Goal: Information Seeking & Learning: Learn about a topic

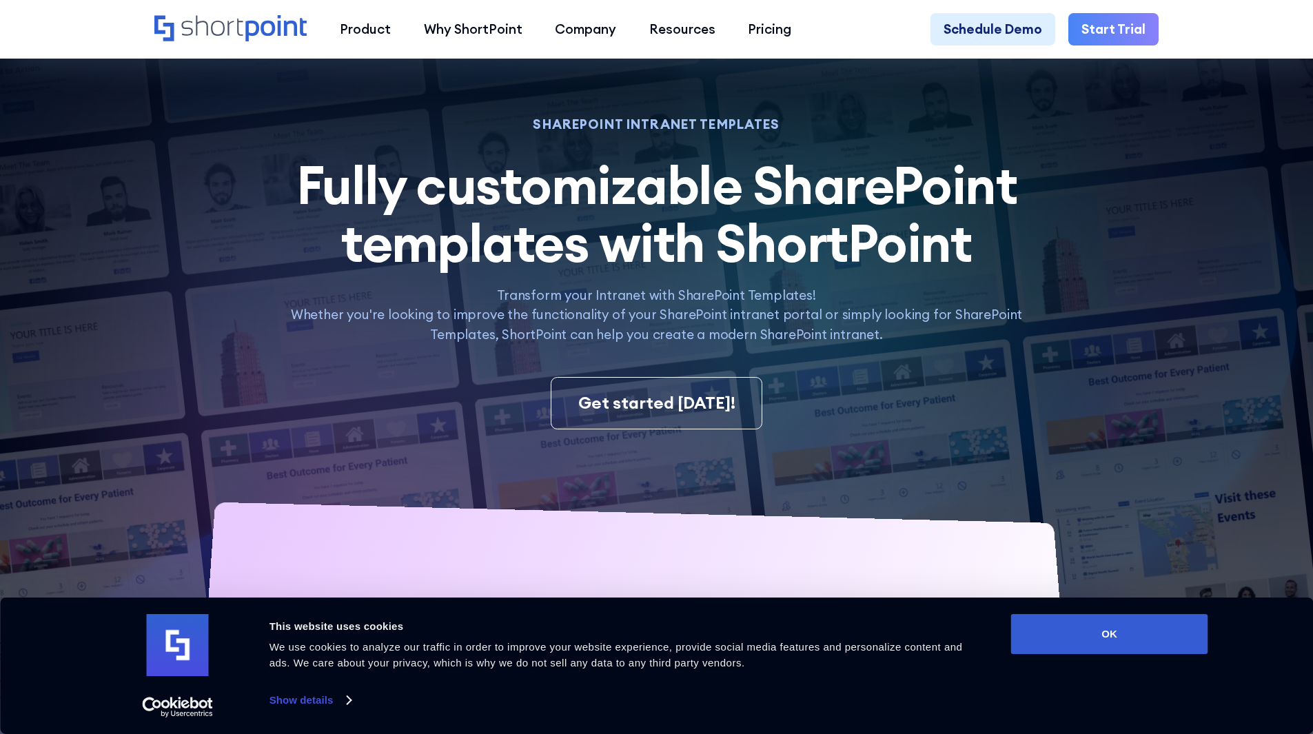
scroll to position [69, 0]
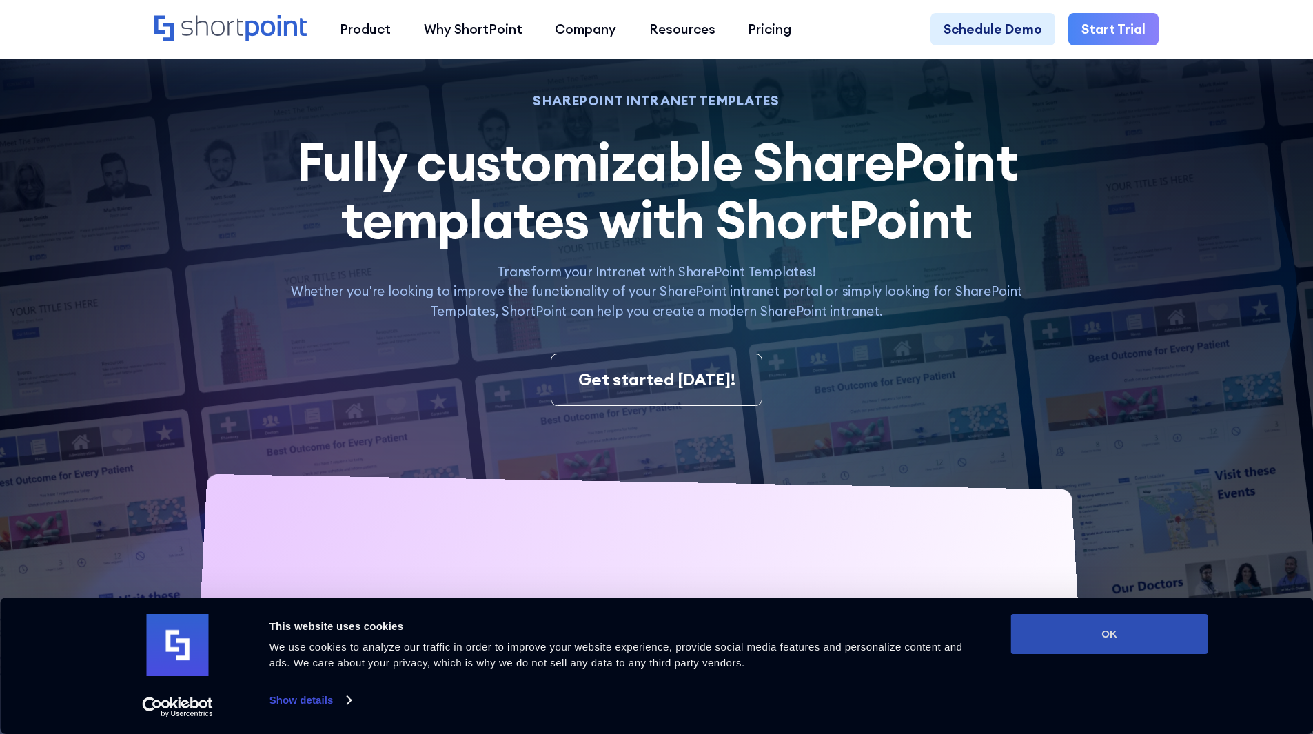
click at [1112, 640] on button "OK" at bounding box center [1109, 634] width 197 height 40
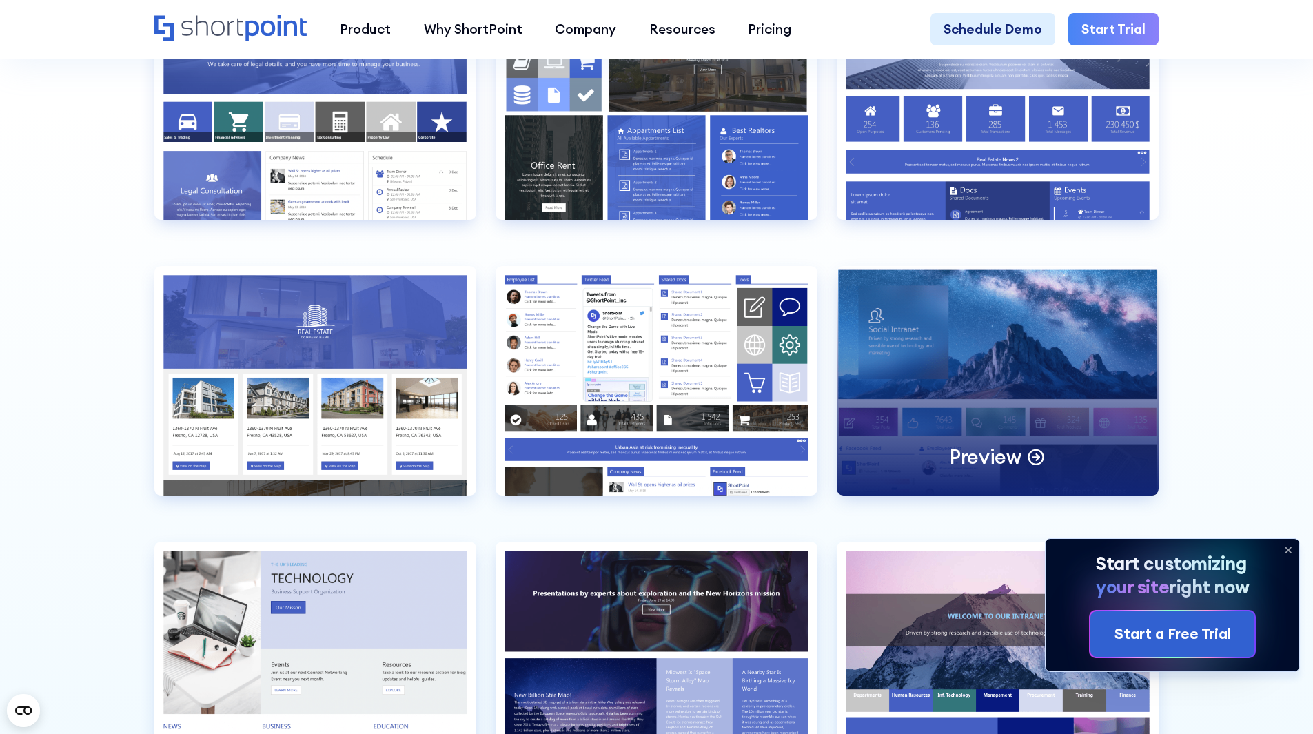
scroll to position [3998, 0]
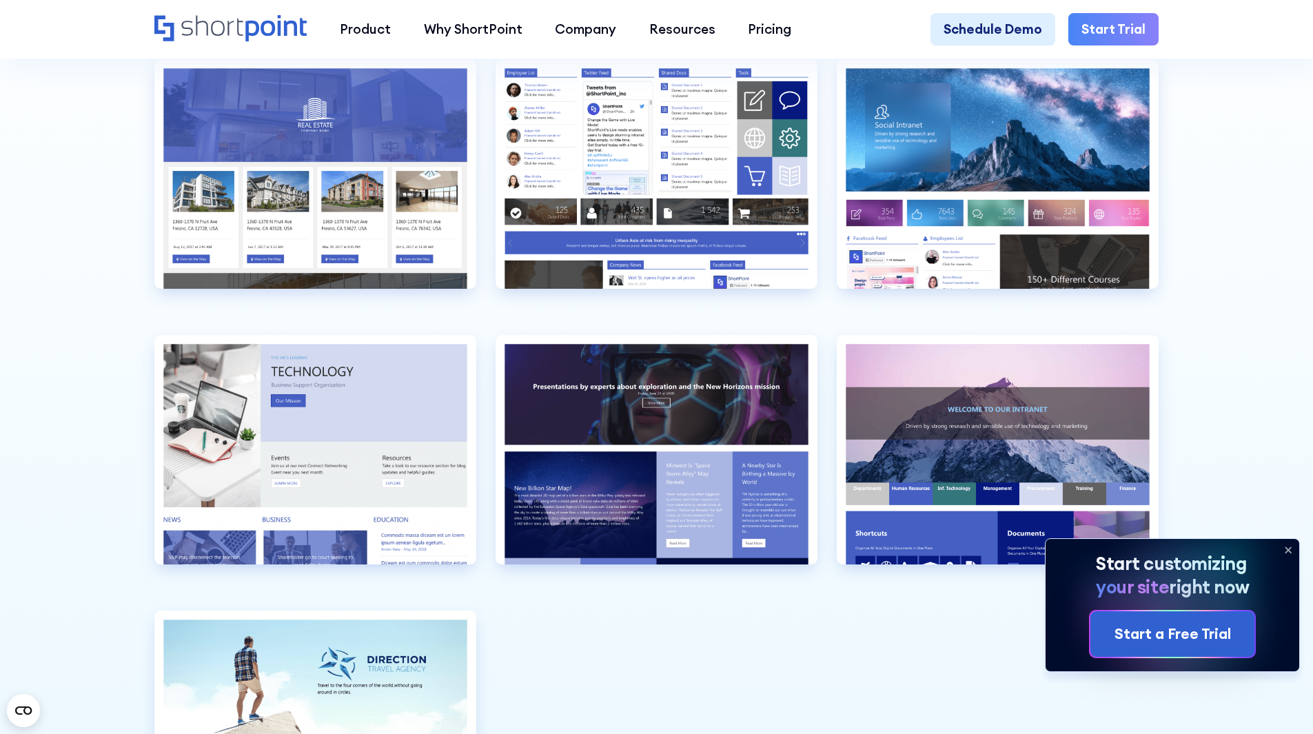
click at [1286, 548] on icon at bounding box center [1289, 550] width 6 height 6
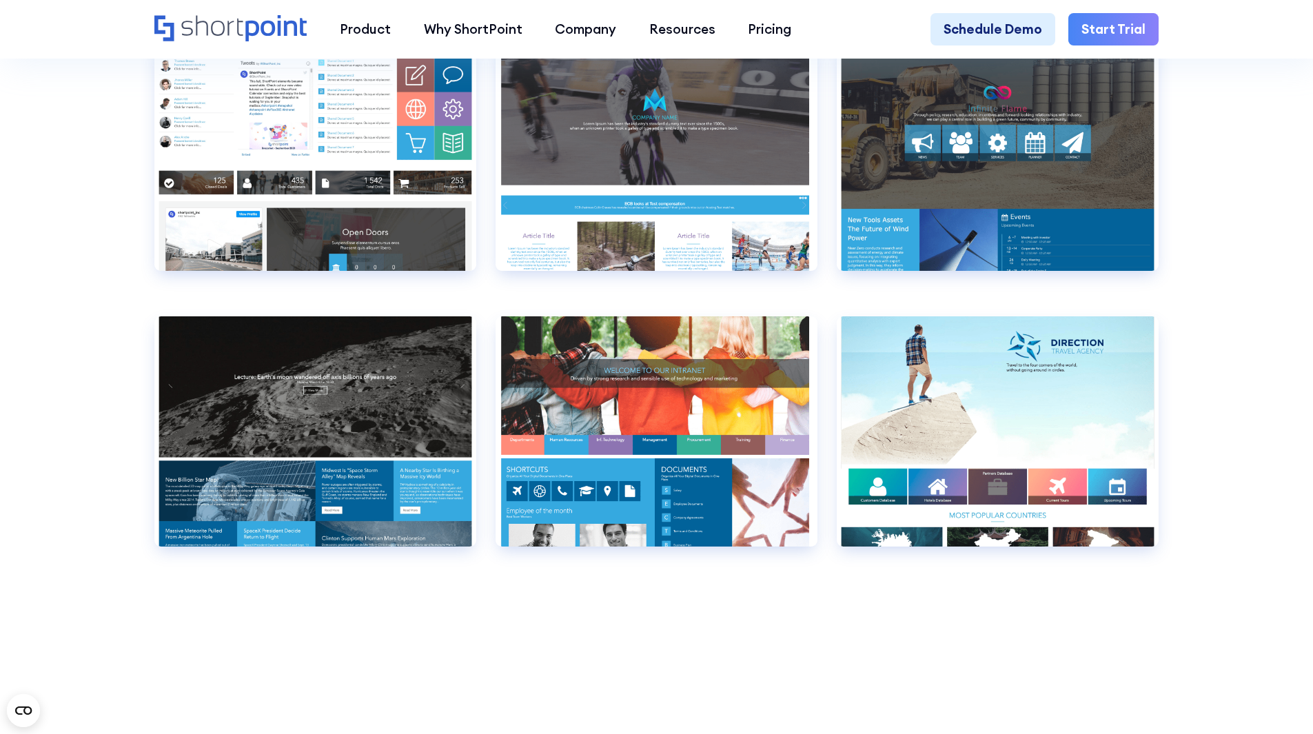
scroll to position [10133, 0]
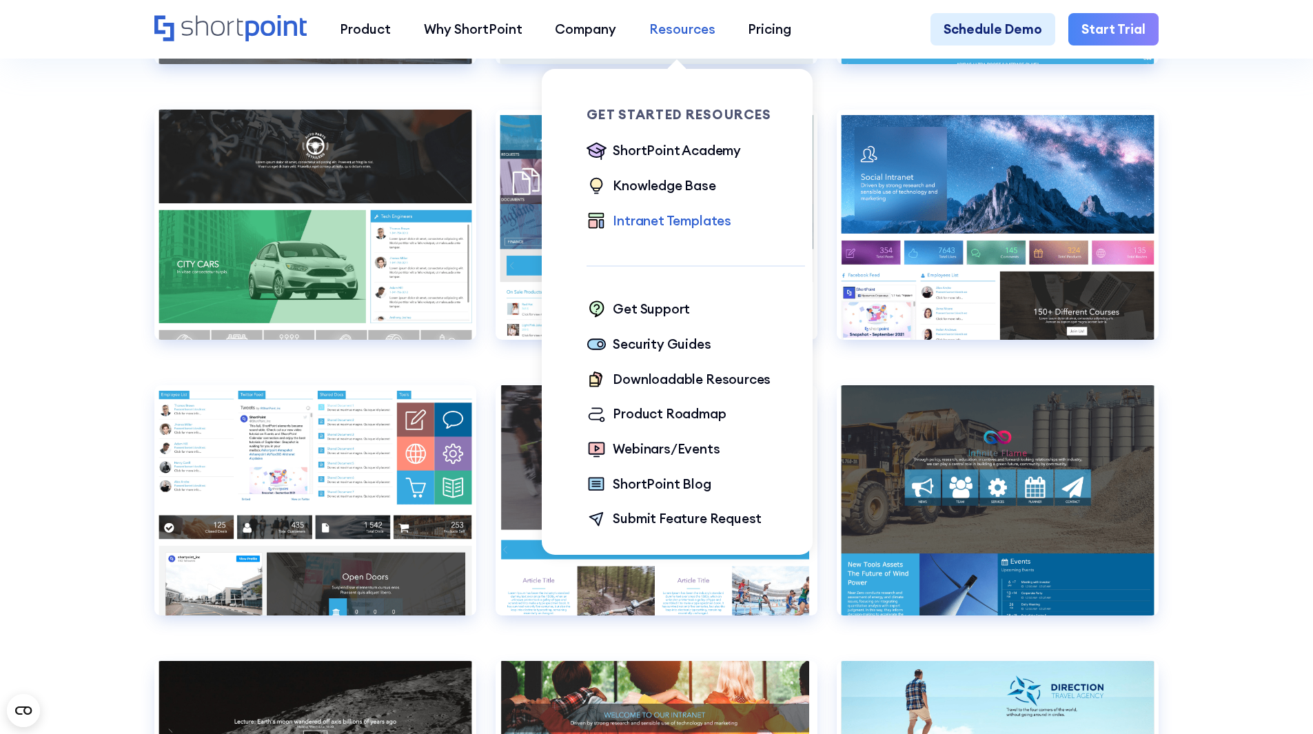
click at [684, 31] on div "Resources" at bounding box center [682, 29] width 66 height 20
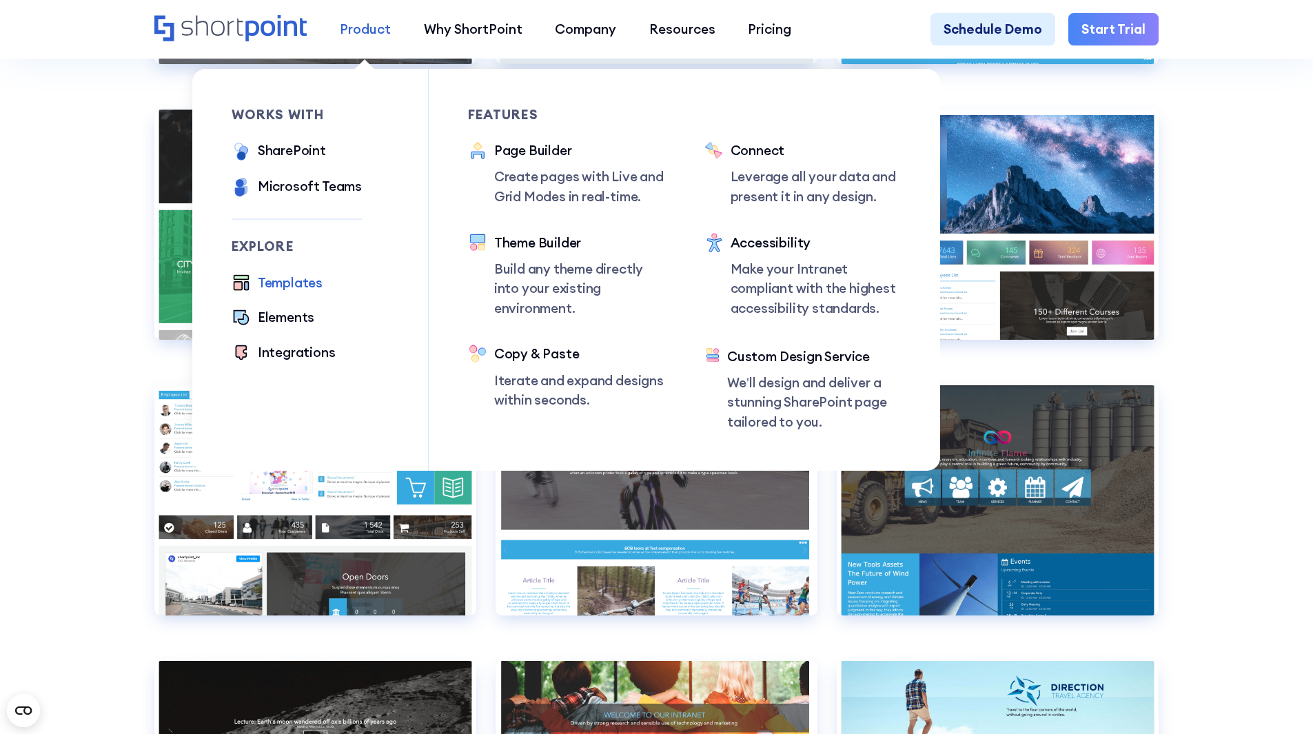
click at [368, 26] on div "Product" at bounding box center [365, 29] width 51 height 20
click at [286, 284] on div "Templates" at bounding box center [290, 283] width 65 height 20
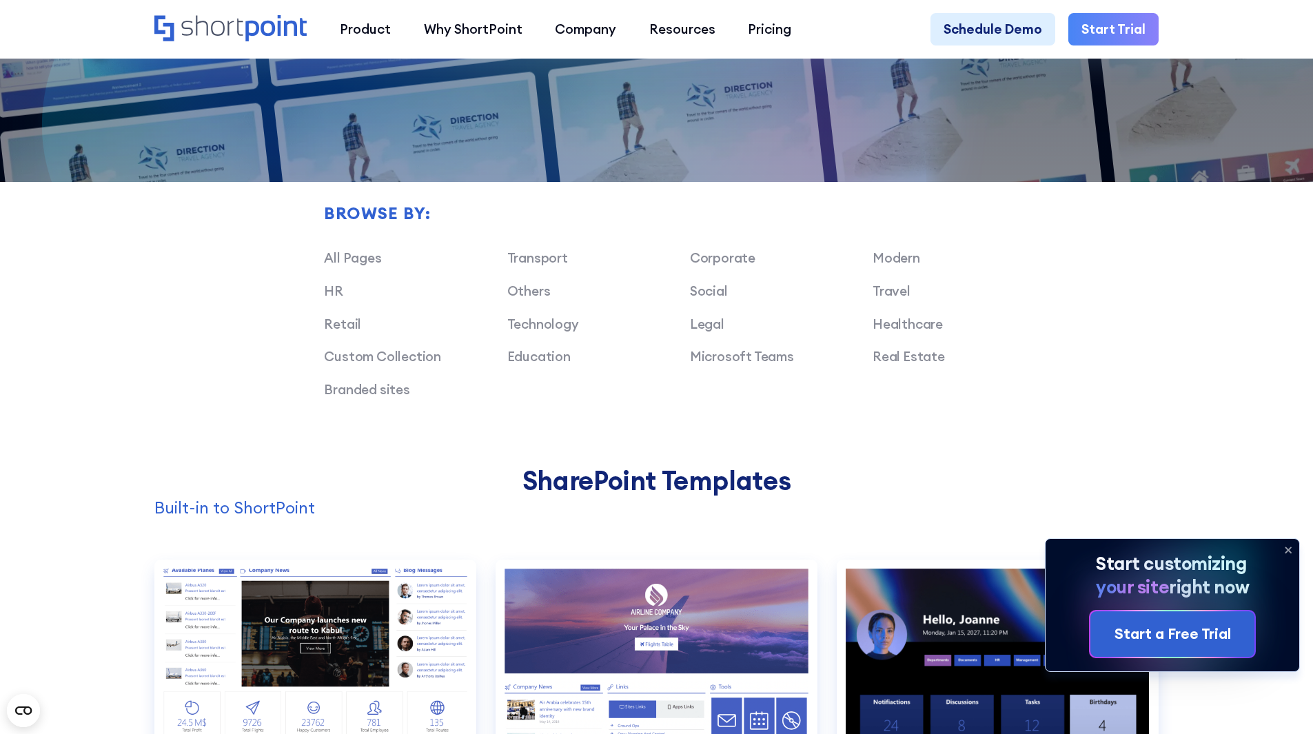
scroll to position [1034, 0]
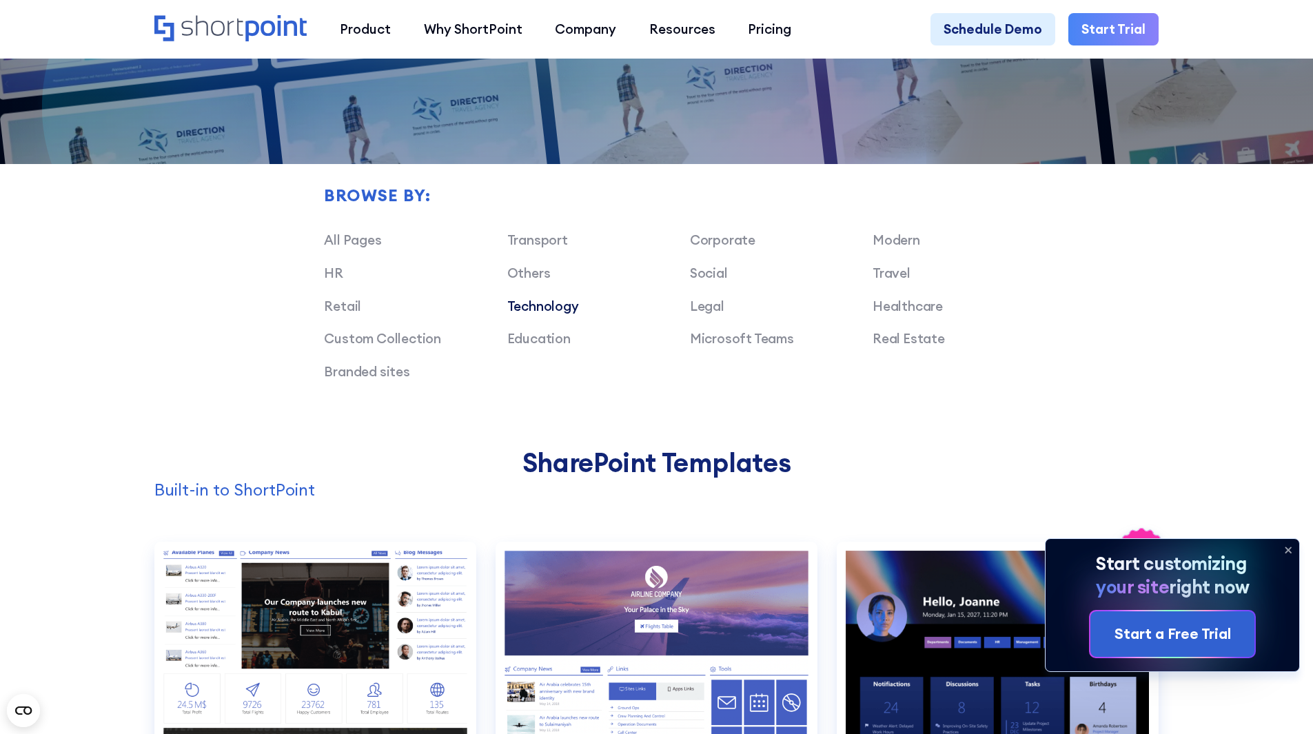
click at [541, 314] on link "Technology" at bounding box center [543, 306] width 72 height 17
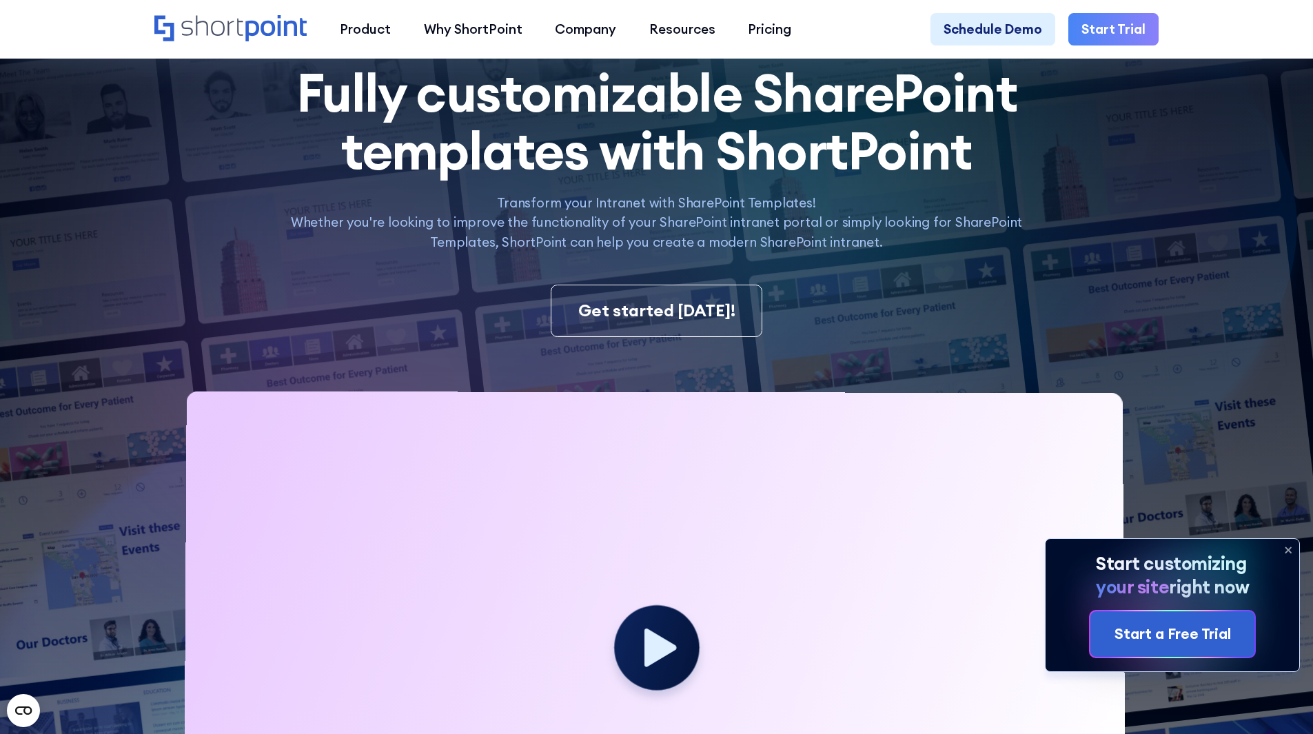
scroll to position [0, 0]
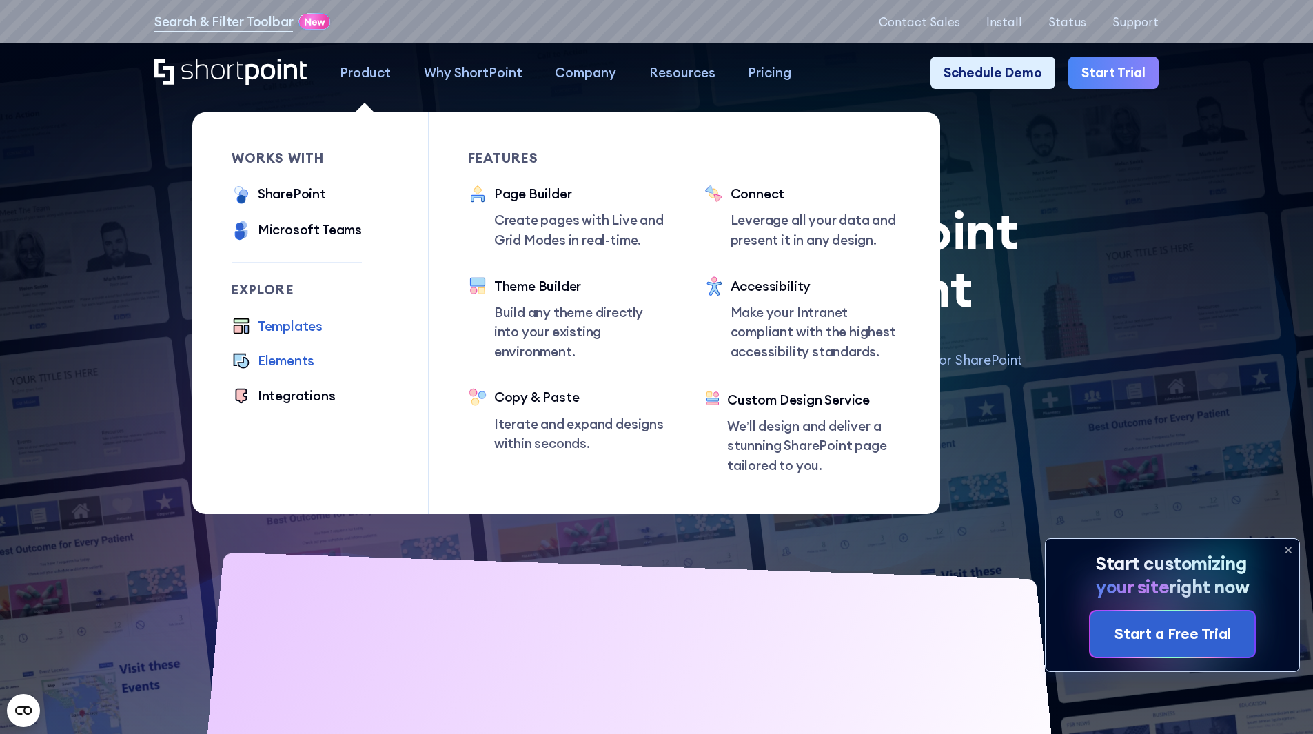
click at [295, 367] on div "Elements" at bounding box center [286, 361] width 57 height 20
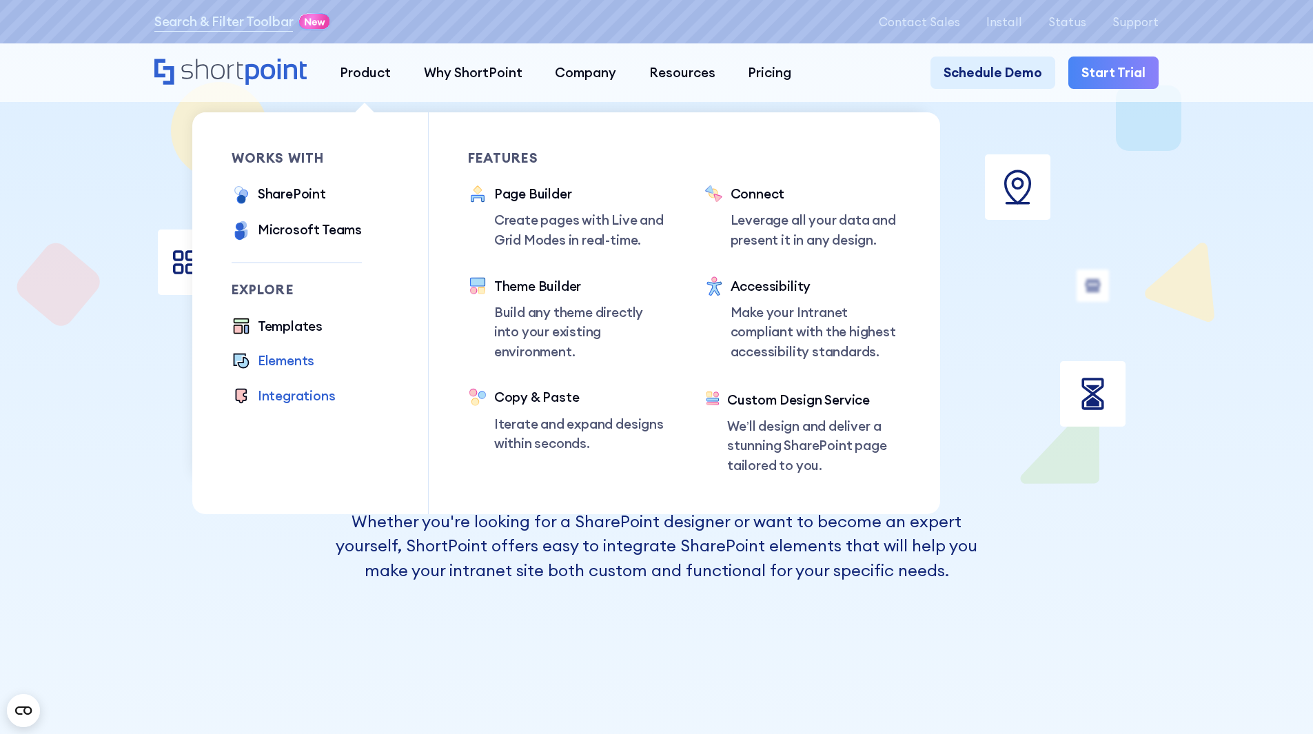
click at [310, 399] on div "Integrations" at bounding box center [297, 396] width 78 height 20
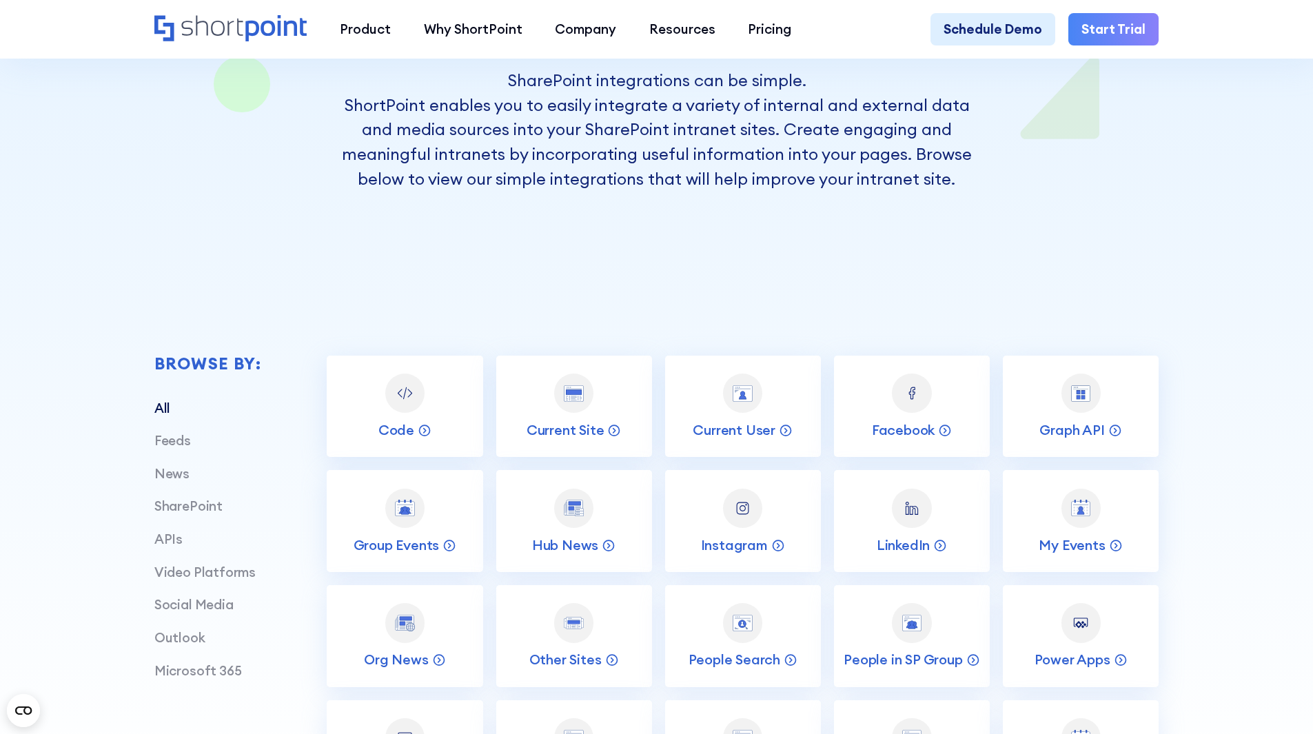
scroll to position [414, 0]
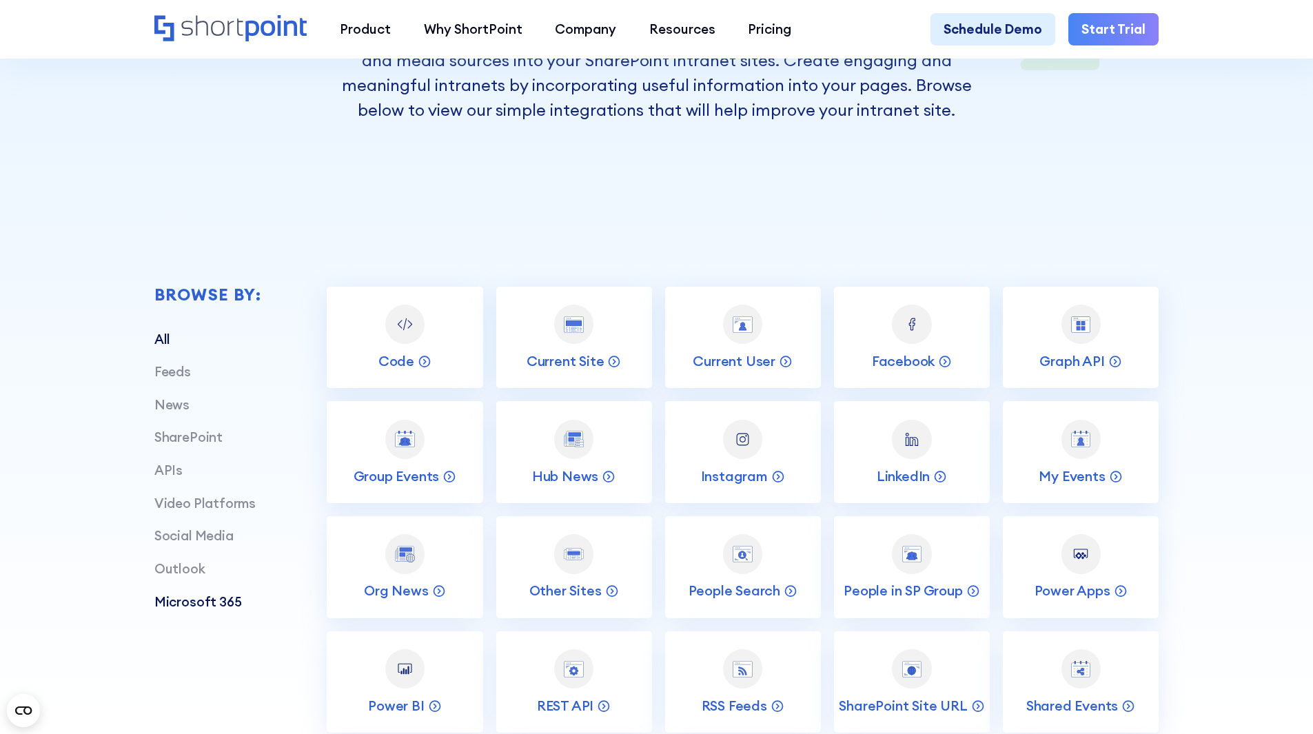
click at [203, 609] on link "Microsoft 365" at bounding box center [198, 602] width 88 height 17
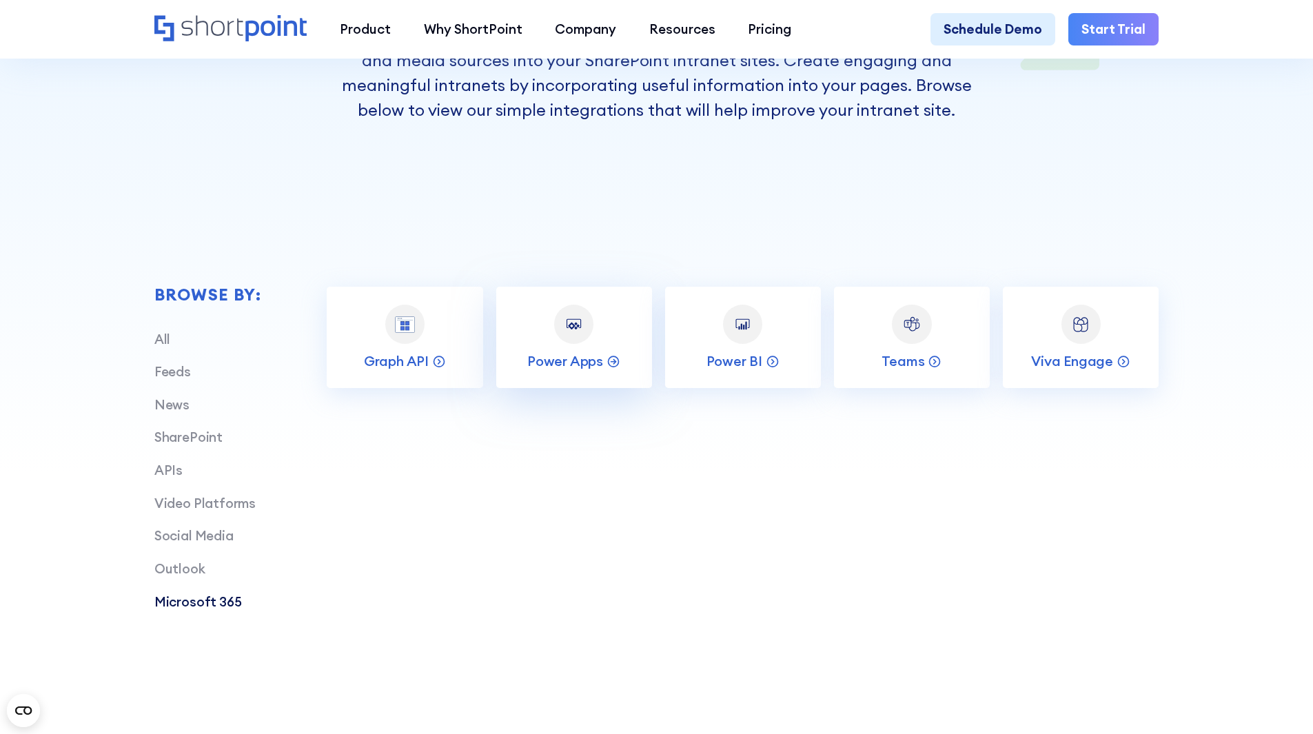
click at [587, 336] on div at bounding box center [573, 324] width 39 height 39
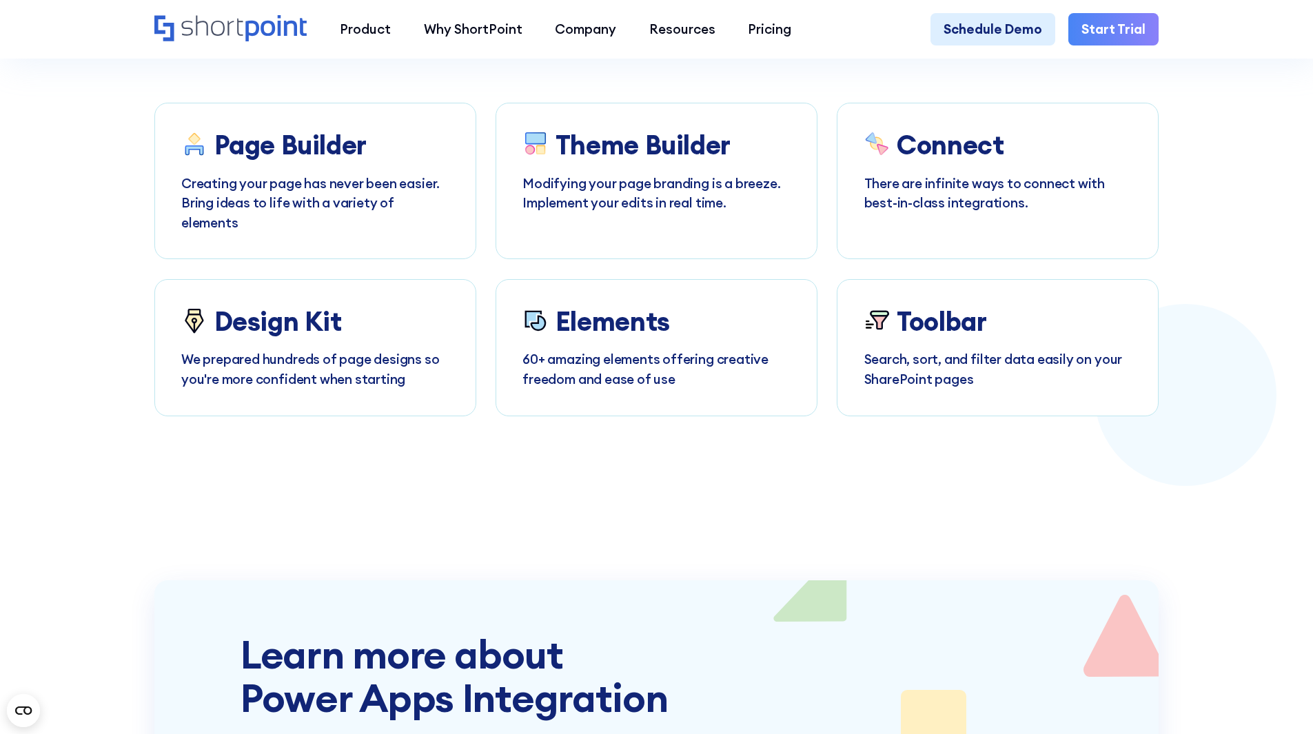
scroll to position [3929, 0]
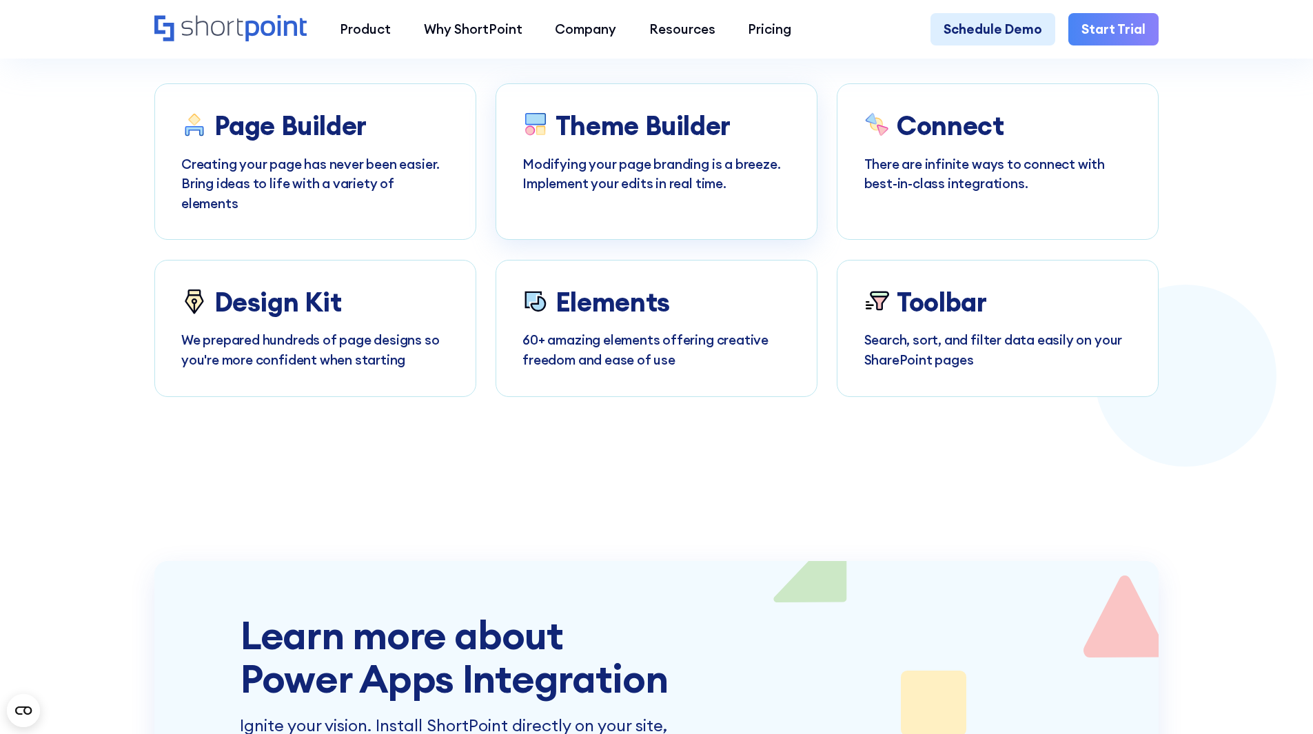
click at [663, 194] on p "Modifying your page branding is a breeze. Implement your edits in real time." at bounding box center [657, 173] width 268 height 39
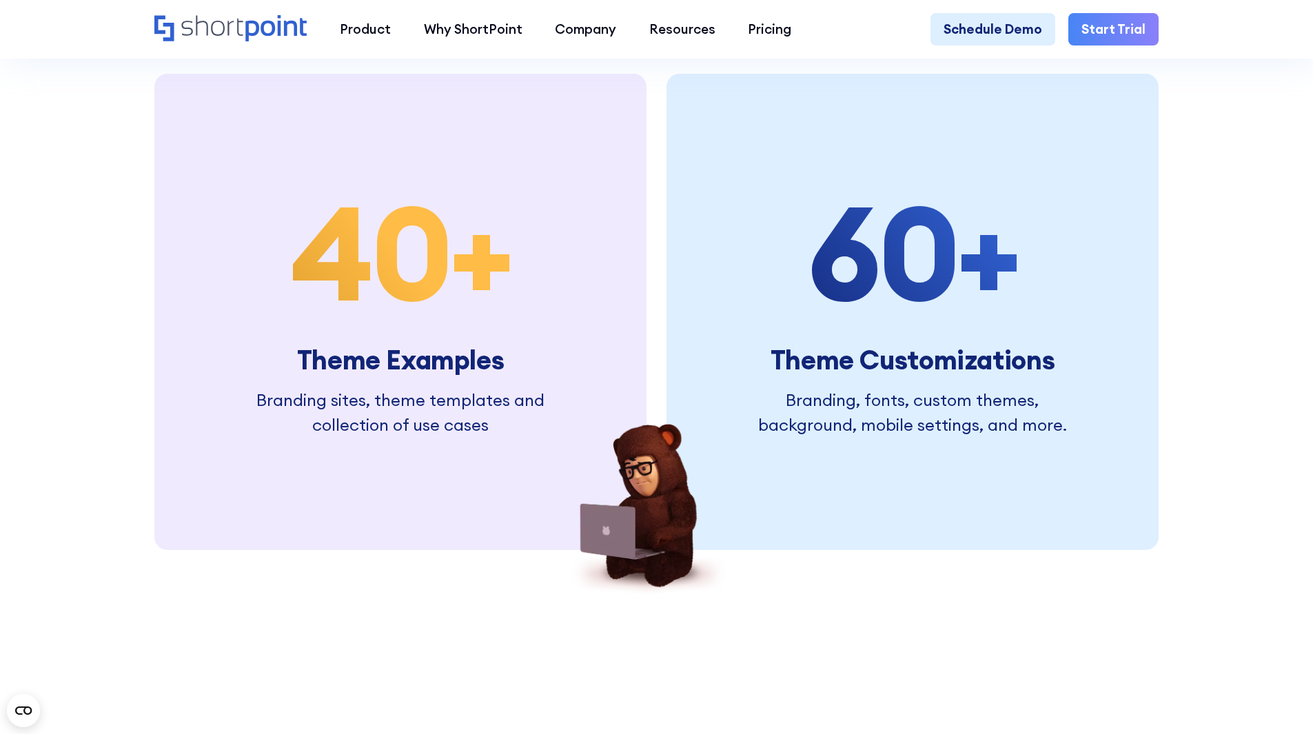
scroll to position [3585, 0]
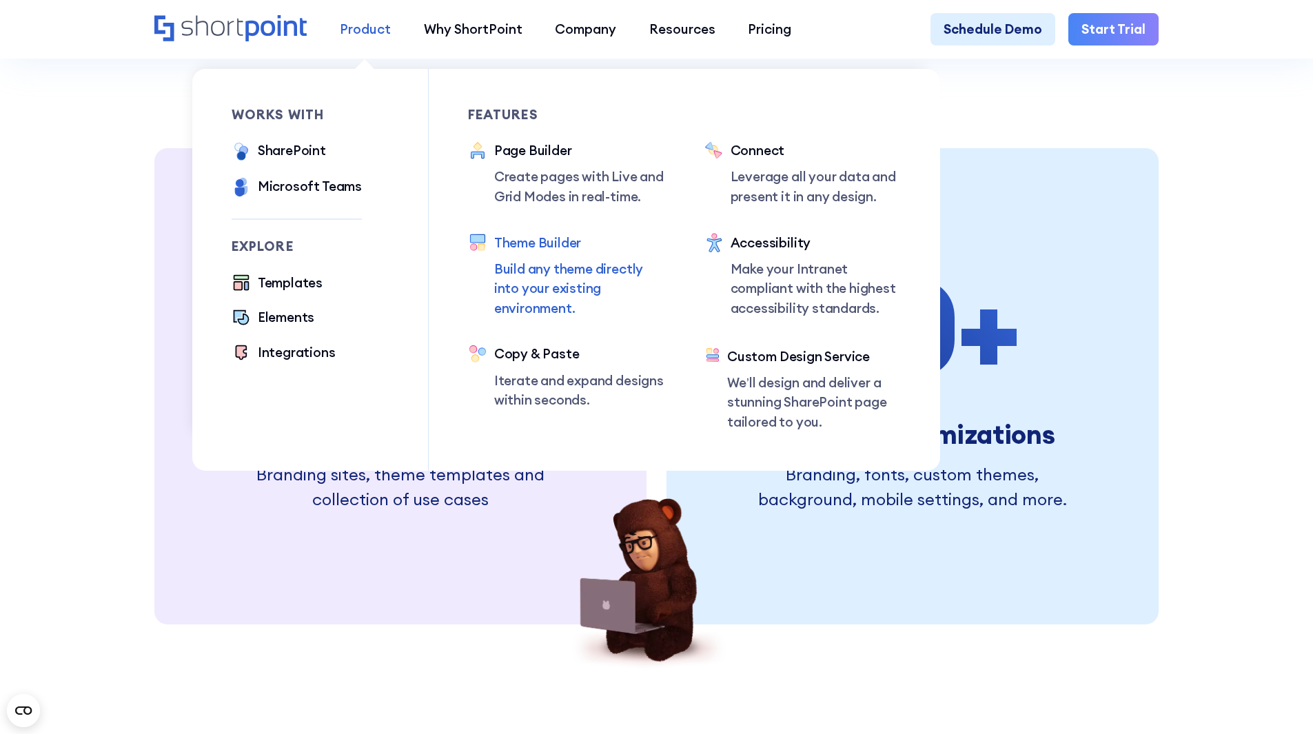
click at [341, 19] on div "Product" at bounding box center [365, 29] width 51 height 20
click at [274, 279] on div "Templates" at bounding box center [290, 283] width 65 height 20
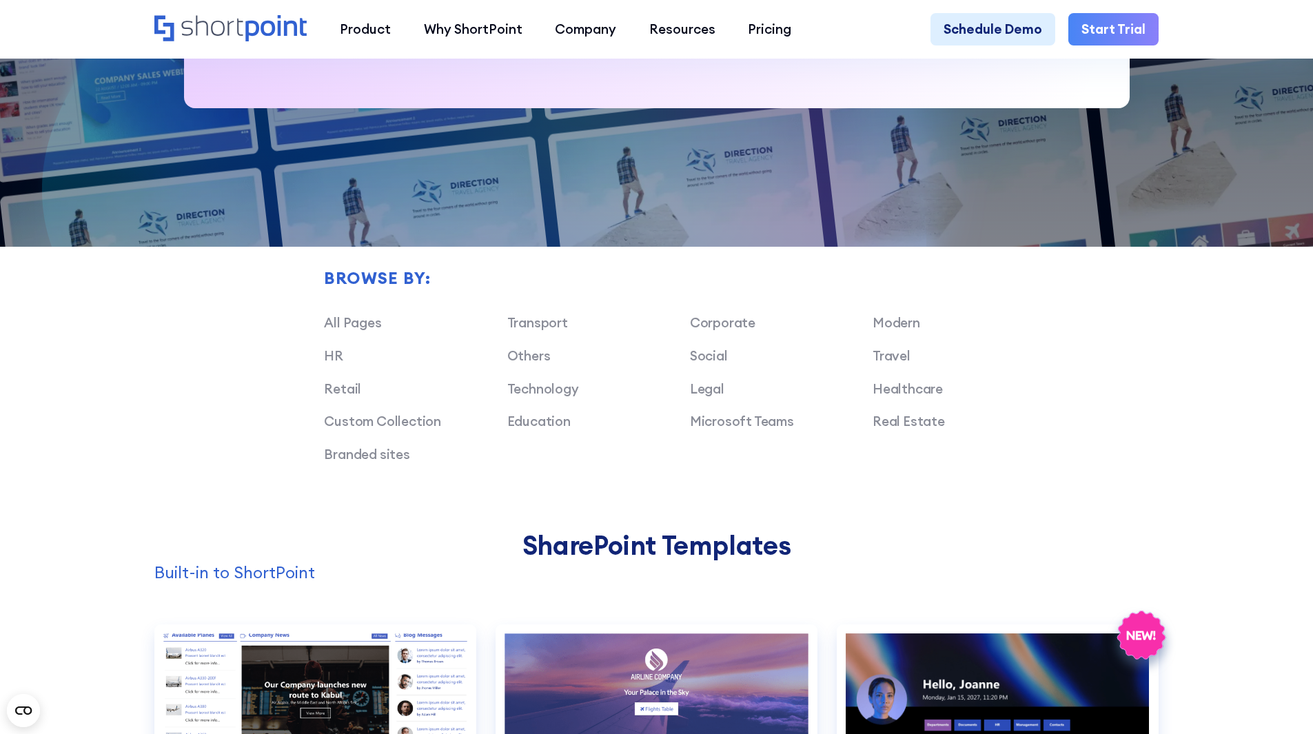
scroll to position [965, 0]
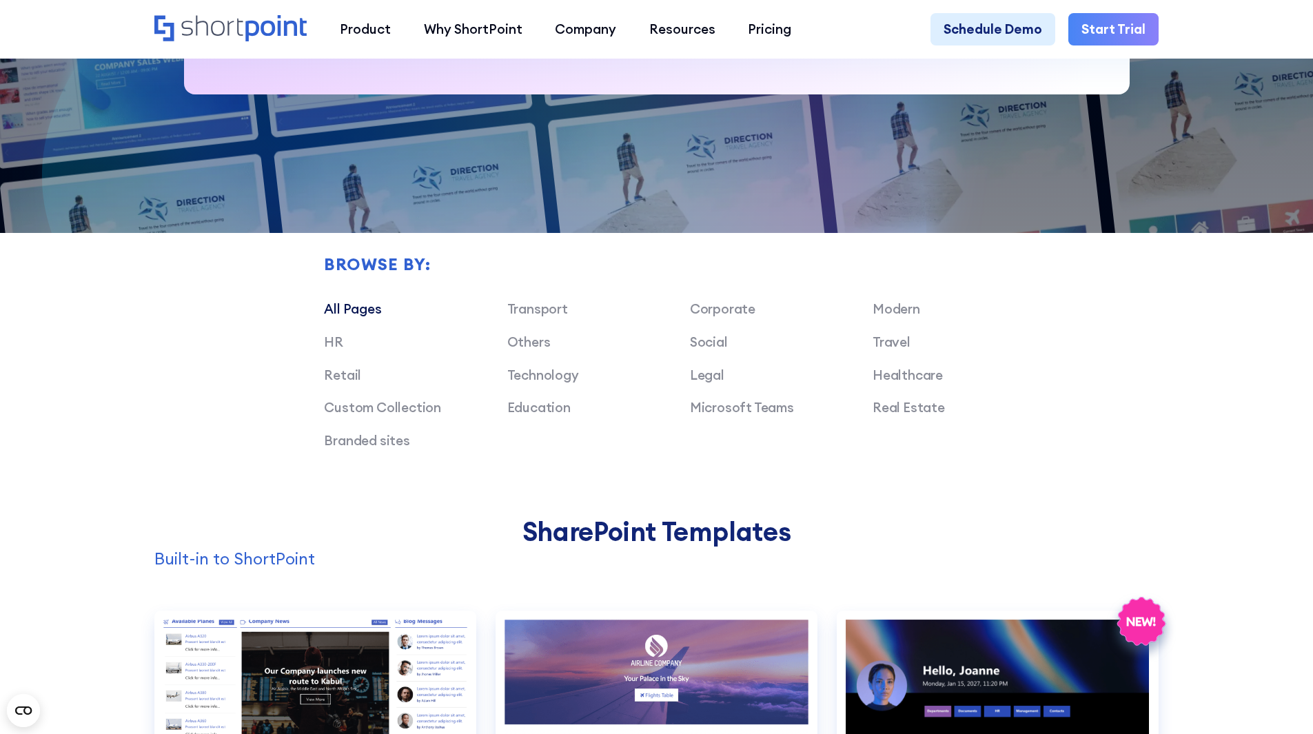
click at [356, 317] on link "All Pages" at bounding box center [352, 309] width 57 height 17
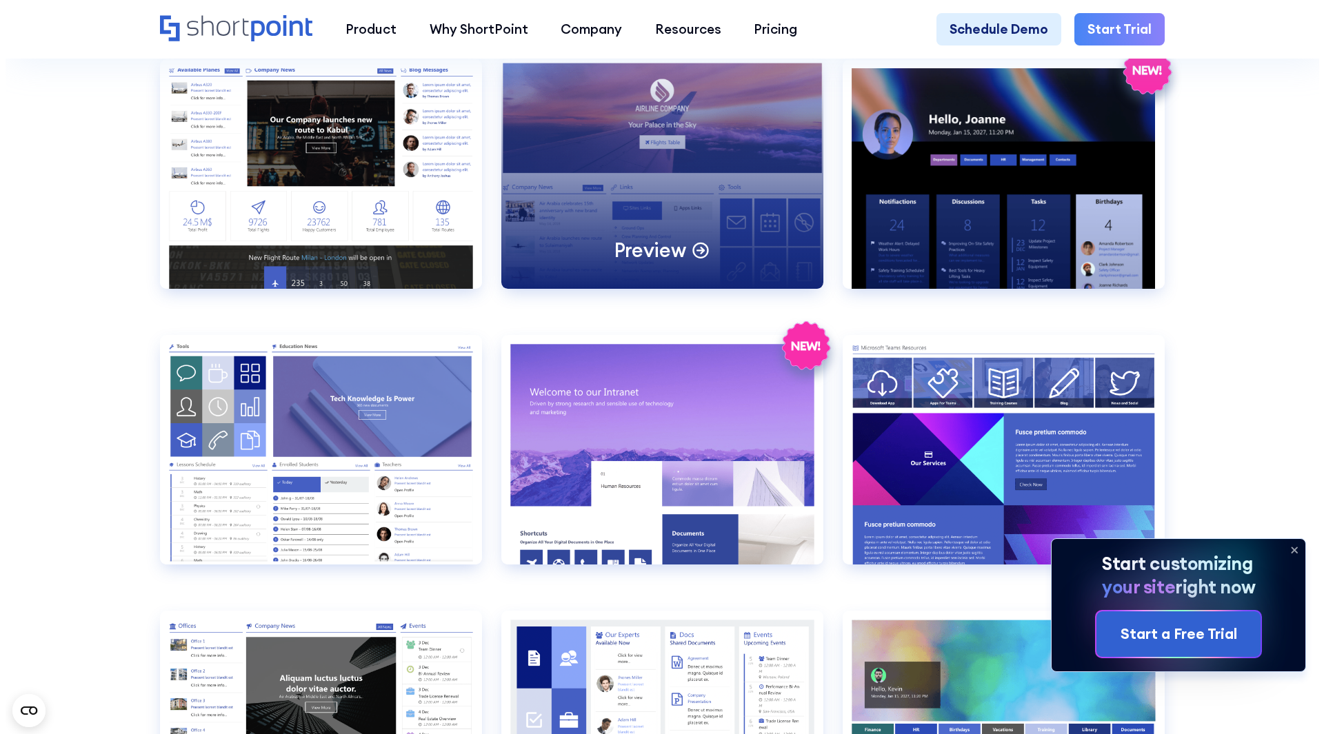
scroll to position [1585, 0]
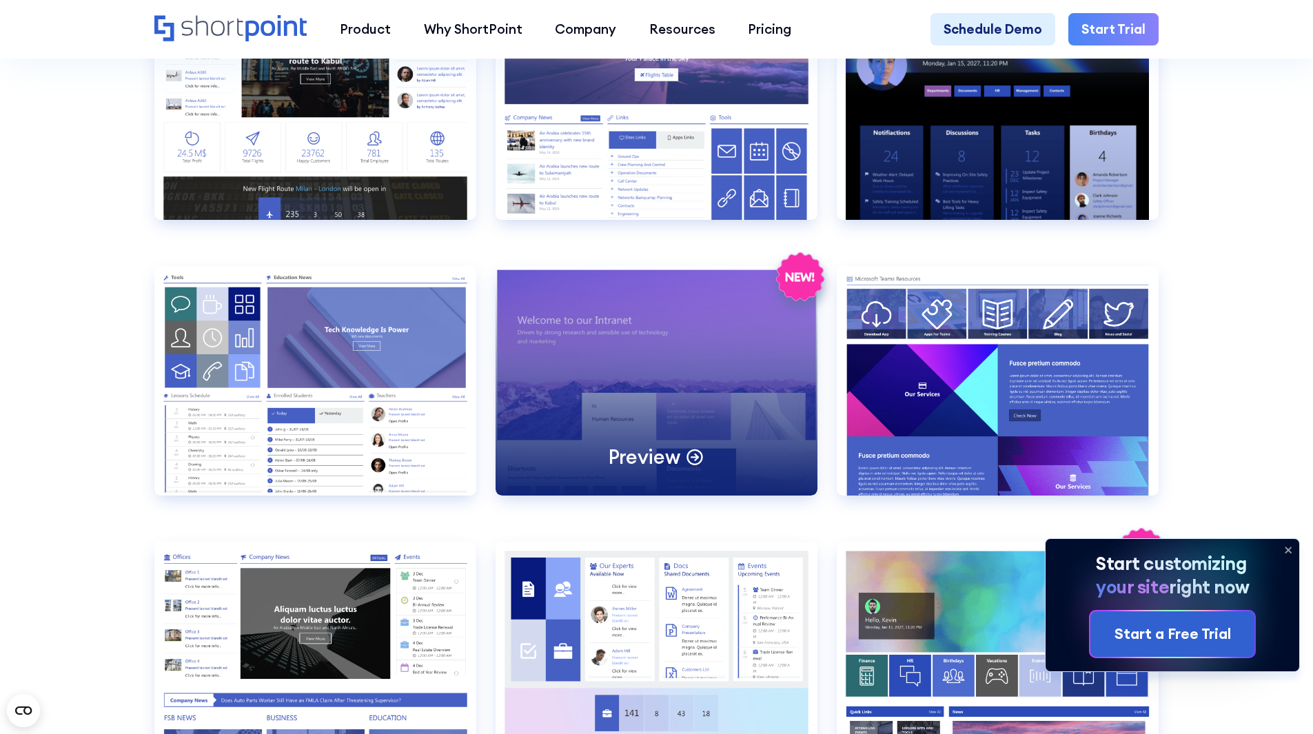
click at [680, 434] on div "Preview" at bounding box center [657, 381] width 322 height 230
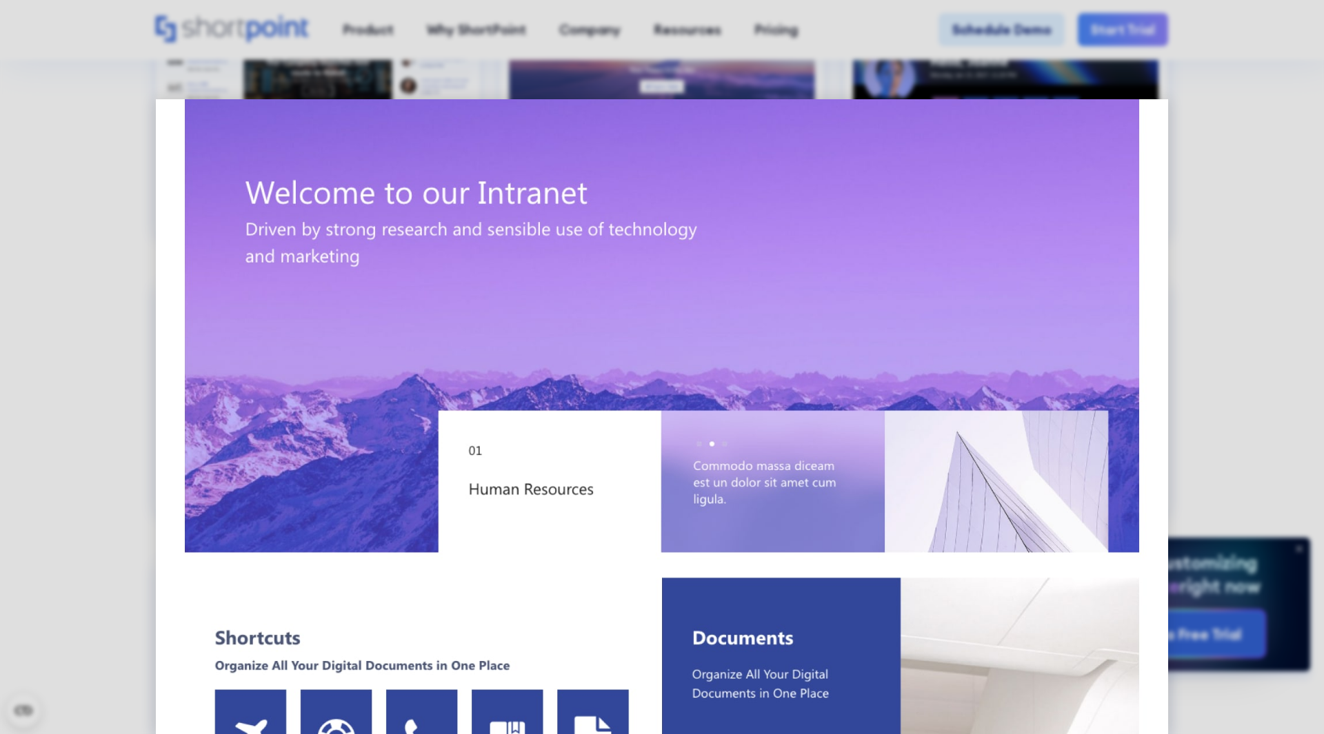
scroll to position [0, 0]
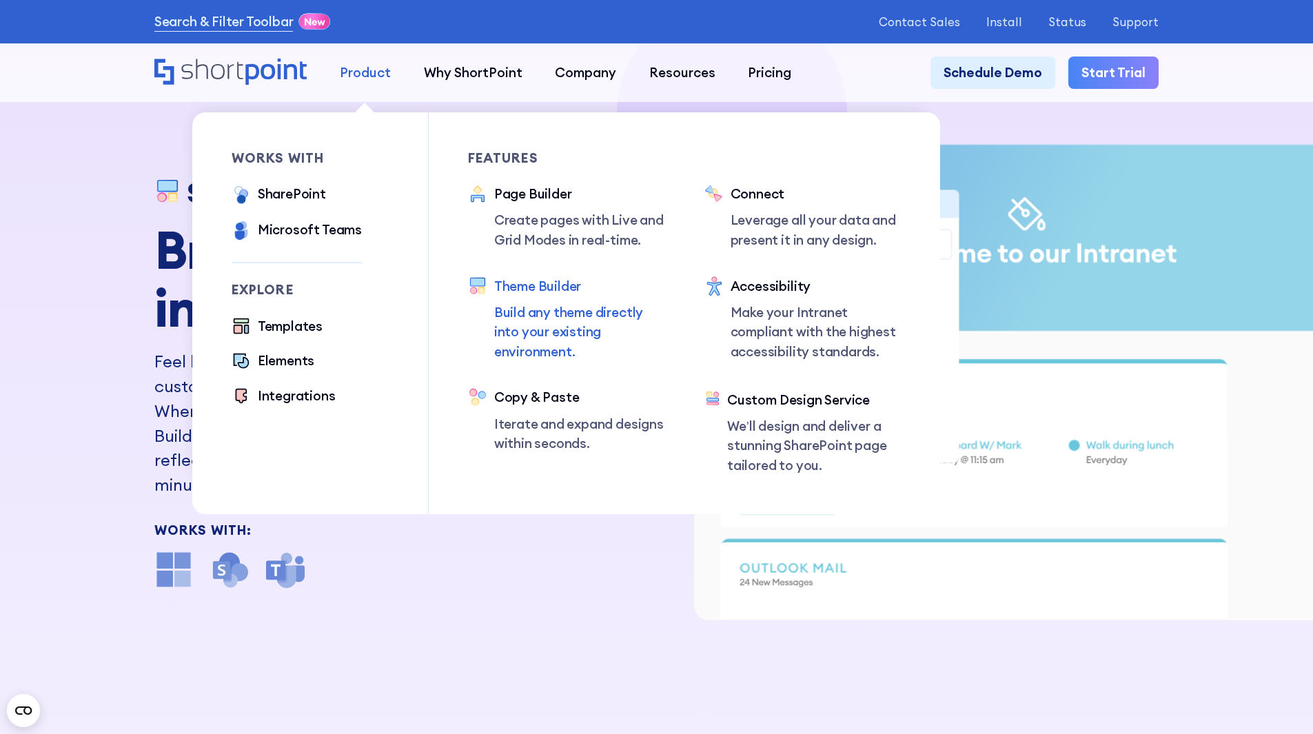
click at [377, 71] on div "Product" at bounding box center [365, 73] width 51 height 20
click at [292, 328] on div "Templates" at bounding box center [290, 326] width 65 height 20
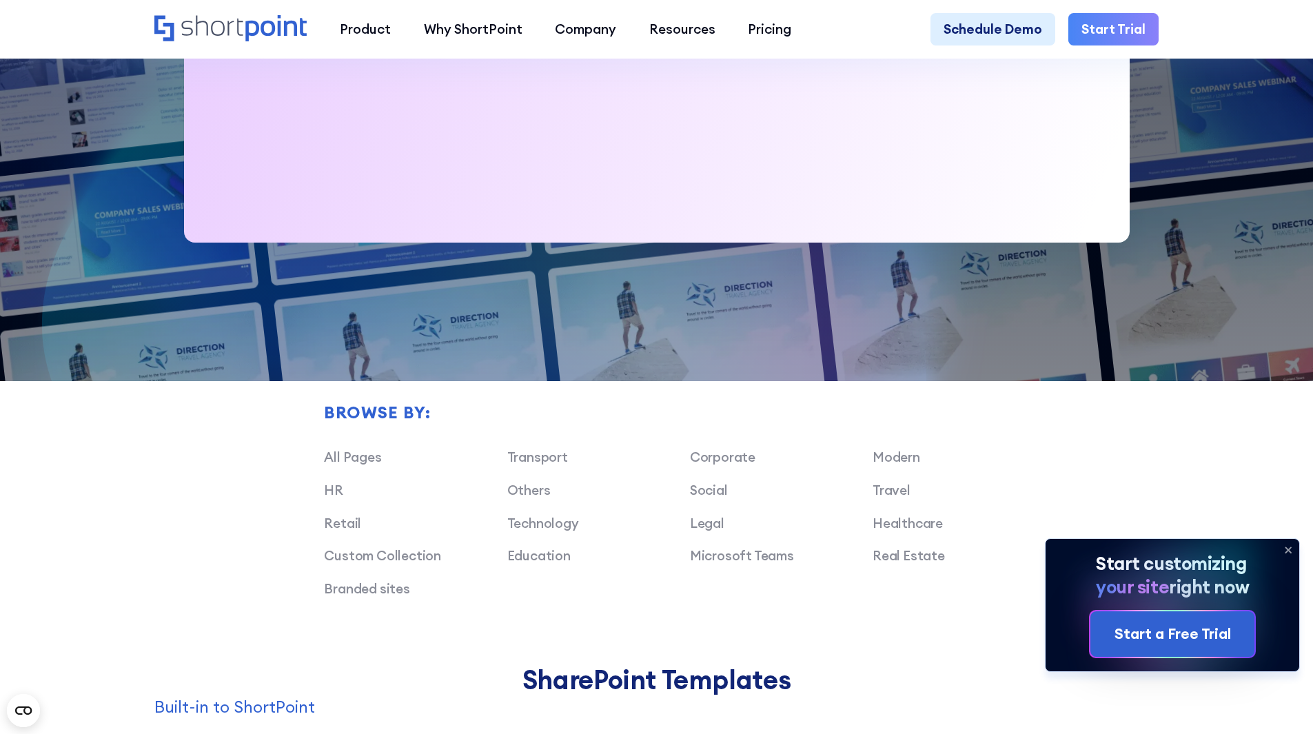
scroll to position [827, 0]
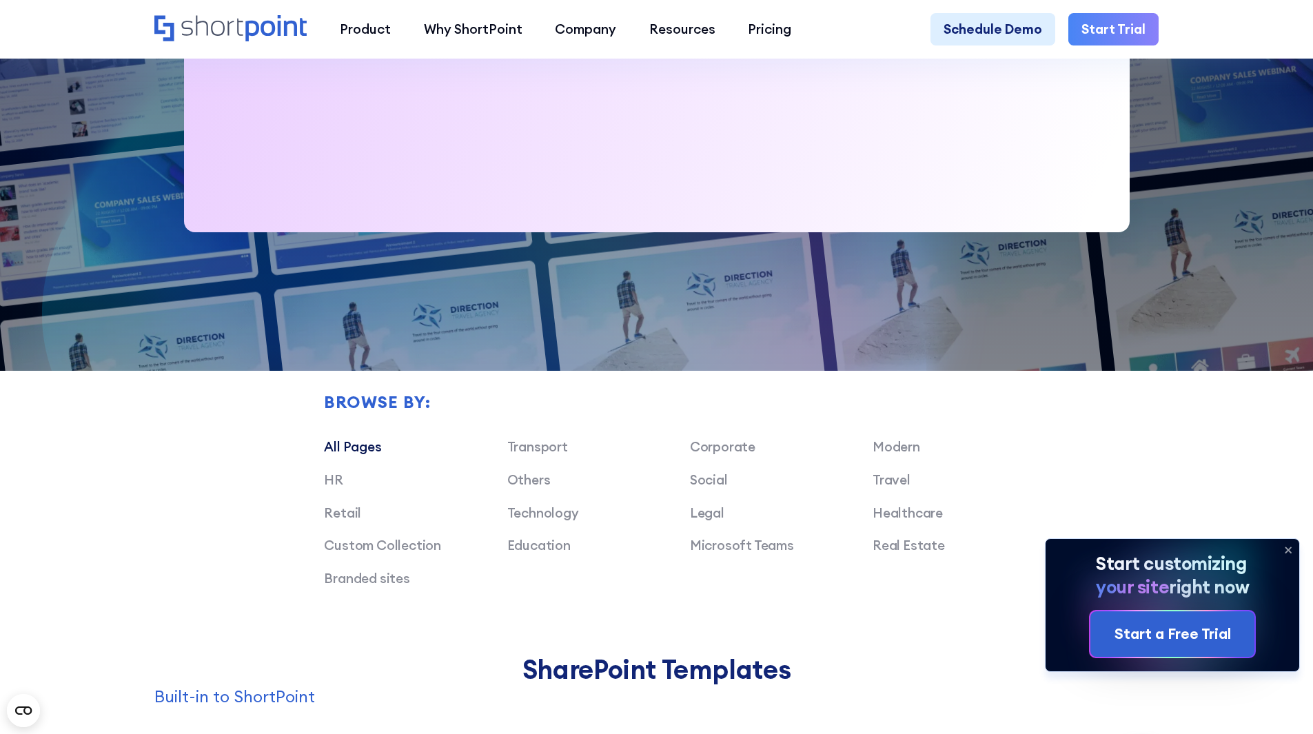
click at [367, 452] on link "All Pages" at bounding box center [352, 446] width 57 height 17
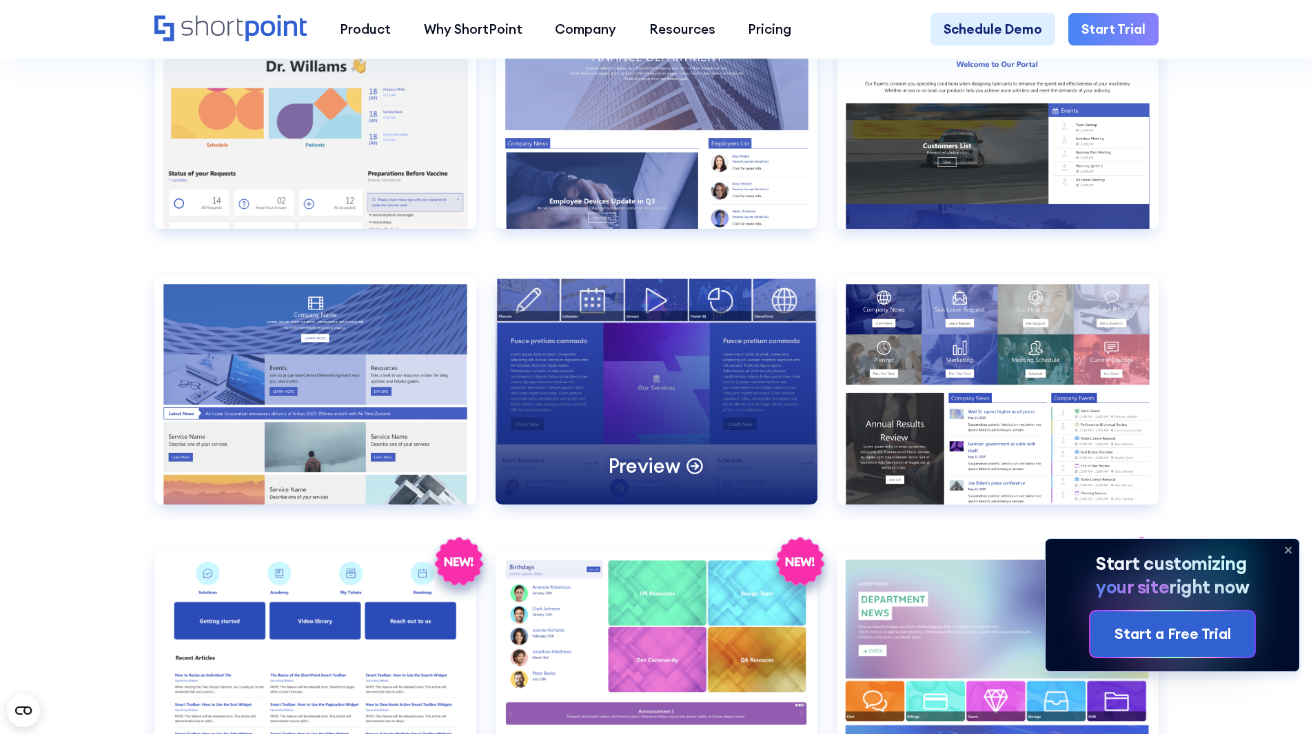
scroll to position [2964, 0]
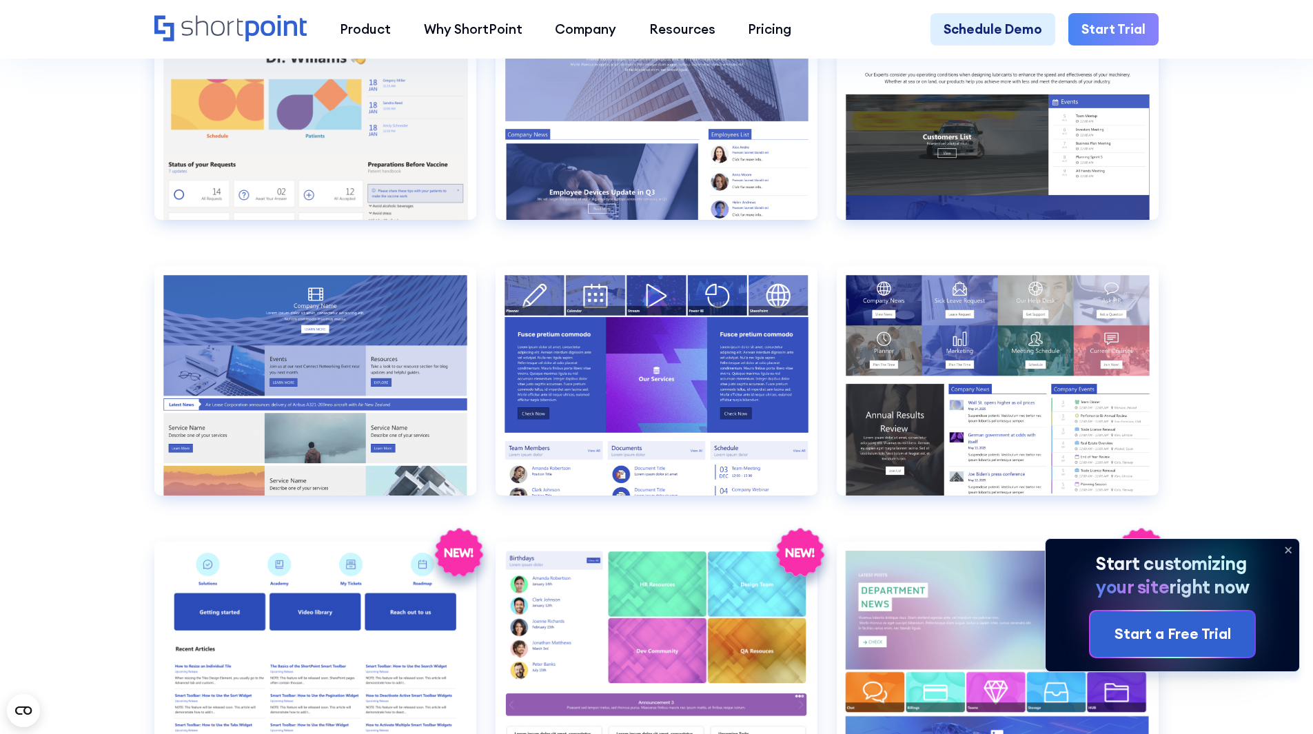
click at [1288, 550] on icon at bounding box center [1289, 550] width 6 height 6
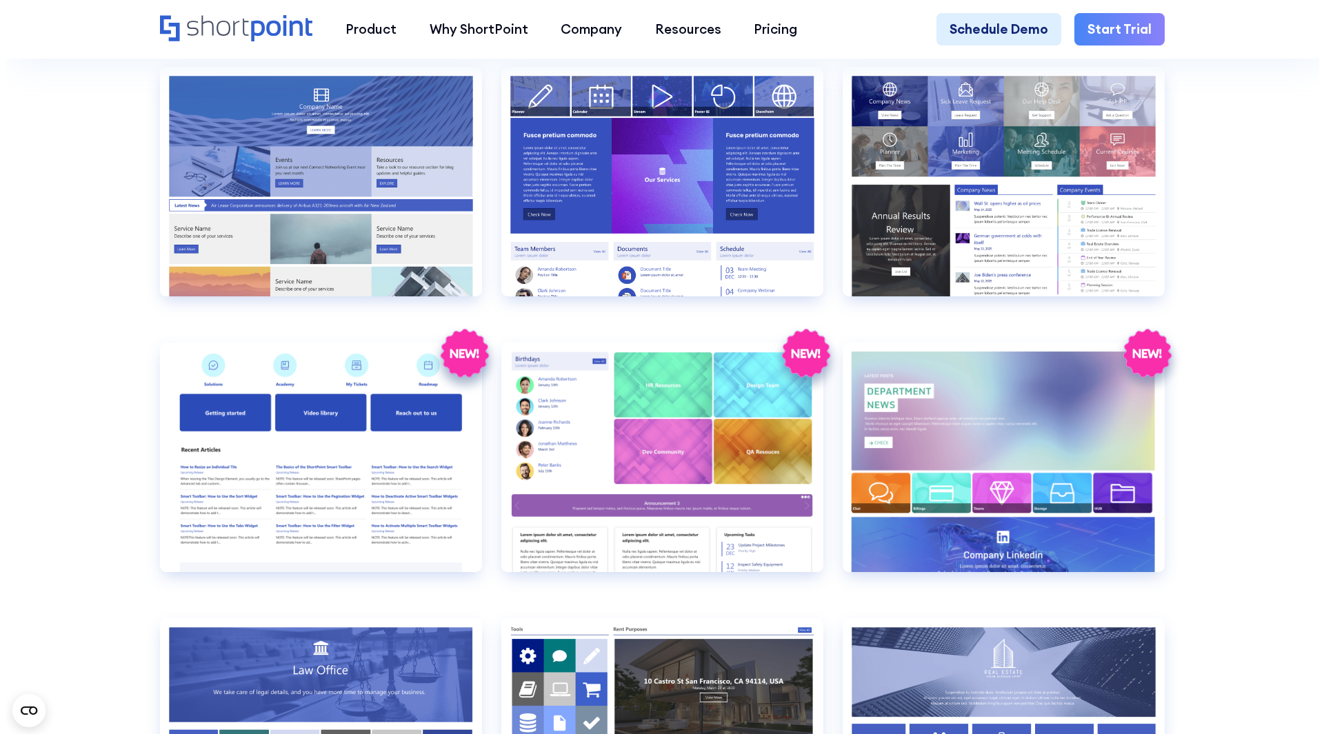
scroll to position [3171, 0]
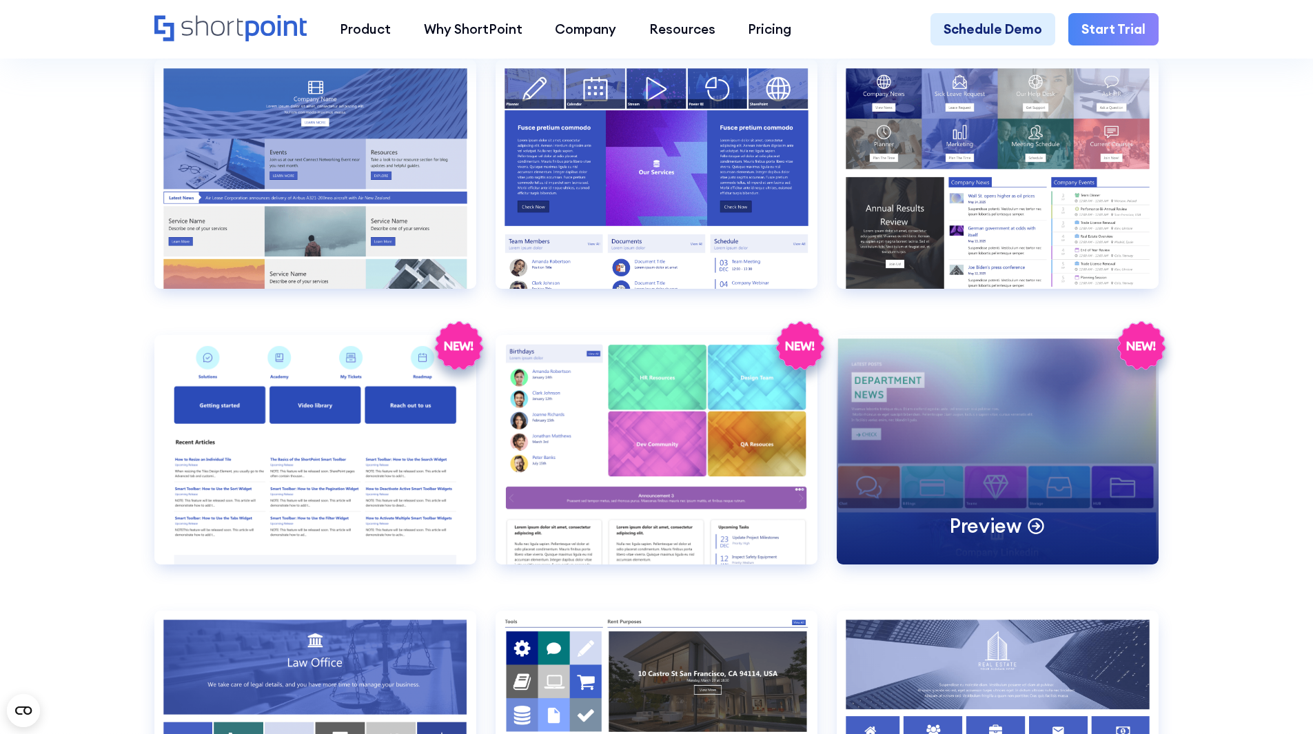
click at [1020, 470] on div "Preview" at bounding box center [998, 450] width 322 height 230
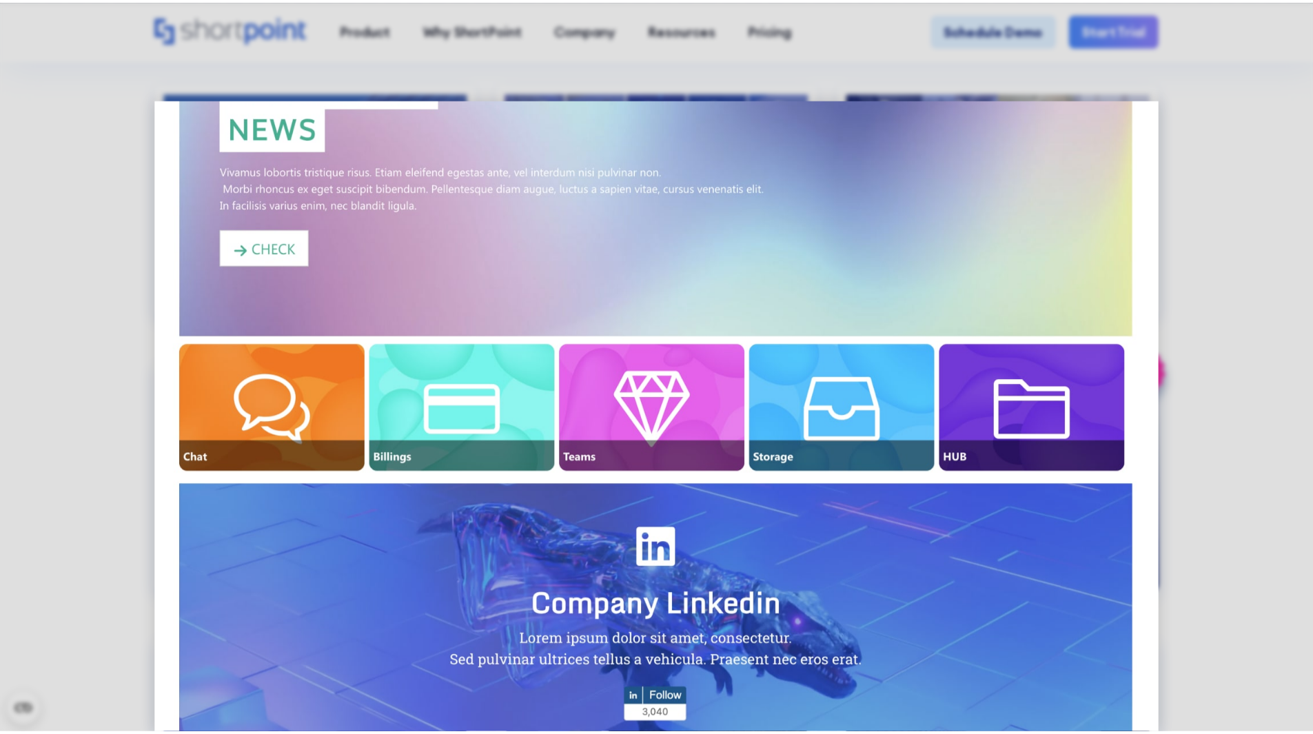
scroll to position [0, 0]
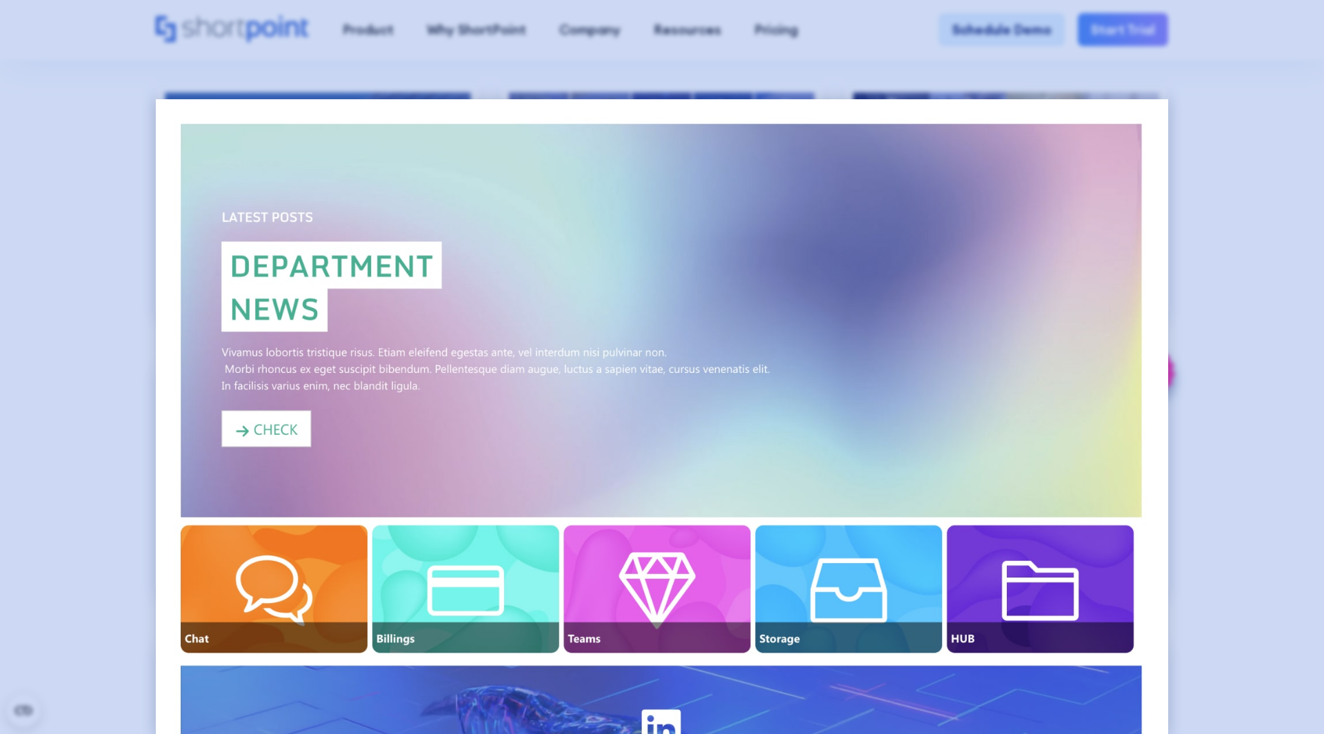
click at [1242, 372] on div at bounding box center [662, 367] width 1324 height 734
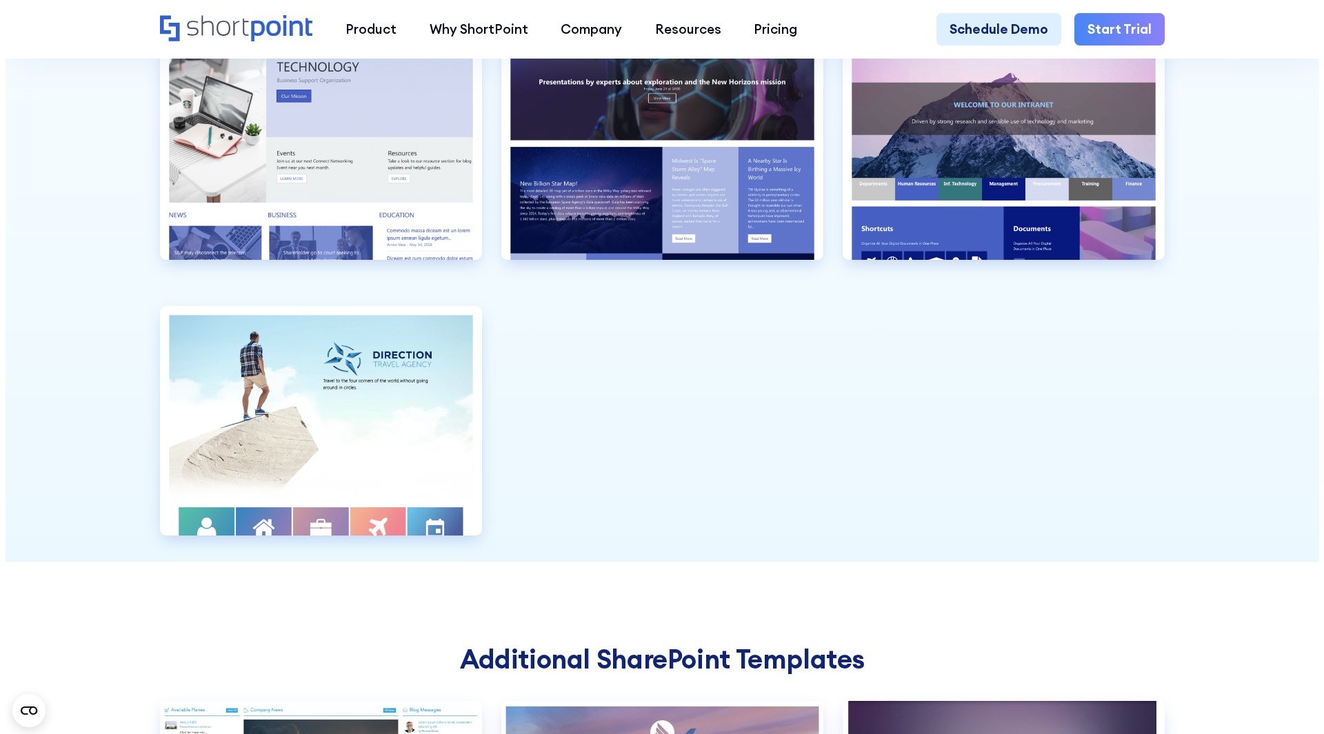
scroll to position [4343, 0]
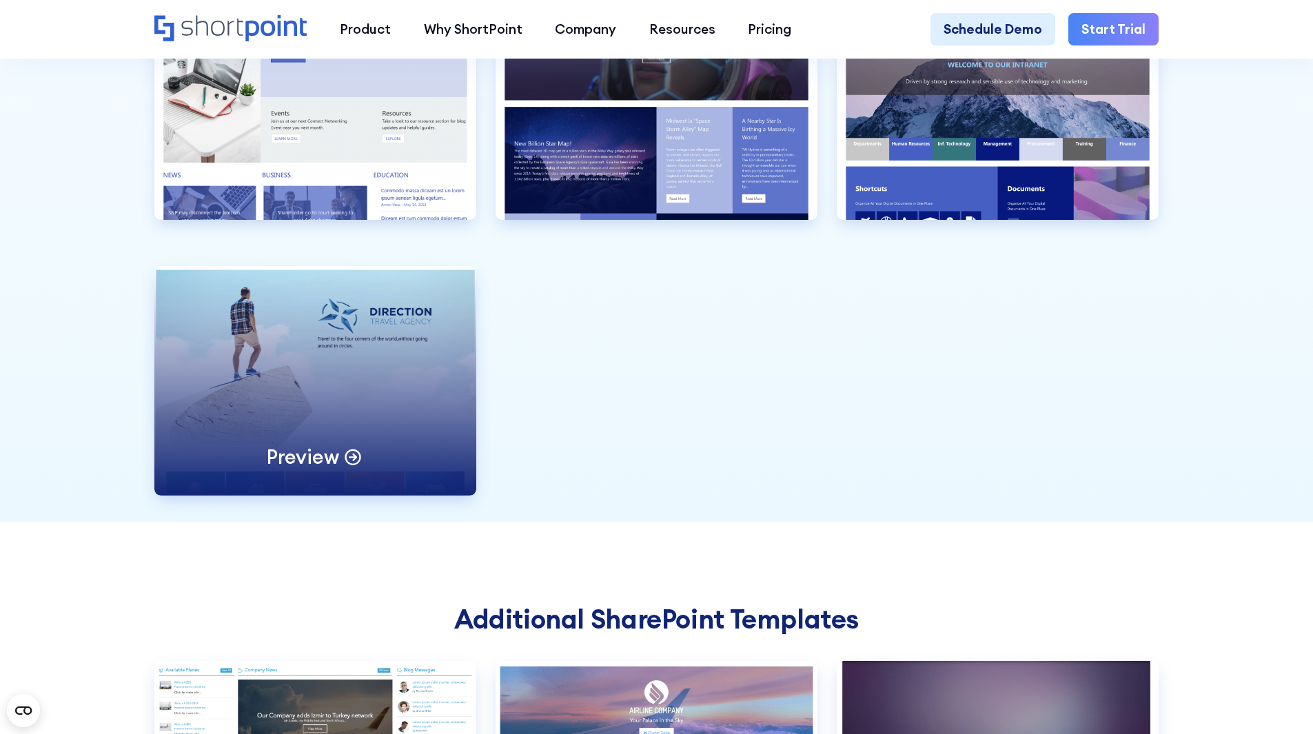
click at [400, 441] on div "Preview" at bounding box center [315, 381] width 322 height 230
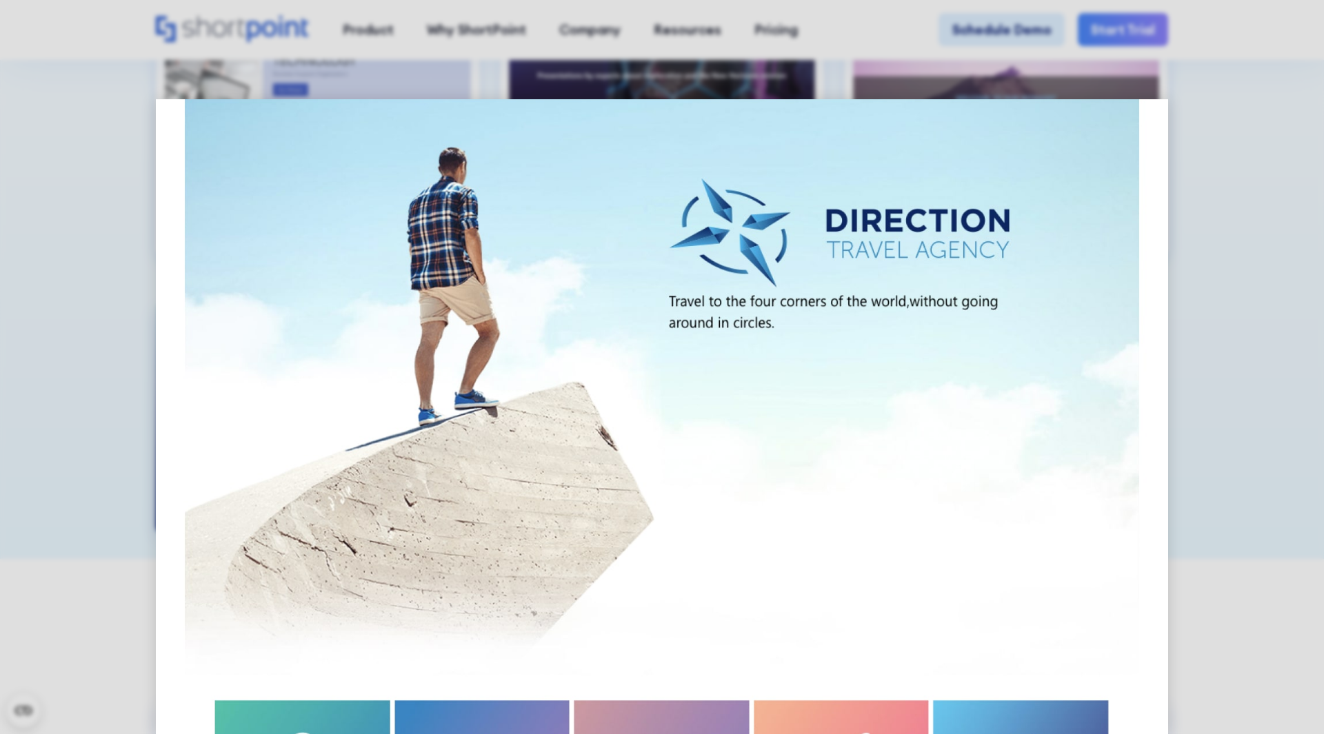
scroll to position [0, 0]
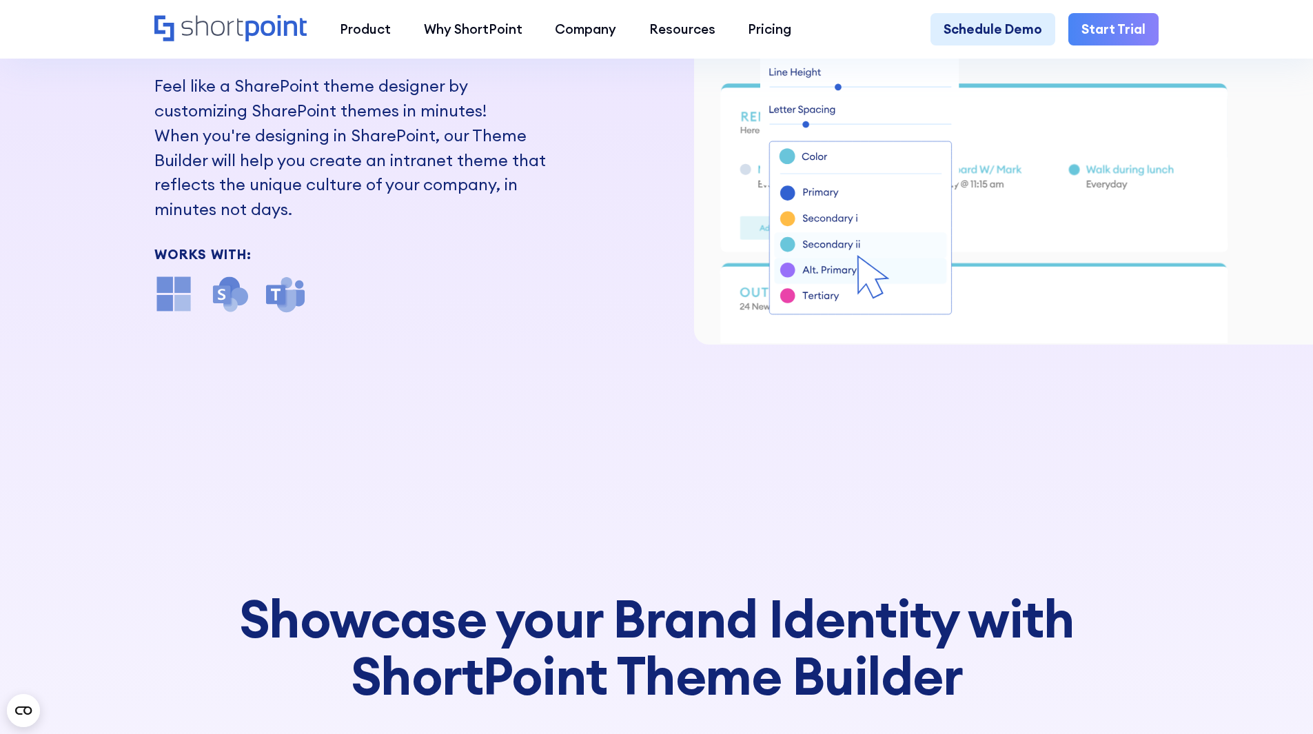
scroll to position [345, 0]
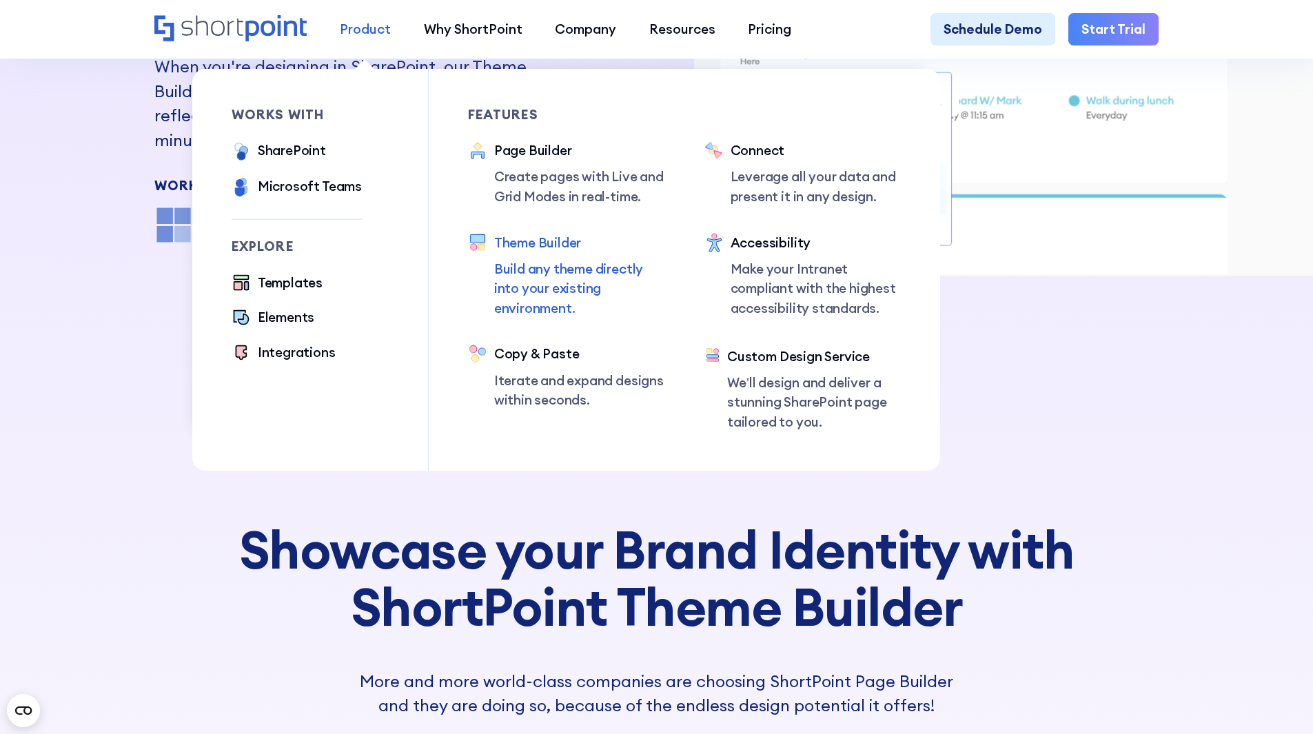
click at [369, 34] on div "Product" at bounding box center [365, 29] width 51 height 20
click at [277, 286] on div "Templates" at bounding box center [290, 283] width 65 height 20
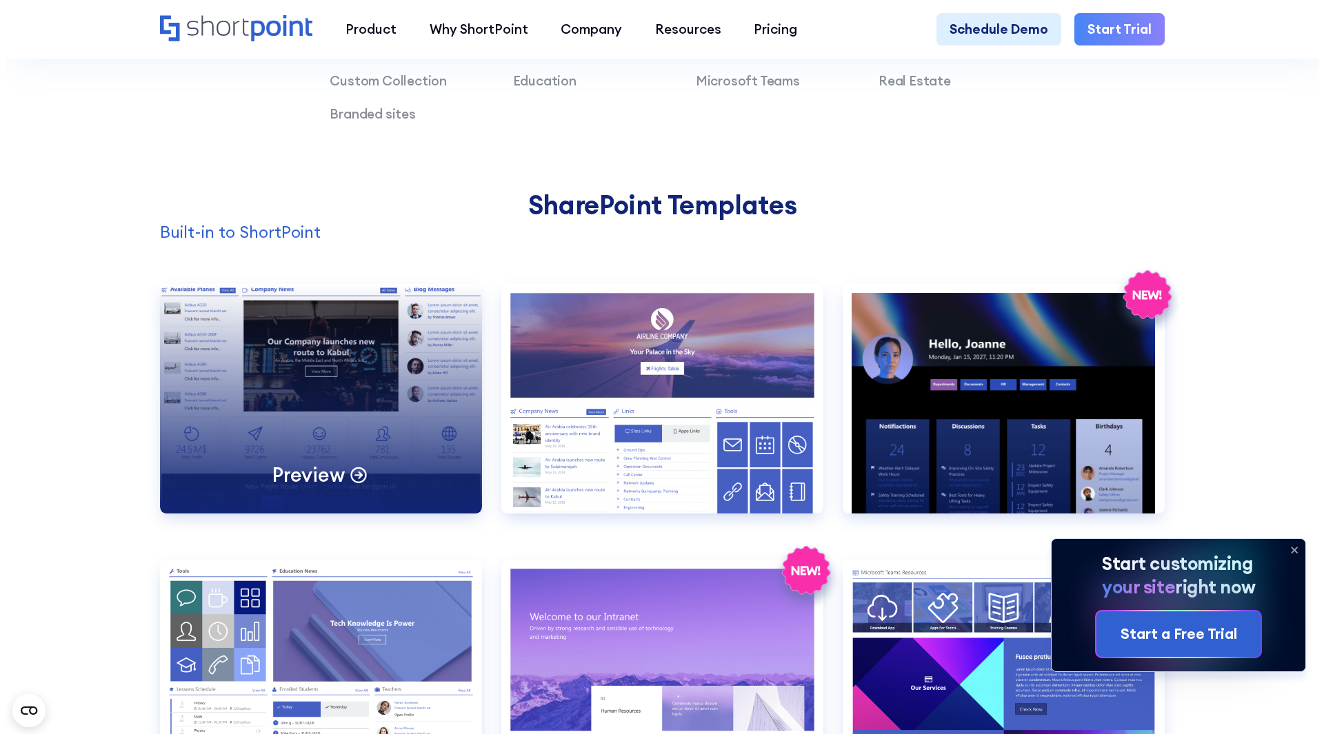
scroll to position [1448, 0]
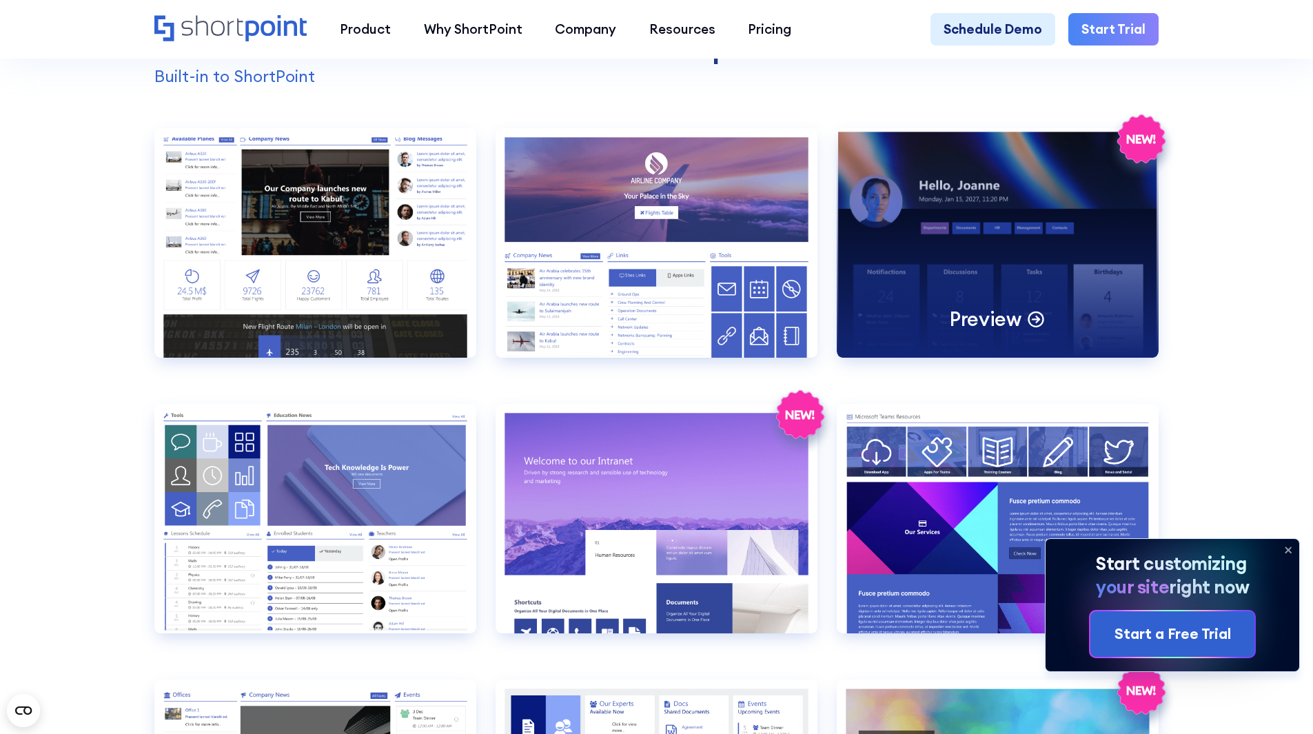
click at [953, 207] on div "Preview" at bounding box center [998, 243] width 322 height 230
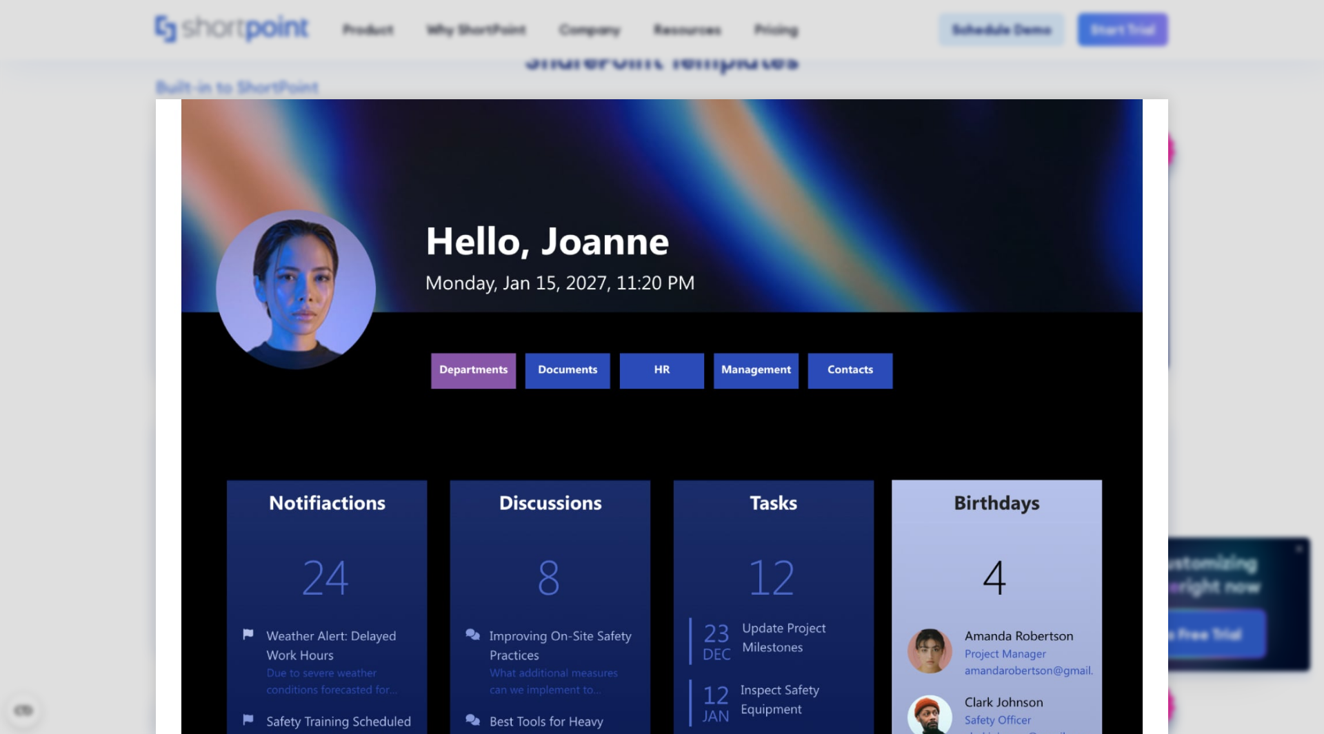
scroll to position [0, 0]
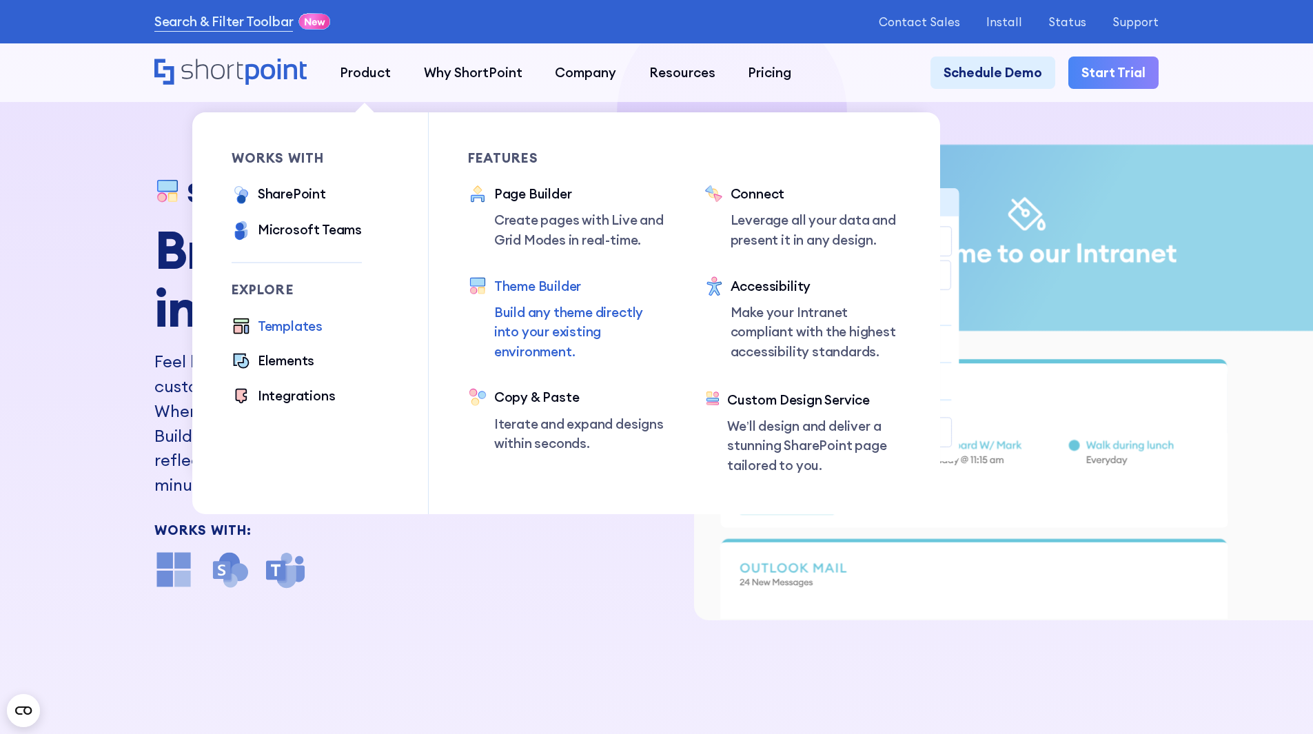
click at [303, 332] on div "Templates" at bounding box center [290, 326] width 65 height 20
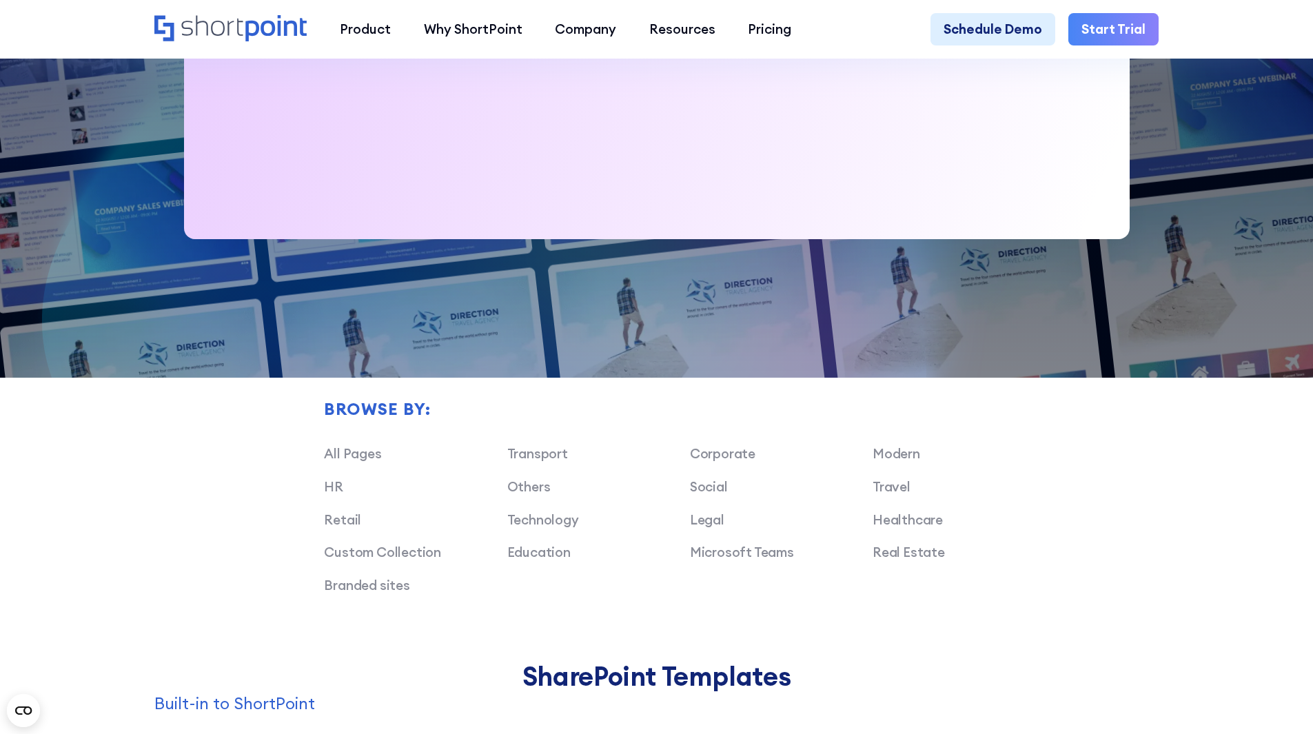
scroll to position [896, 0]
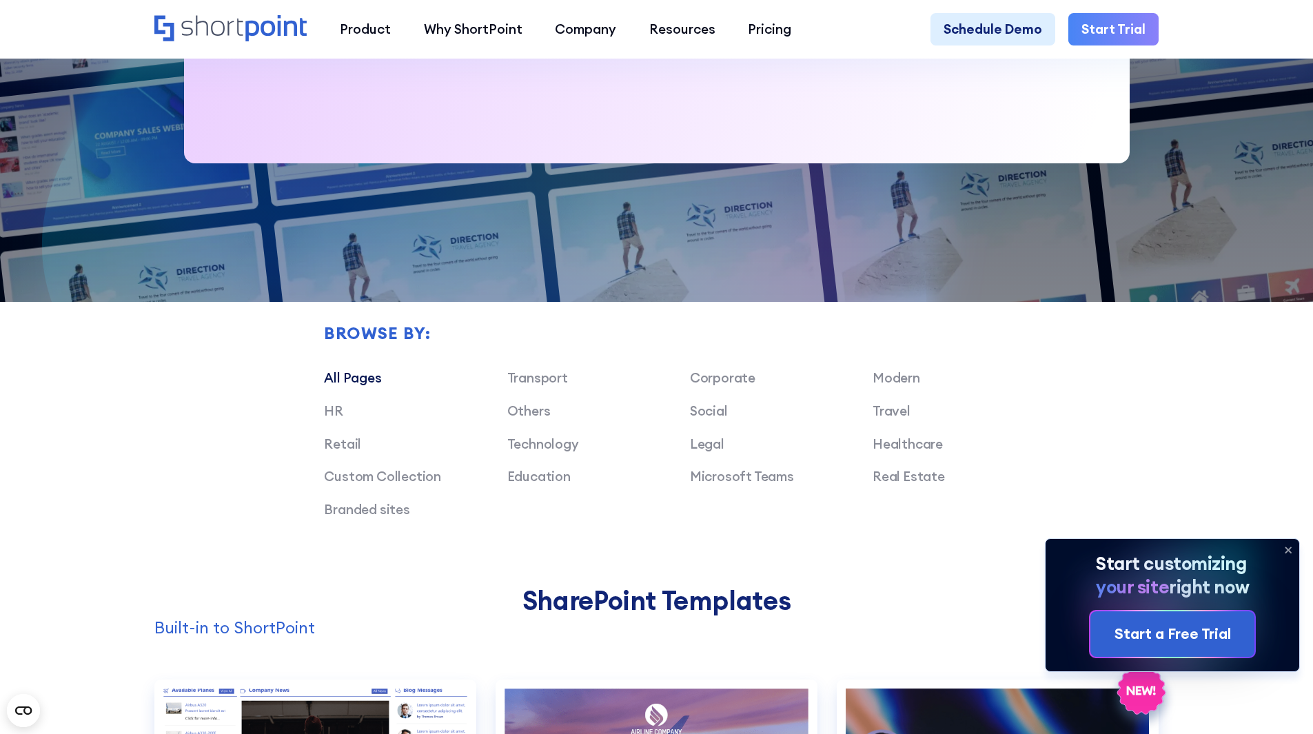
click at [348, 386] on link "All Pages" at bounding box center [352, 377] width 57 height 17
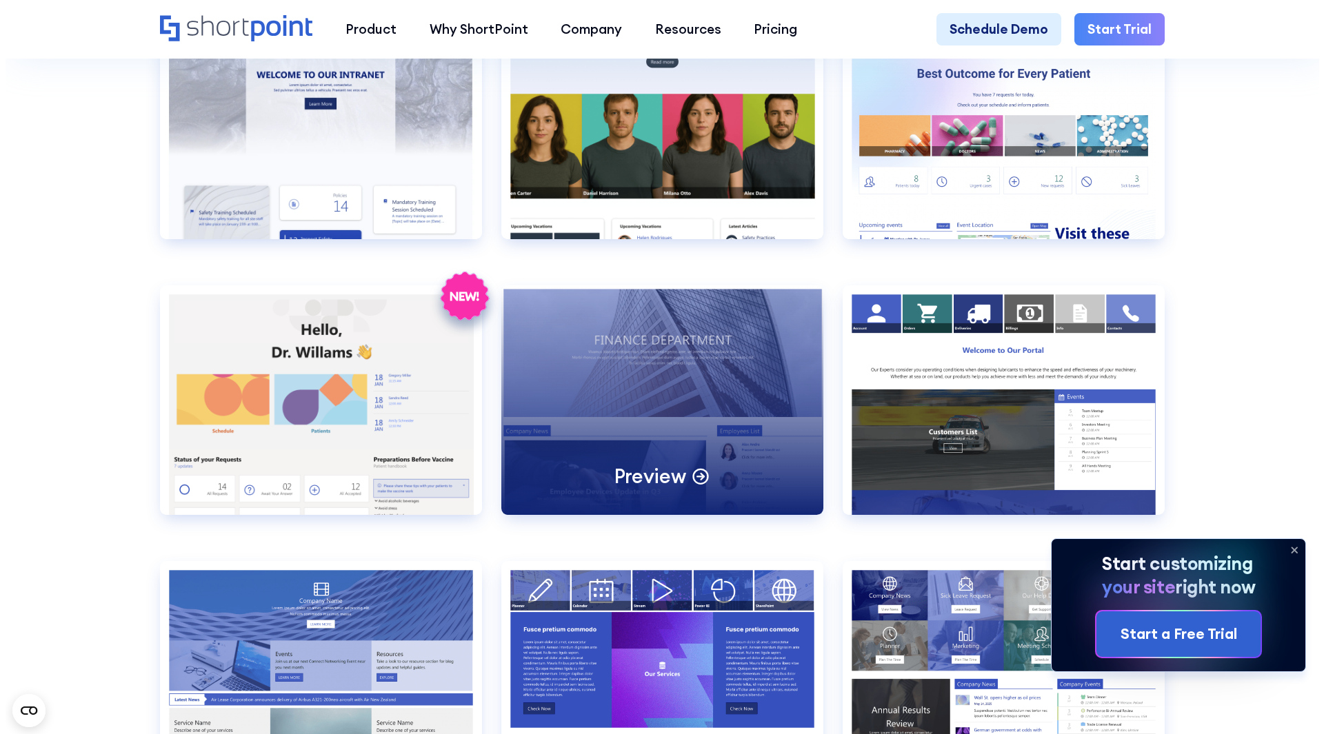
scroll to position [2757, 0]
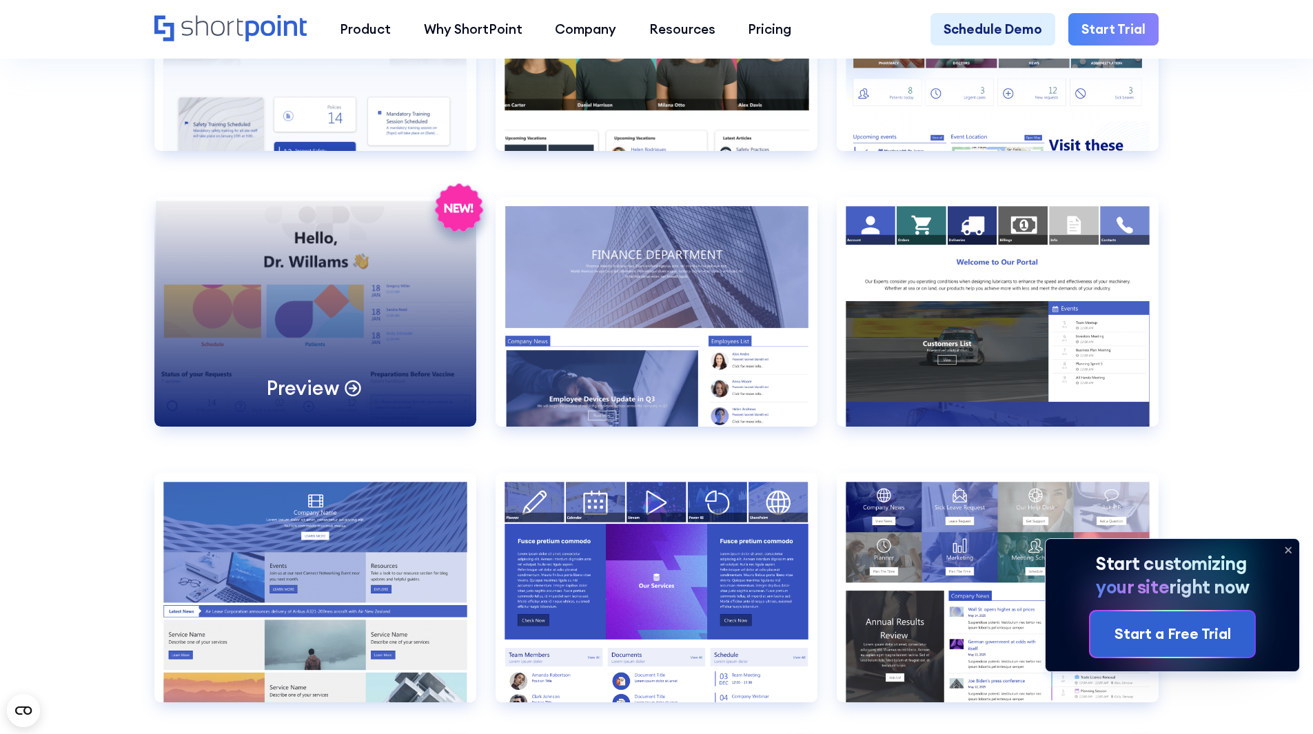
click at [356, 369] on div "Preview" at bounding box center [315, 312] width 322 height 230
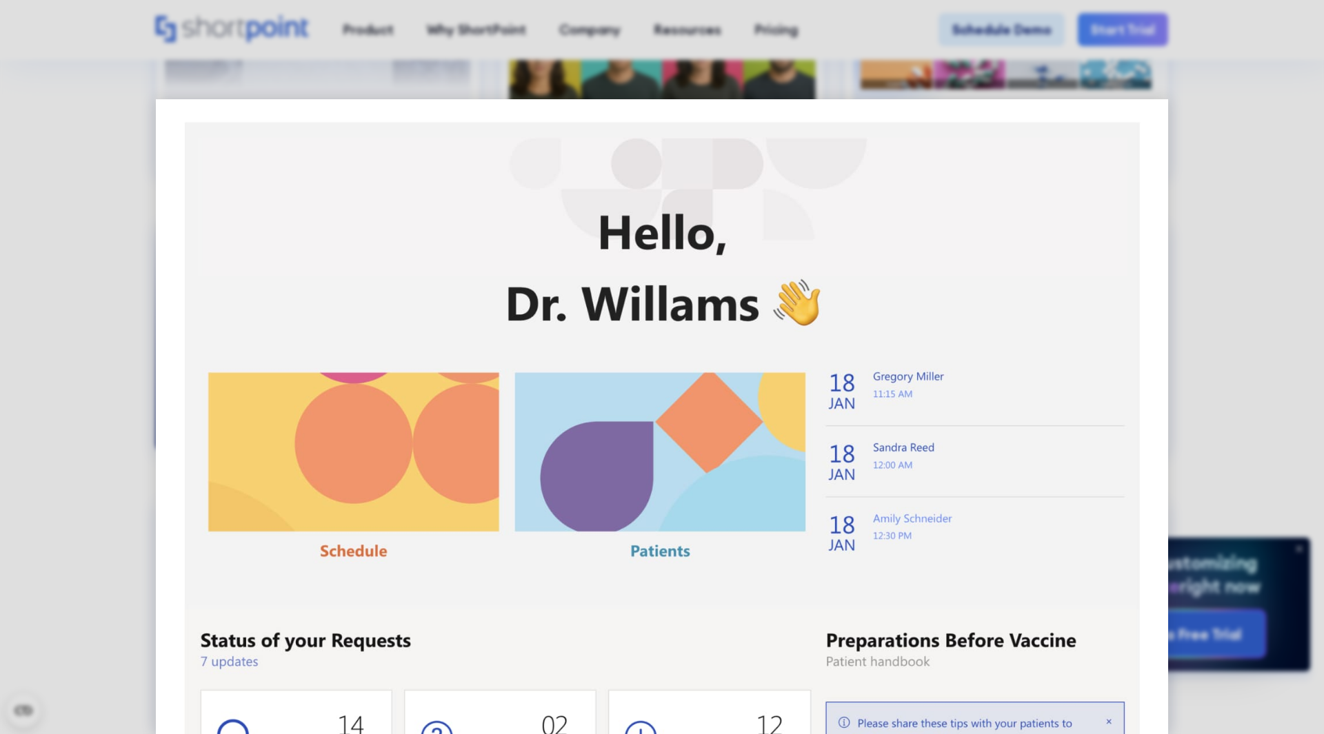
scroll to position [0, 0]
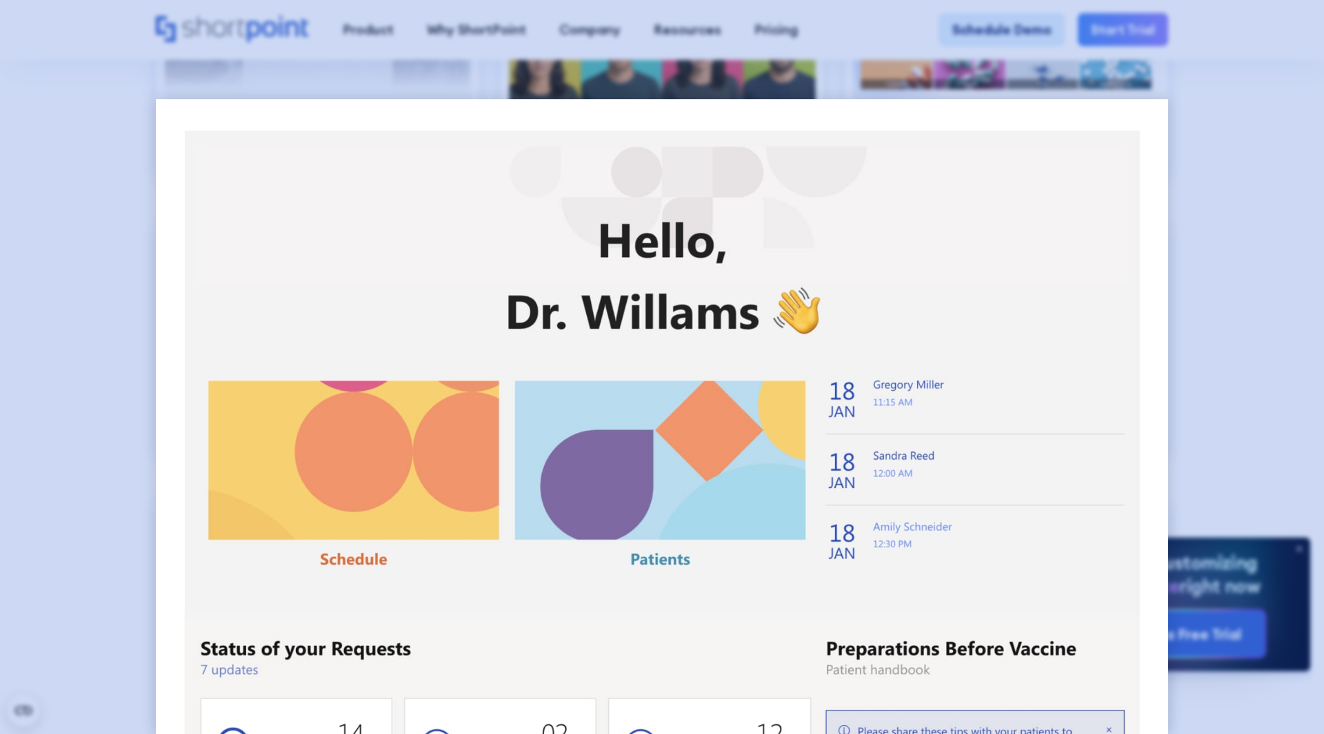
click at [1208, 225] on div at bounding box center [662, 367] width 1324 height 734
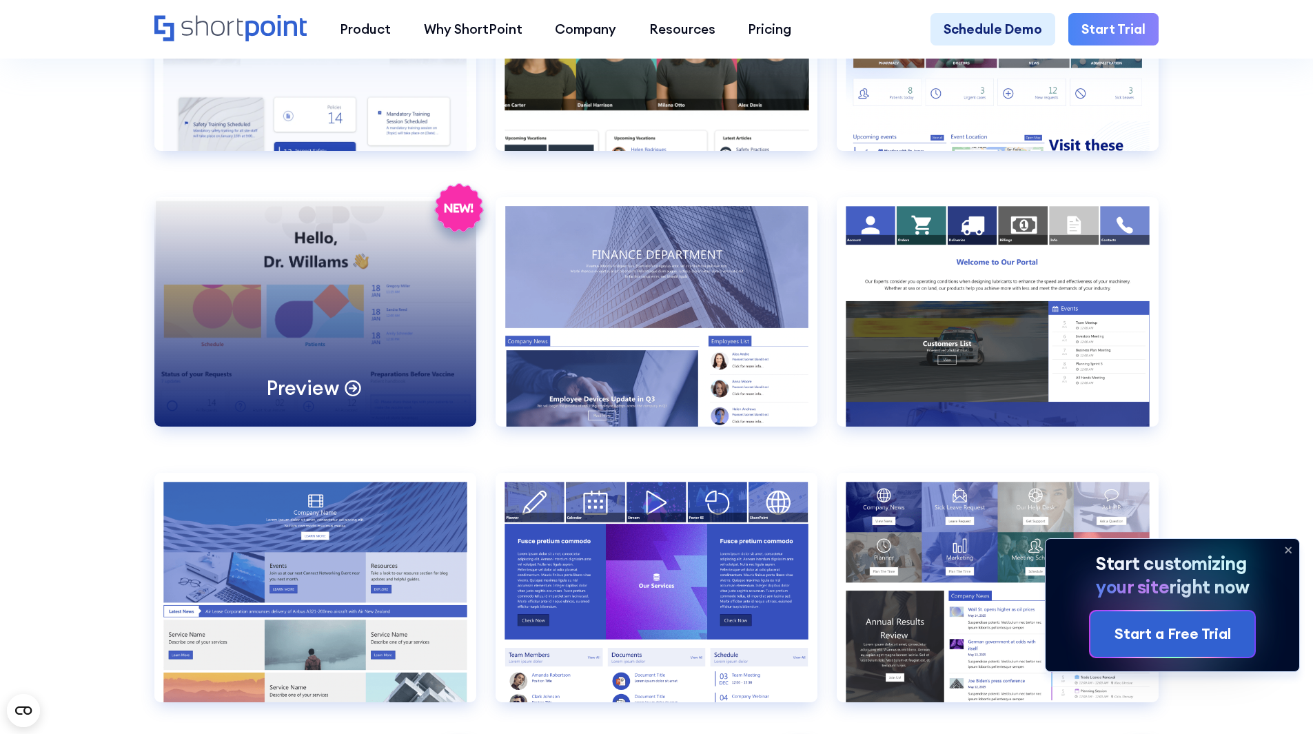
click at [331, 401] on p "Preview" at bounding box center [303, 388] width 72 height 26
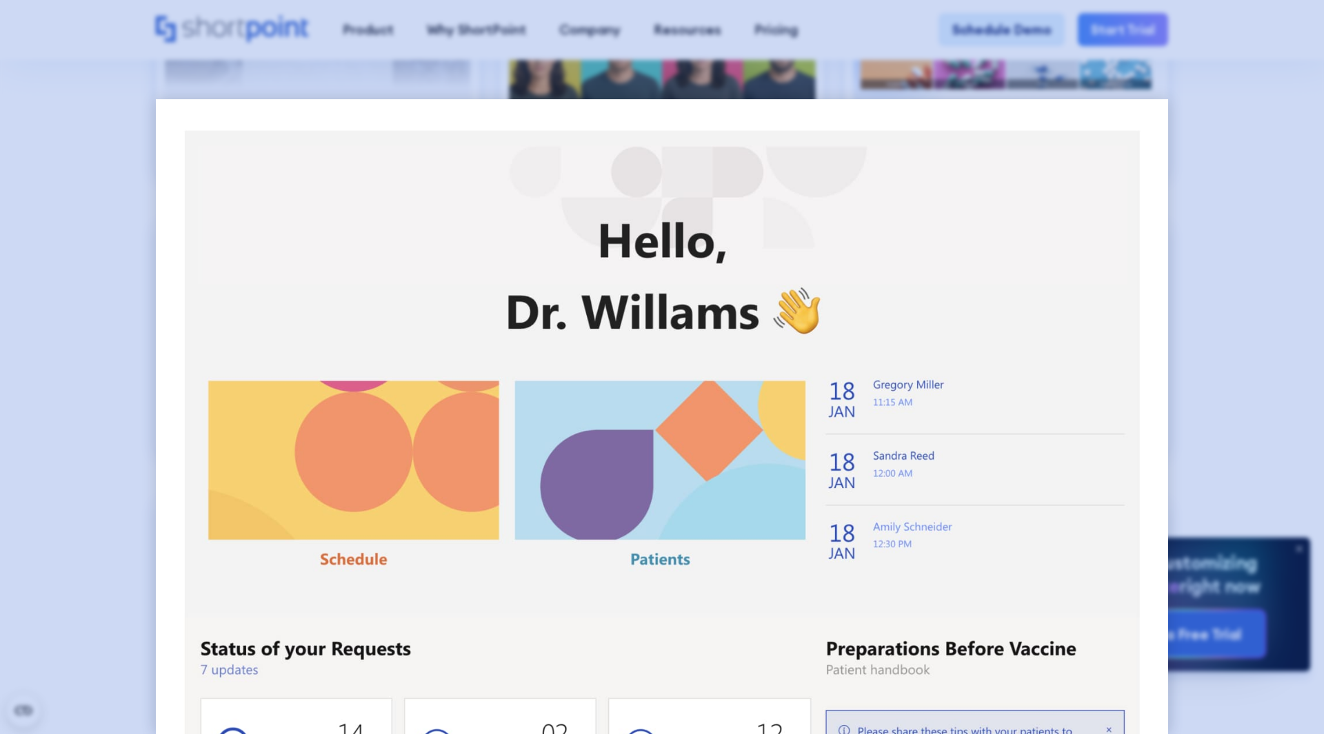
click at [1240, 301] on div at bounding box center [662, 367] width 1324 height 734
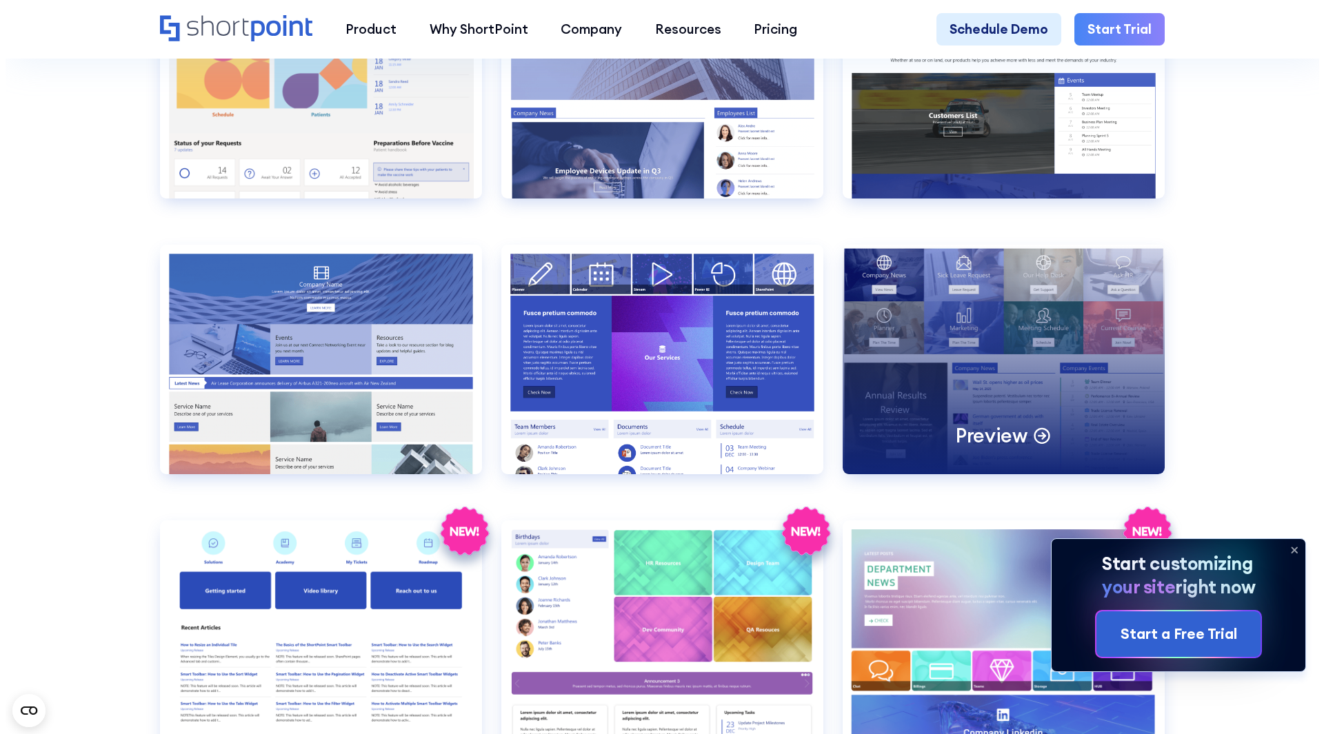
scroll to position [3102, 0]
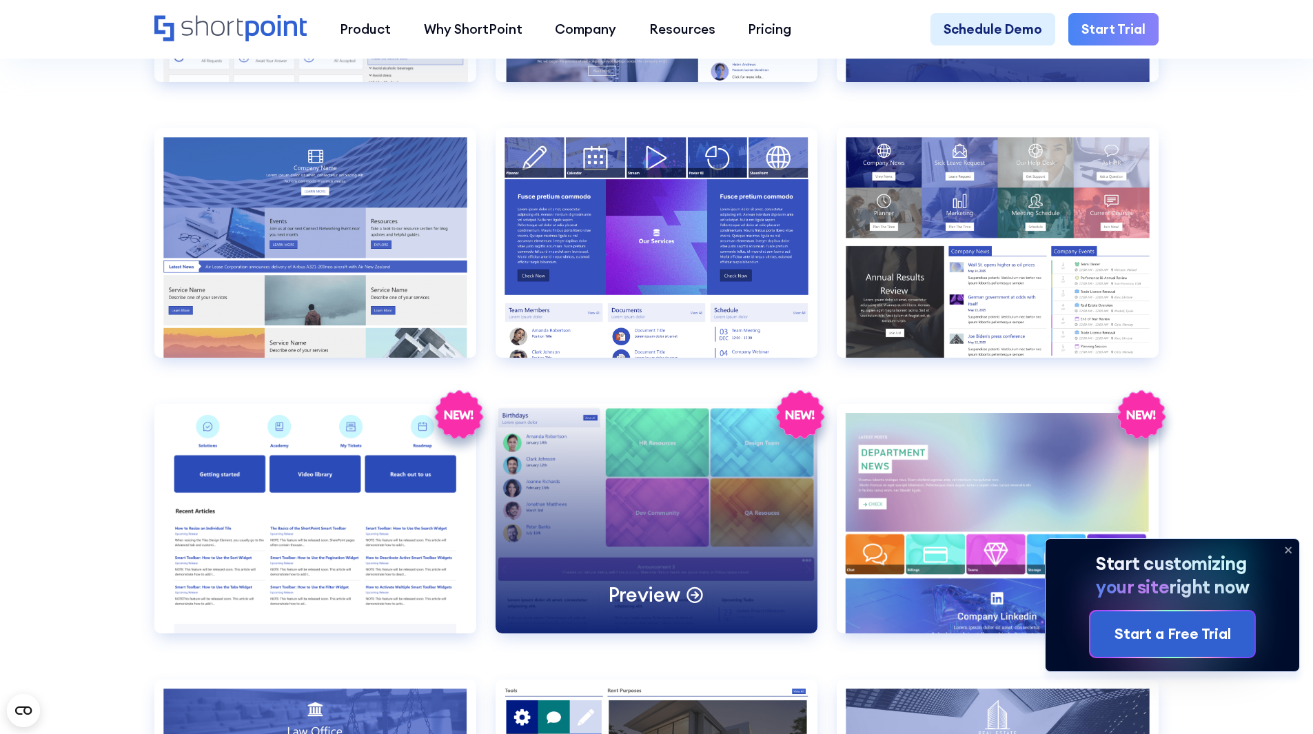
click at [686, 537] on div "Preview" at bounding box center [657, 519] width 322 height 230
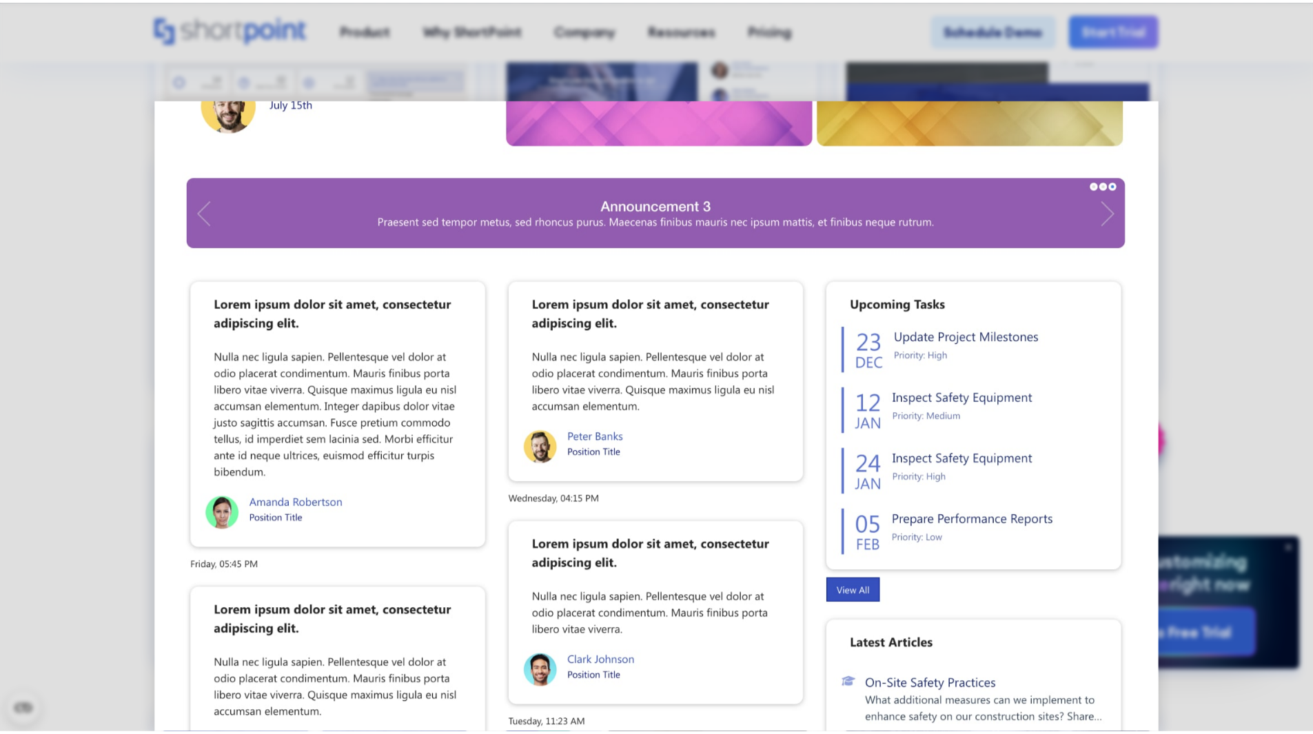
scroll to position [682, 0]
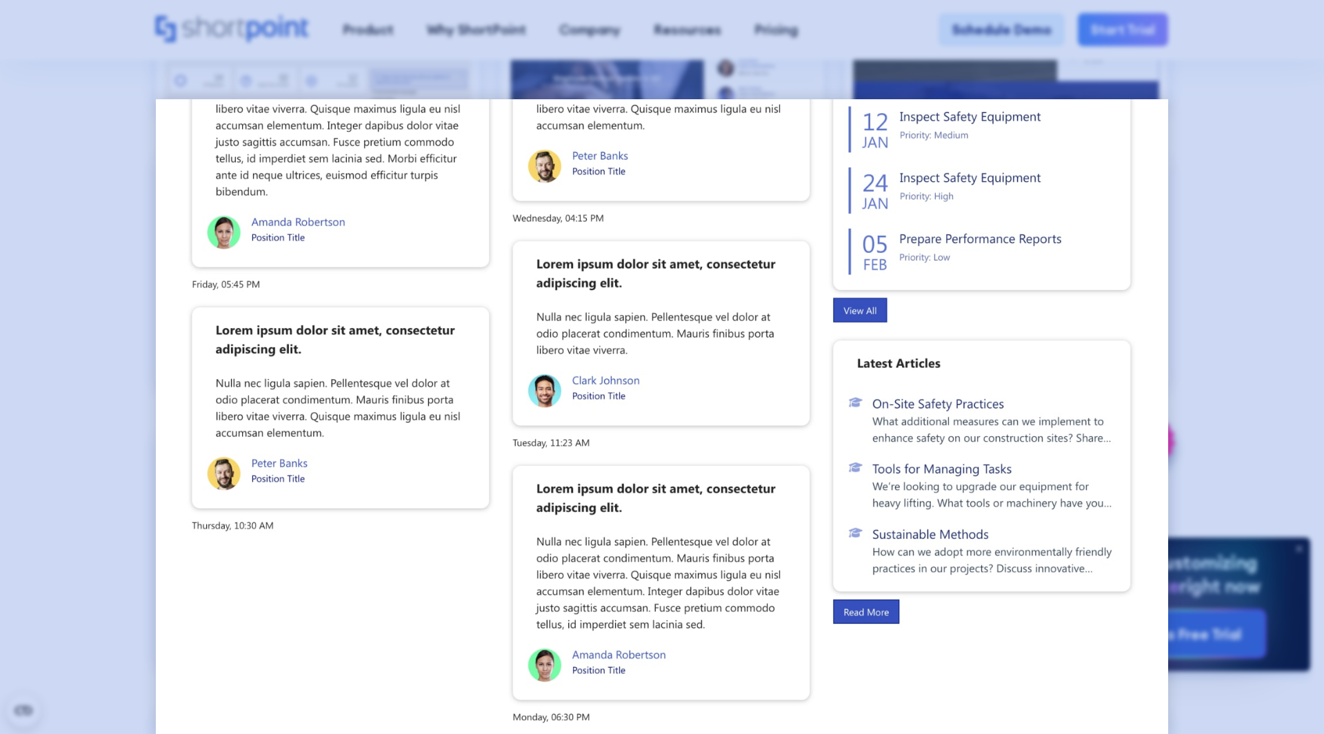
click at [1262, 390] on div at bounding box center [662, 367] width 1324 height 734
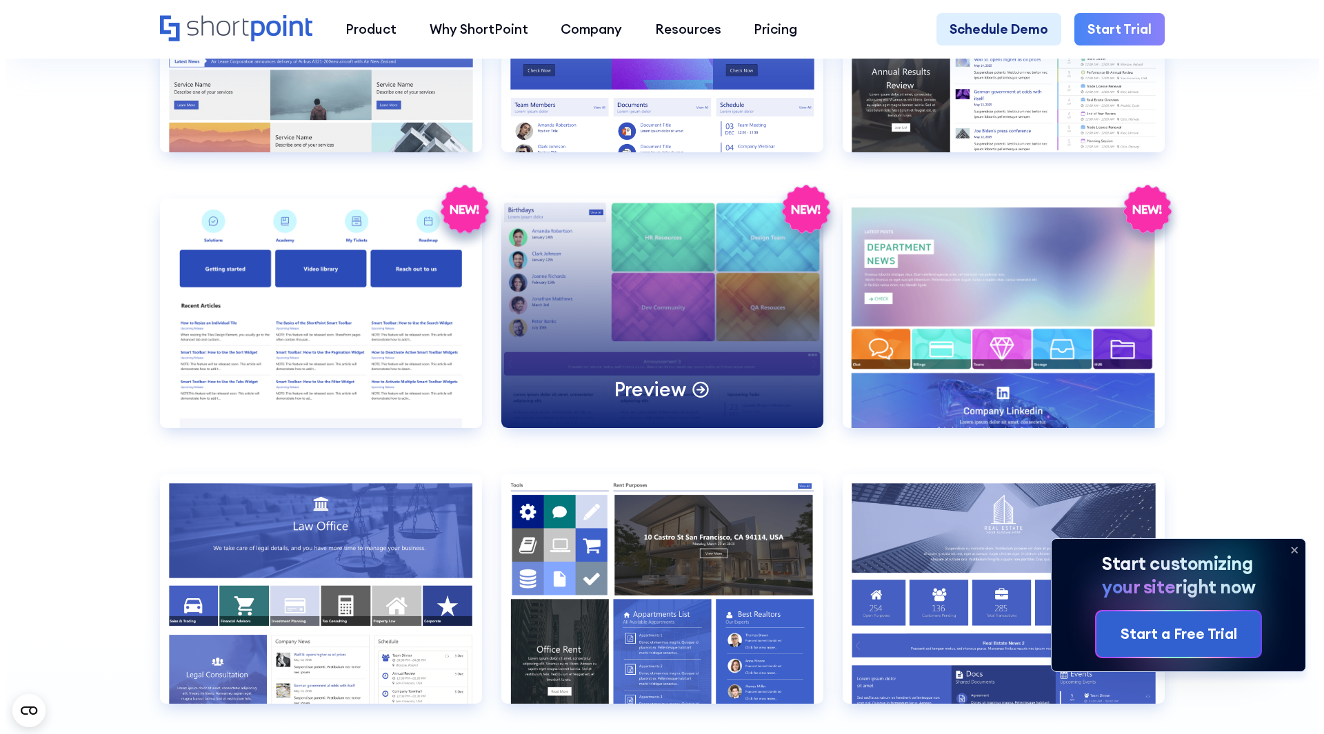
scroll to position [3309, 0]
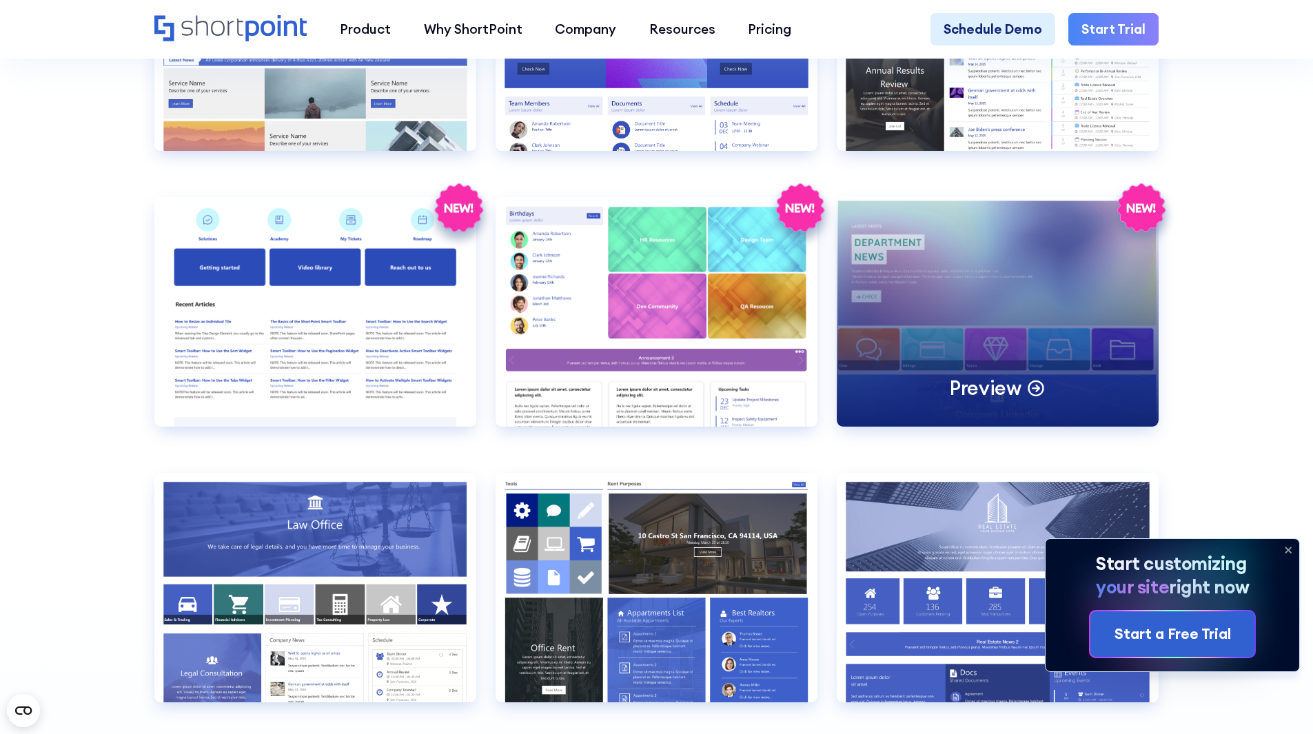
click at [968, 314] on div "Preview" at bounding box center [998, 312] width 322 height 230
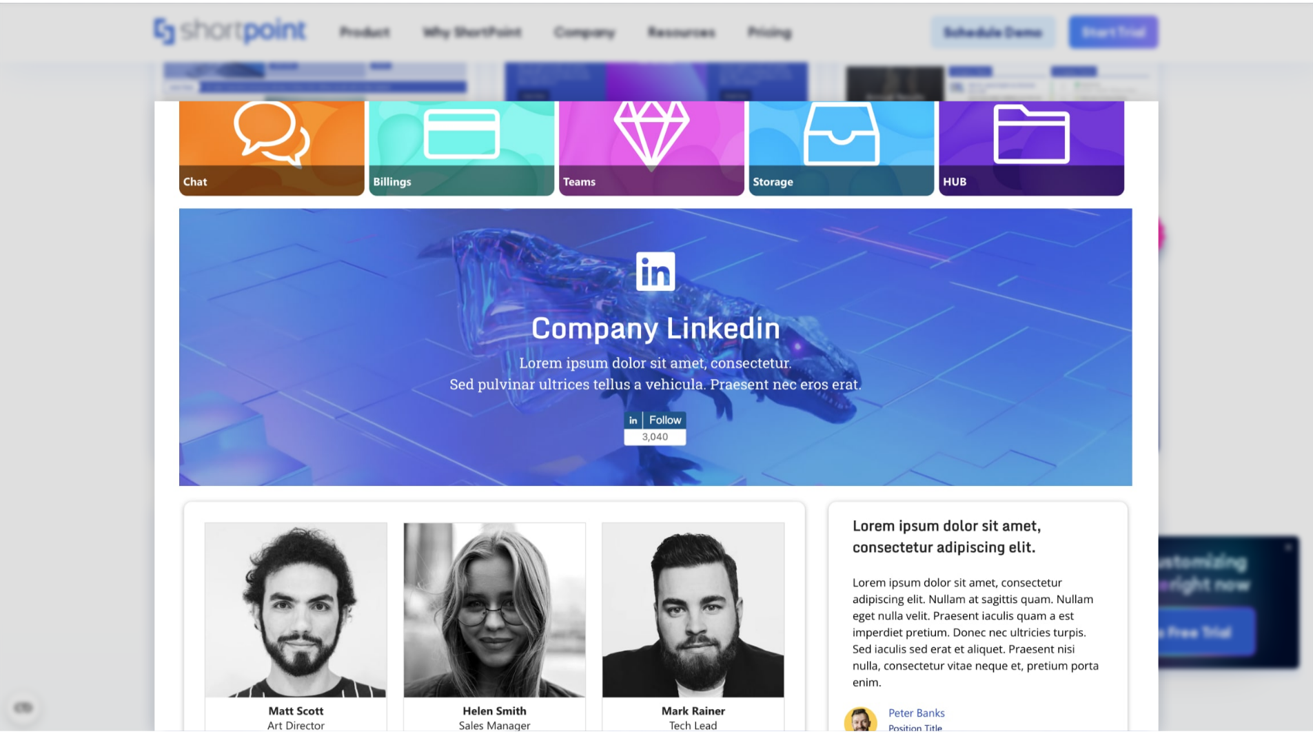
scroll to position [483, 0]
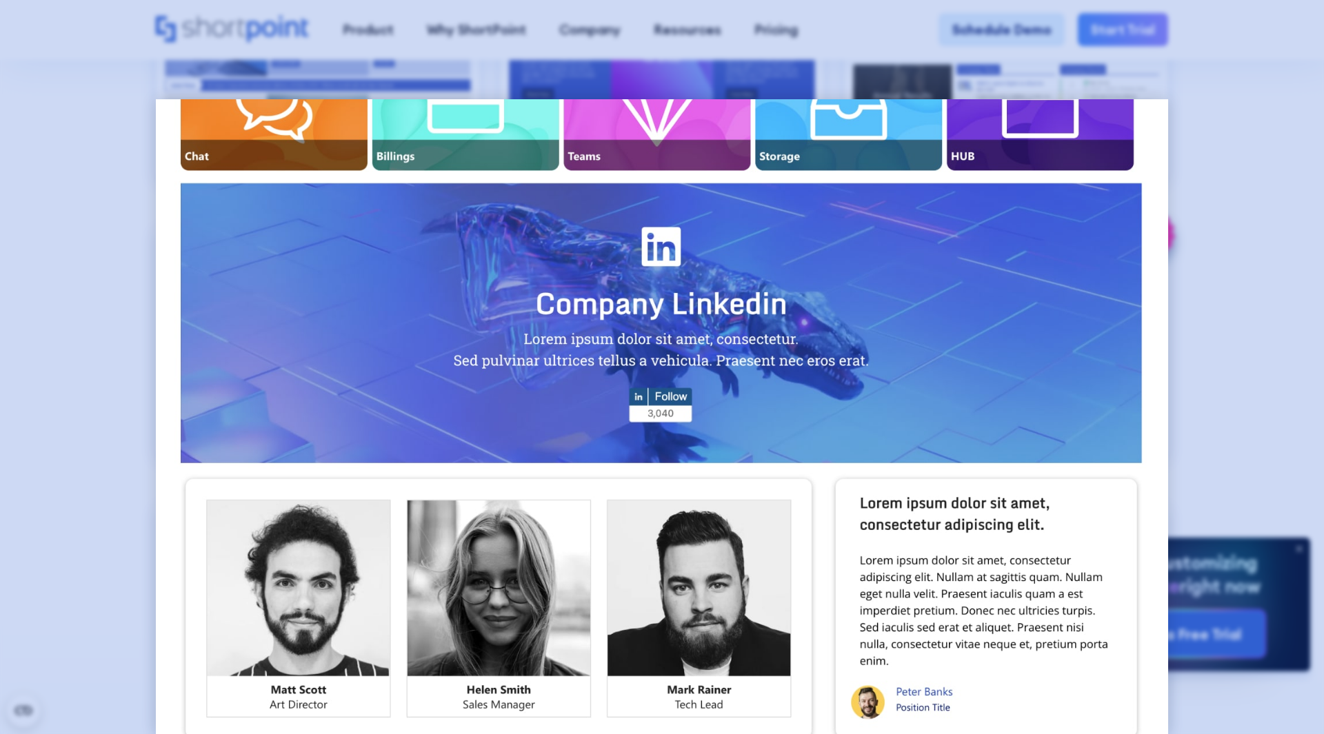
click at [1255, 360] on div at bounding box center [662, 367] width 1324 height 734
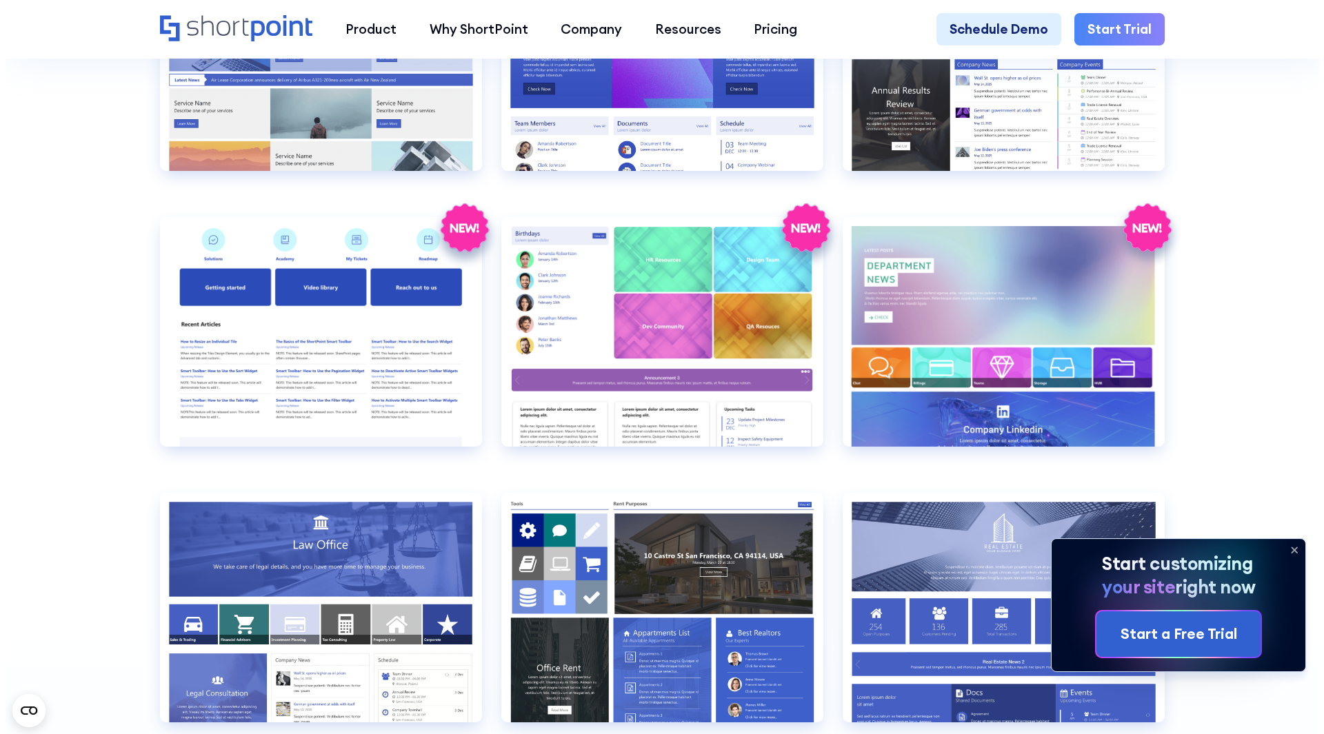
scroll to position [3171, 0]
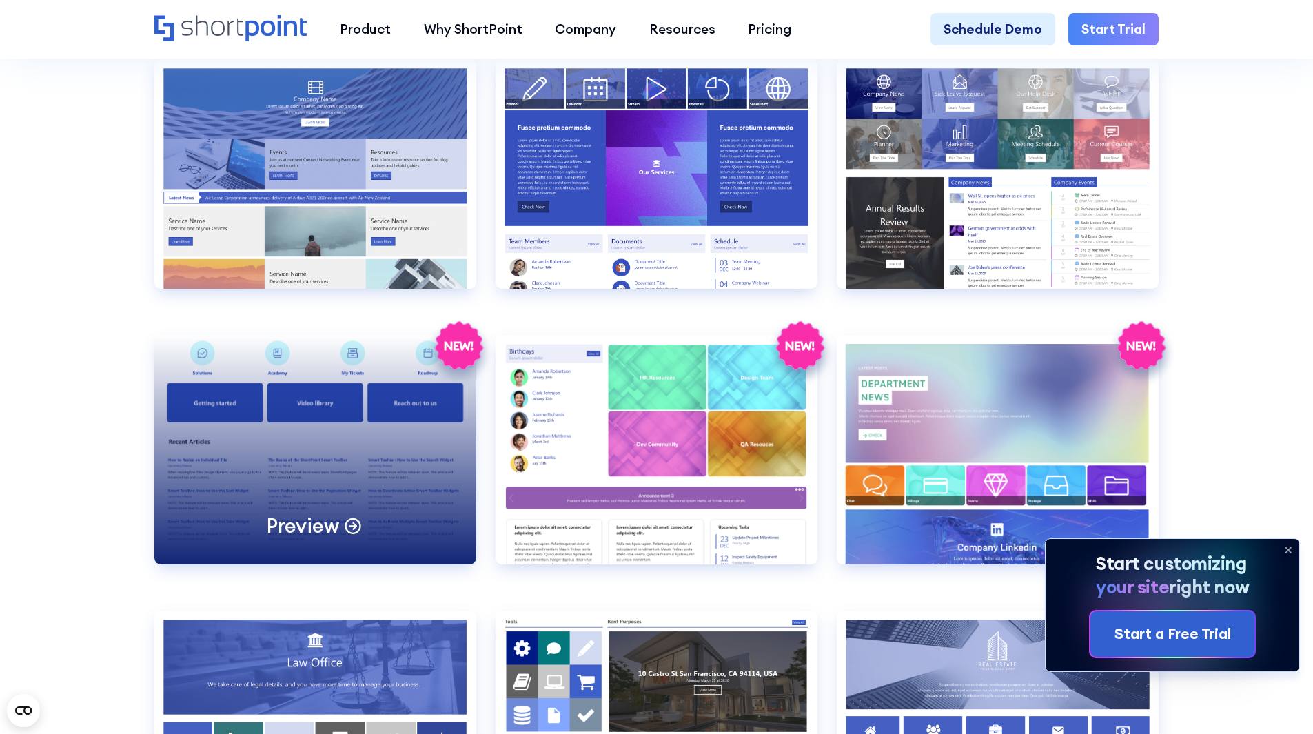
click at [332, 460] on div "Preview" at bounding box center [315, 450] width 322 height 230
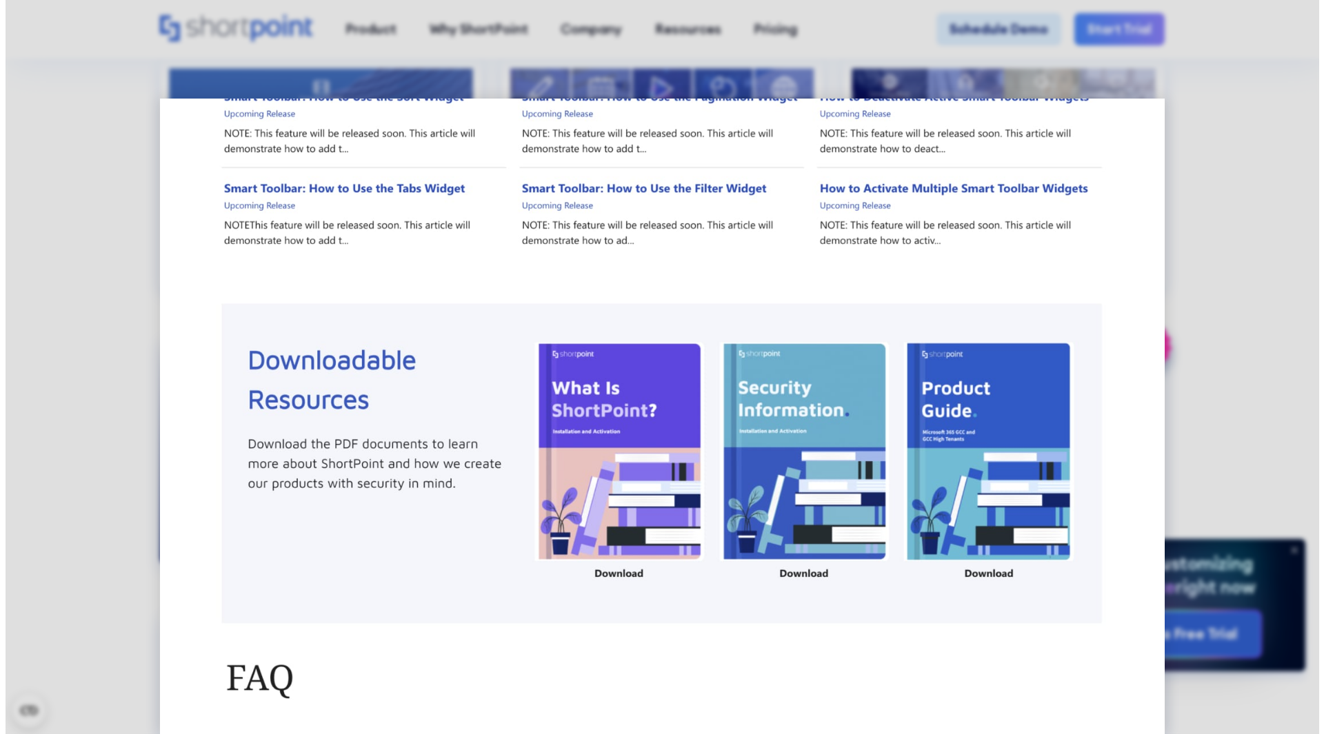
scroll to position [0, 0]
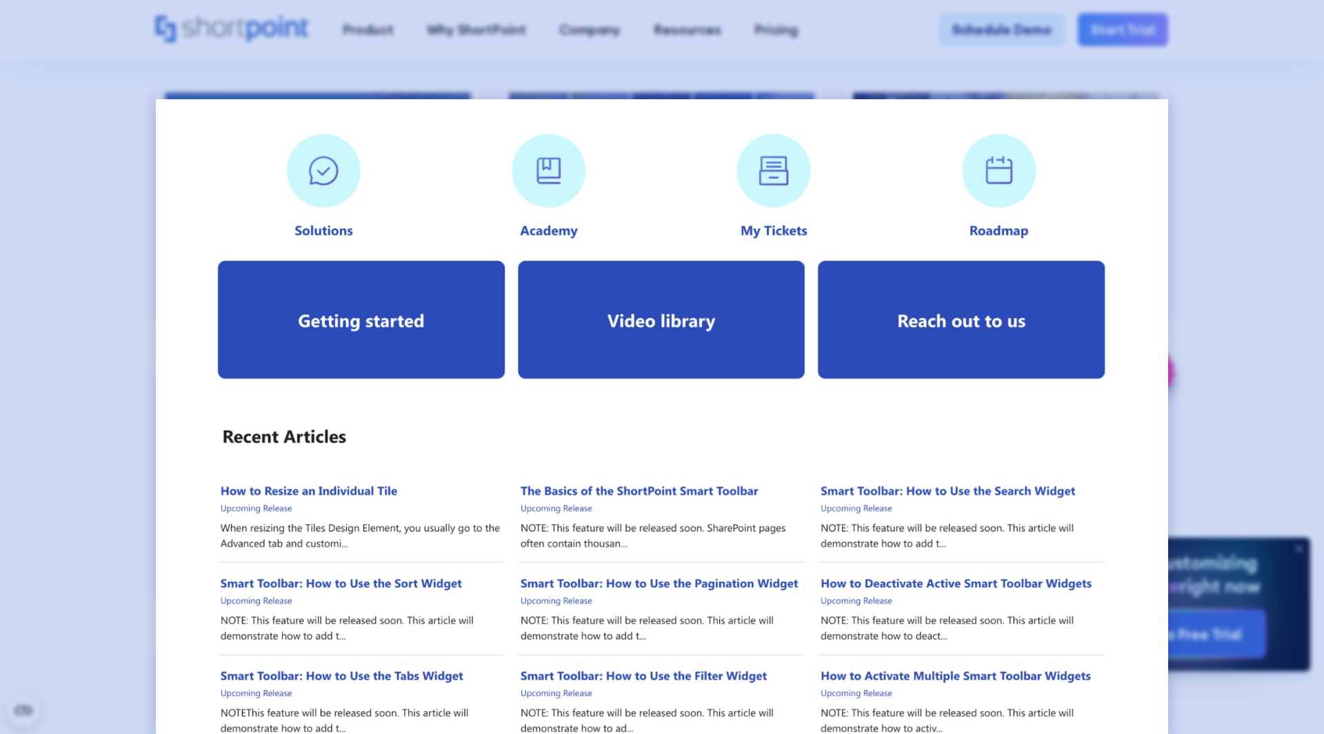
click at [113, 451] on div at bounding box center [662, 367] width 1324 height 734
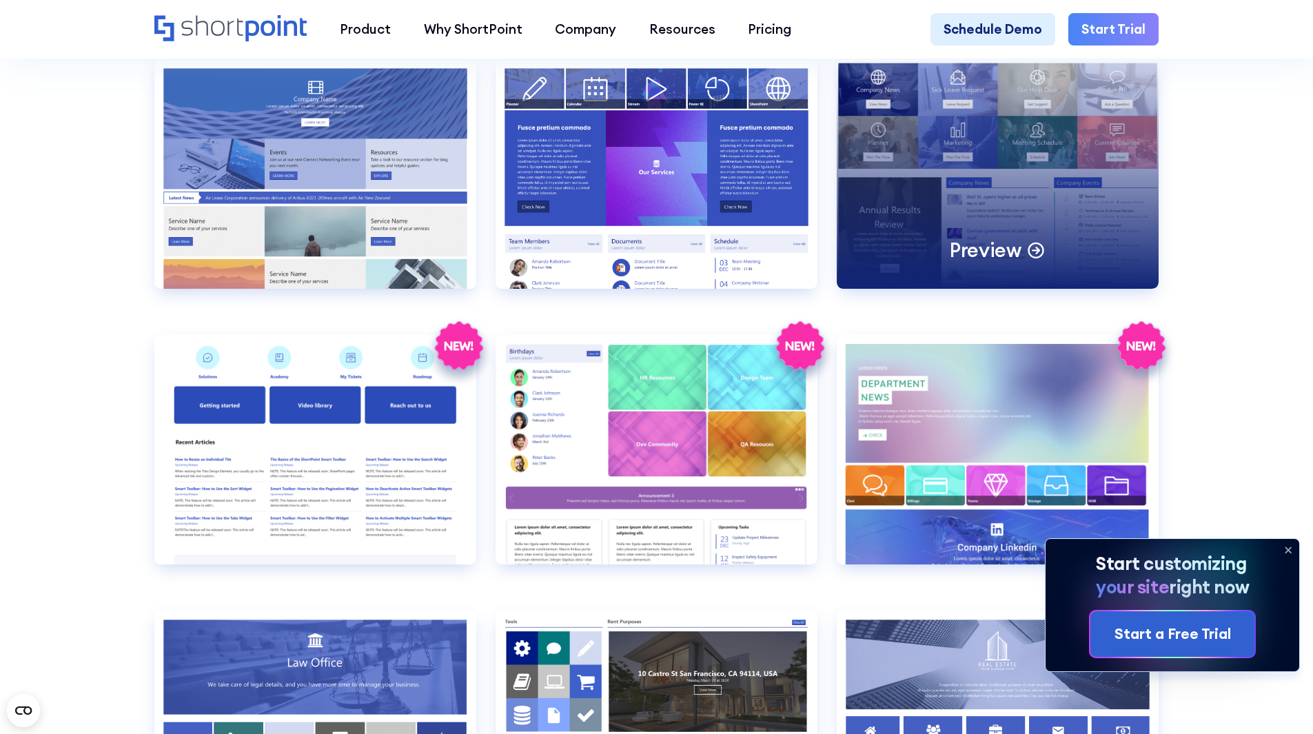
click at [1026, 231] on div "Preview" at bounding box center [998, 174] width 322 height 230
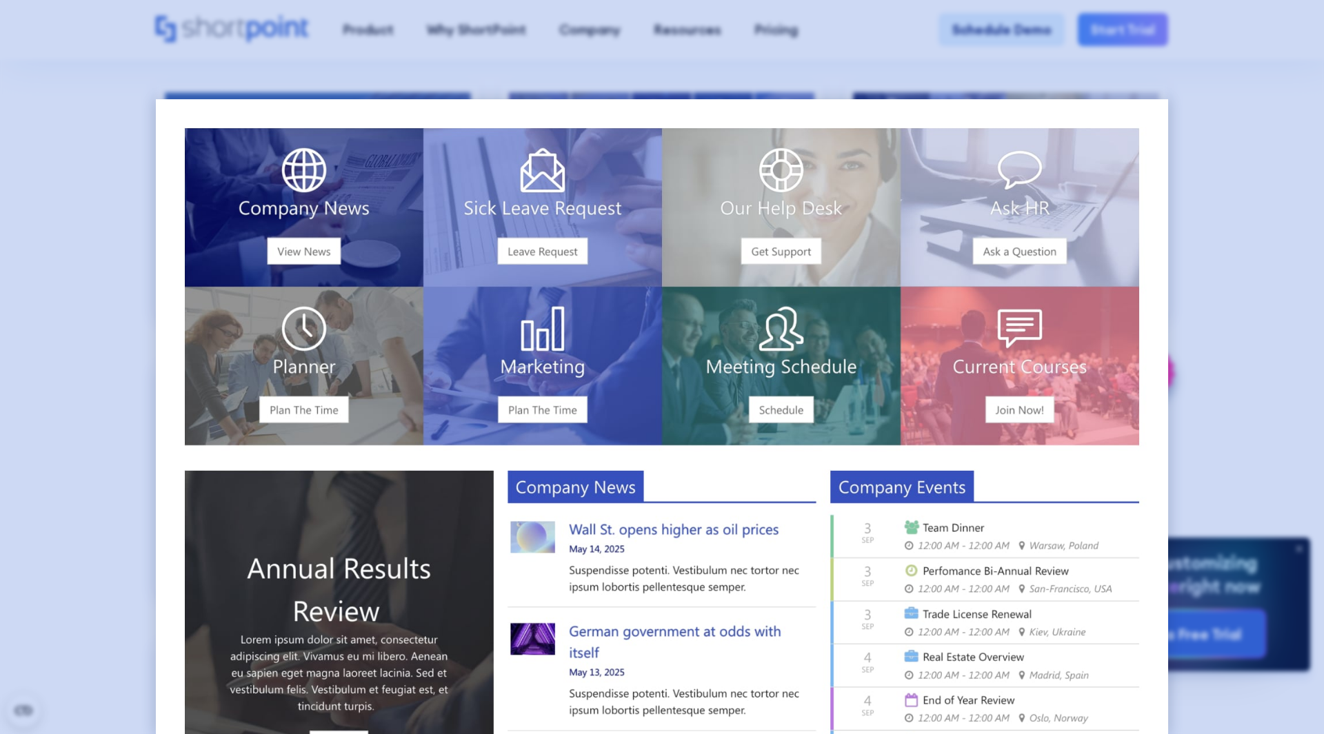
click at [1237, 247] on div at bounding box center [662, 367] width 1324 height 734
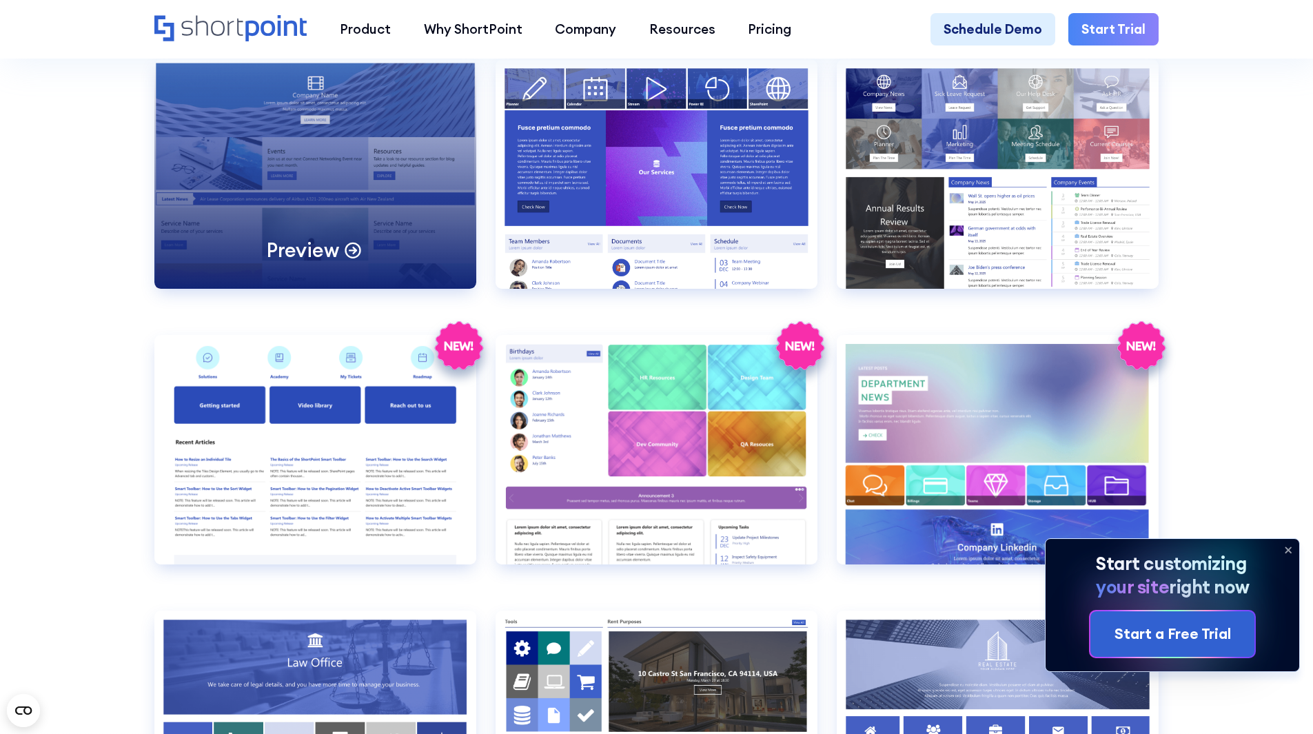
click at [285, 248] on div "Preview" at bounding box center [315, 174] width 322 height 230
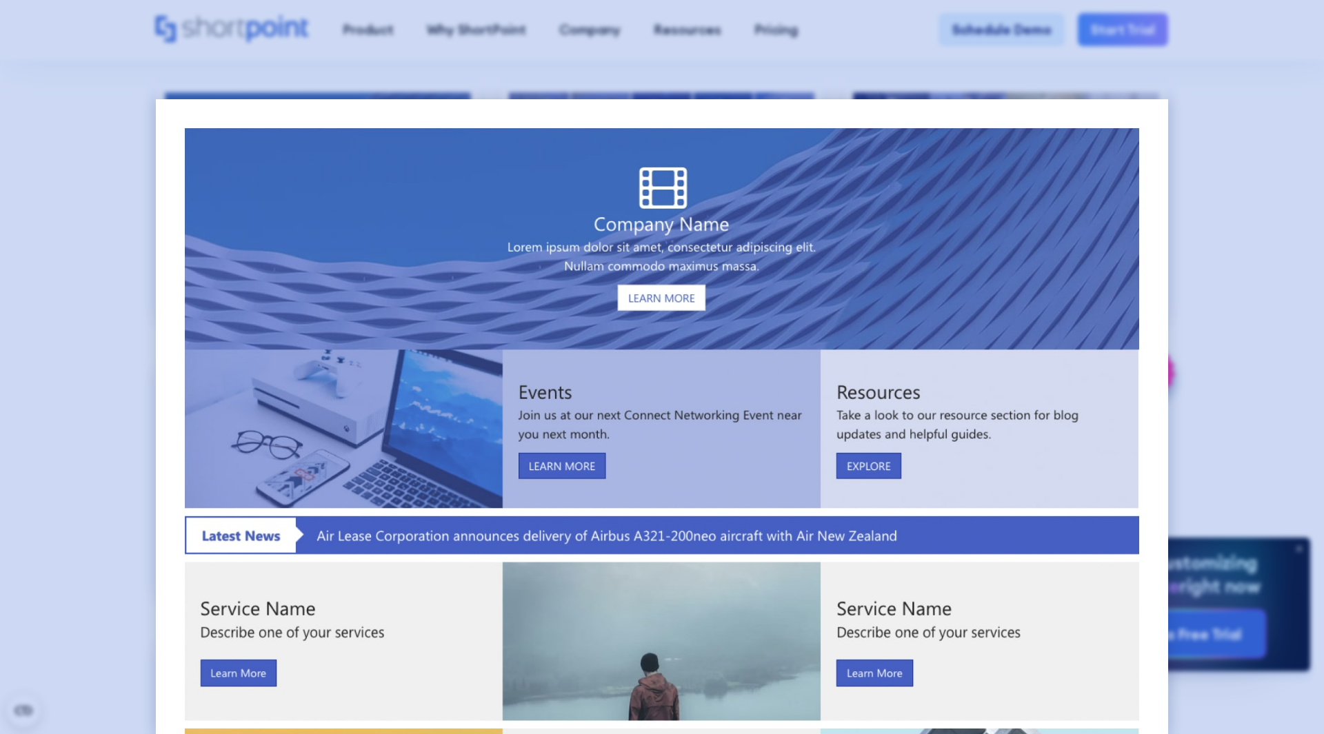
click at [1234, 241] on div at bounding box center [662, 367] width 1324 height 734
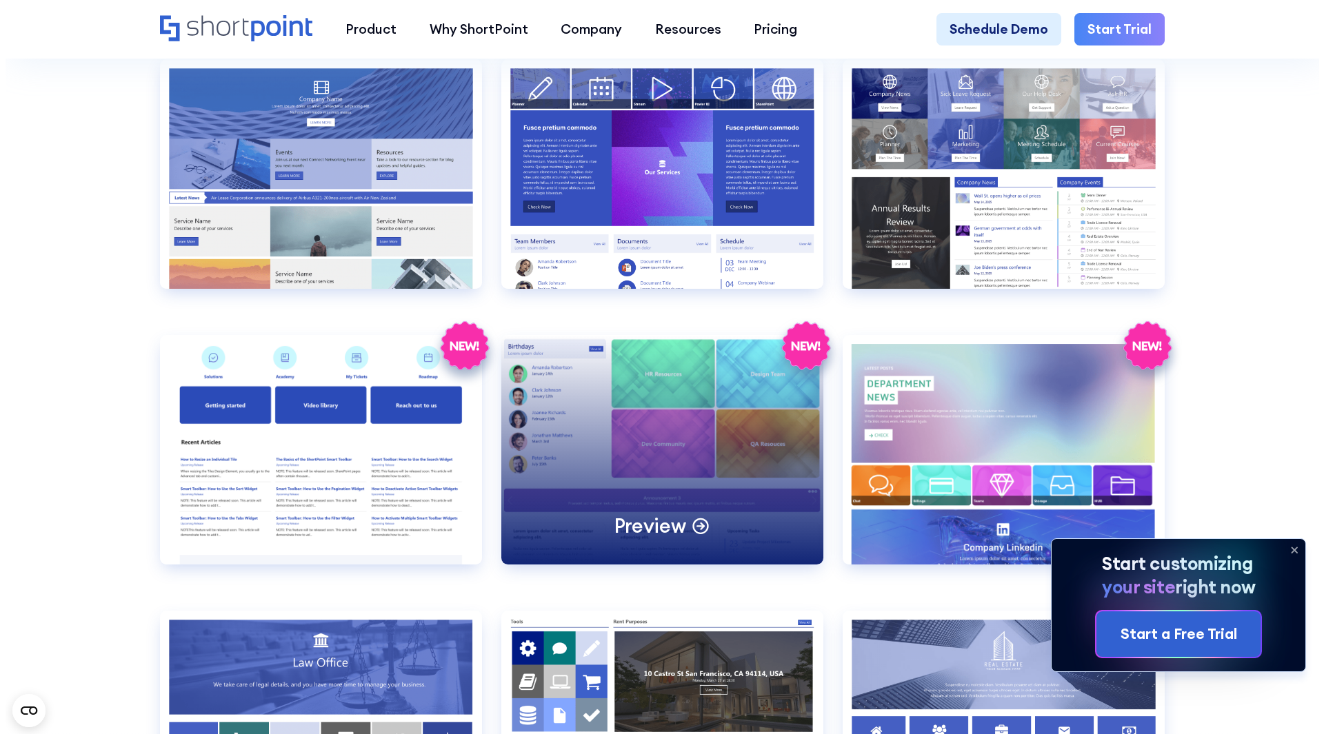
scroll to position [3033, 0]
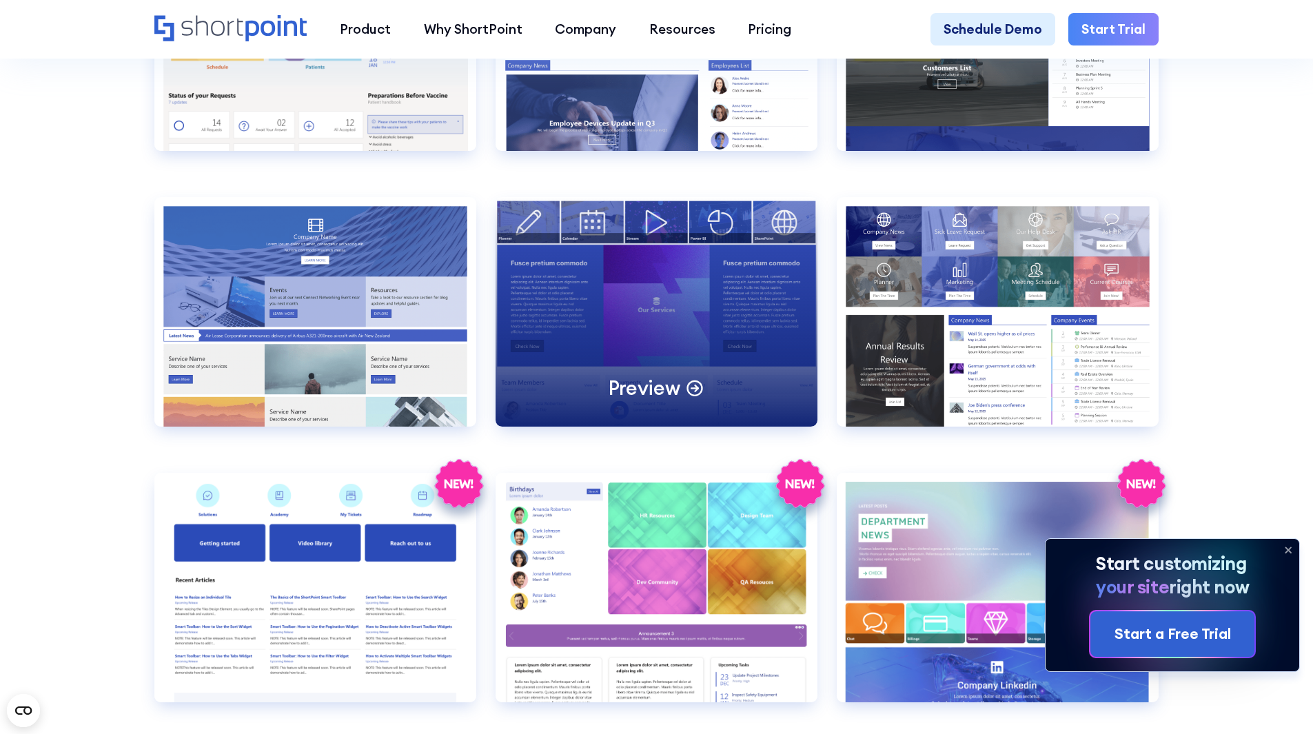
click at [653, 334] on div "Preview" at bounding box center [657, 312] width 322 height 230
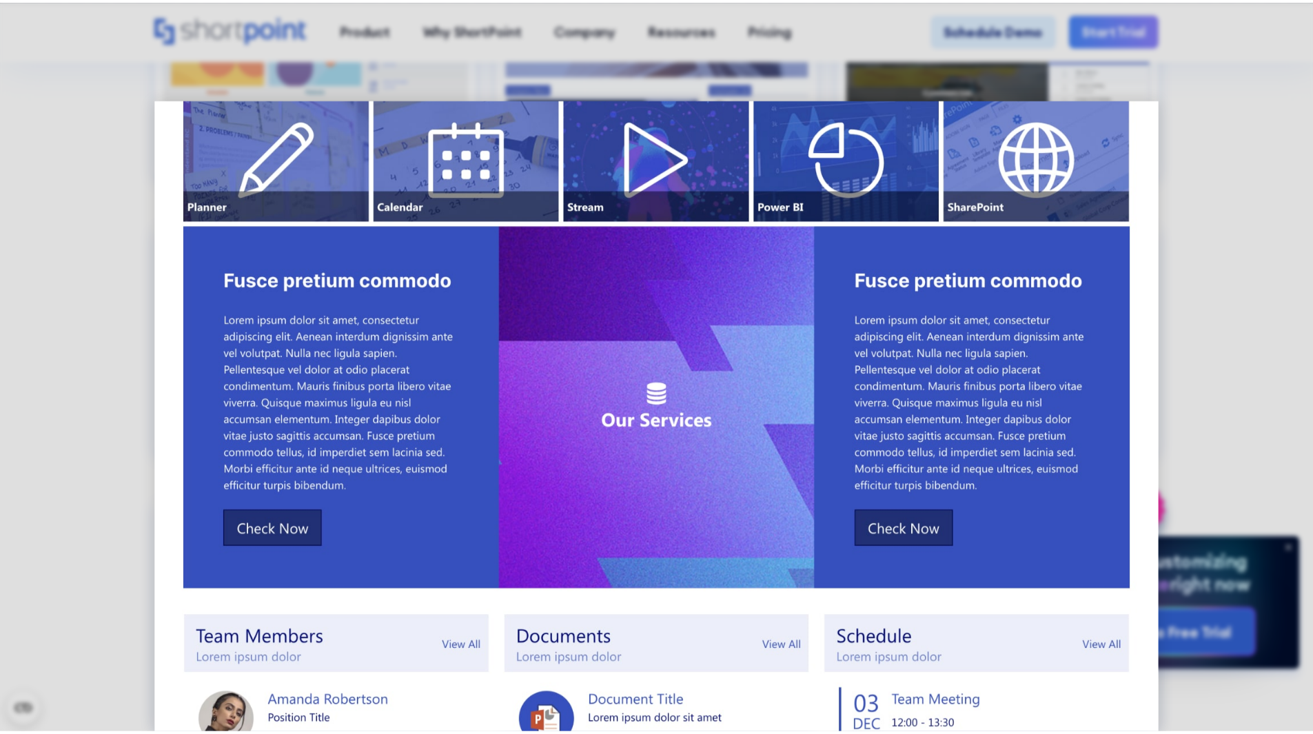
scroll to position [0, 0]
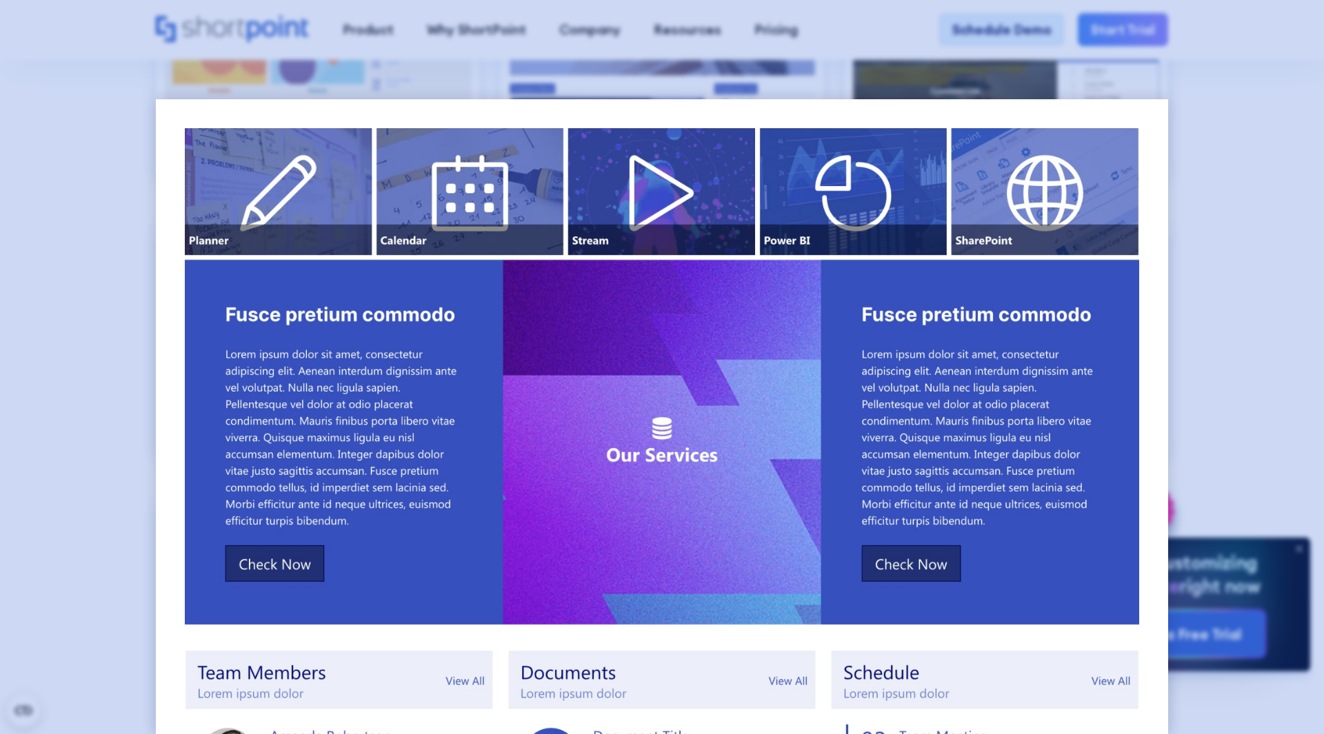
click at [1288, 336] on div at bounding box center [662, 367] width 1324 height 734
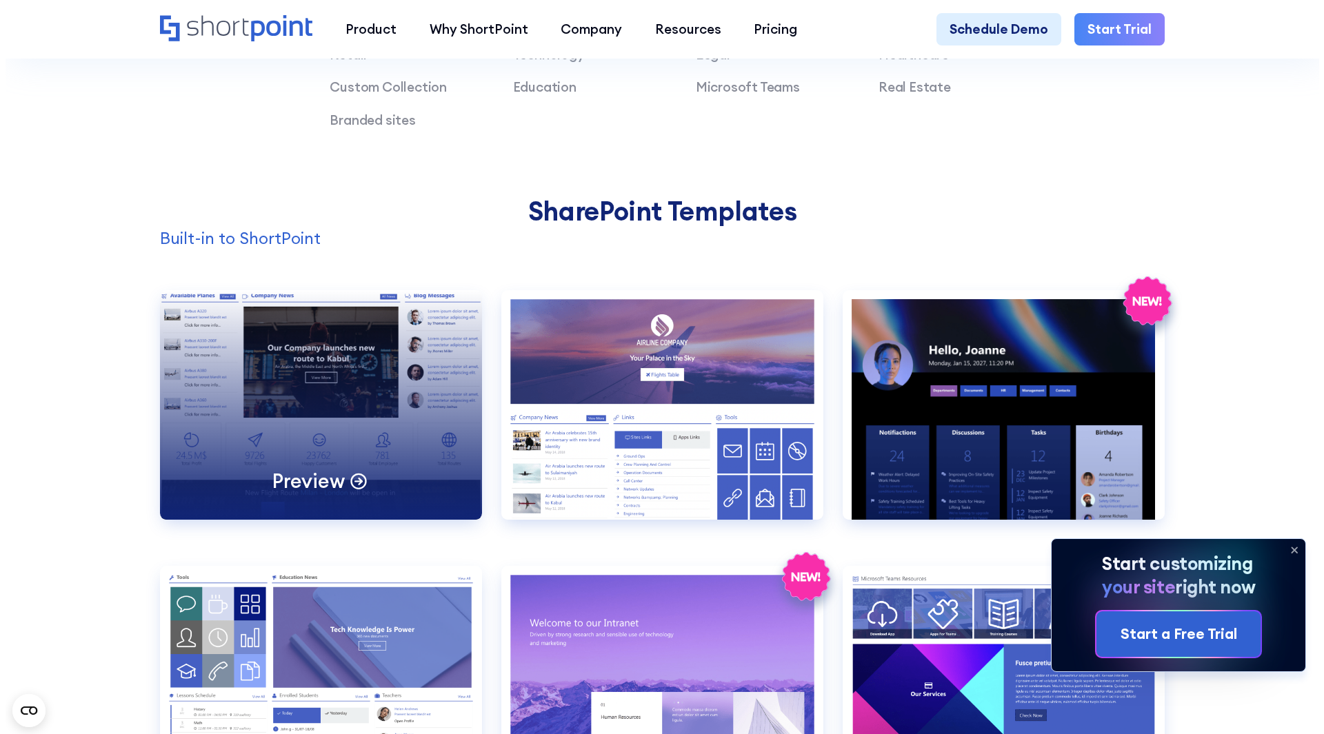
scroll to position [1310, 0]
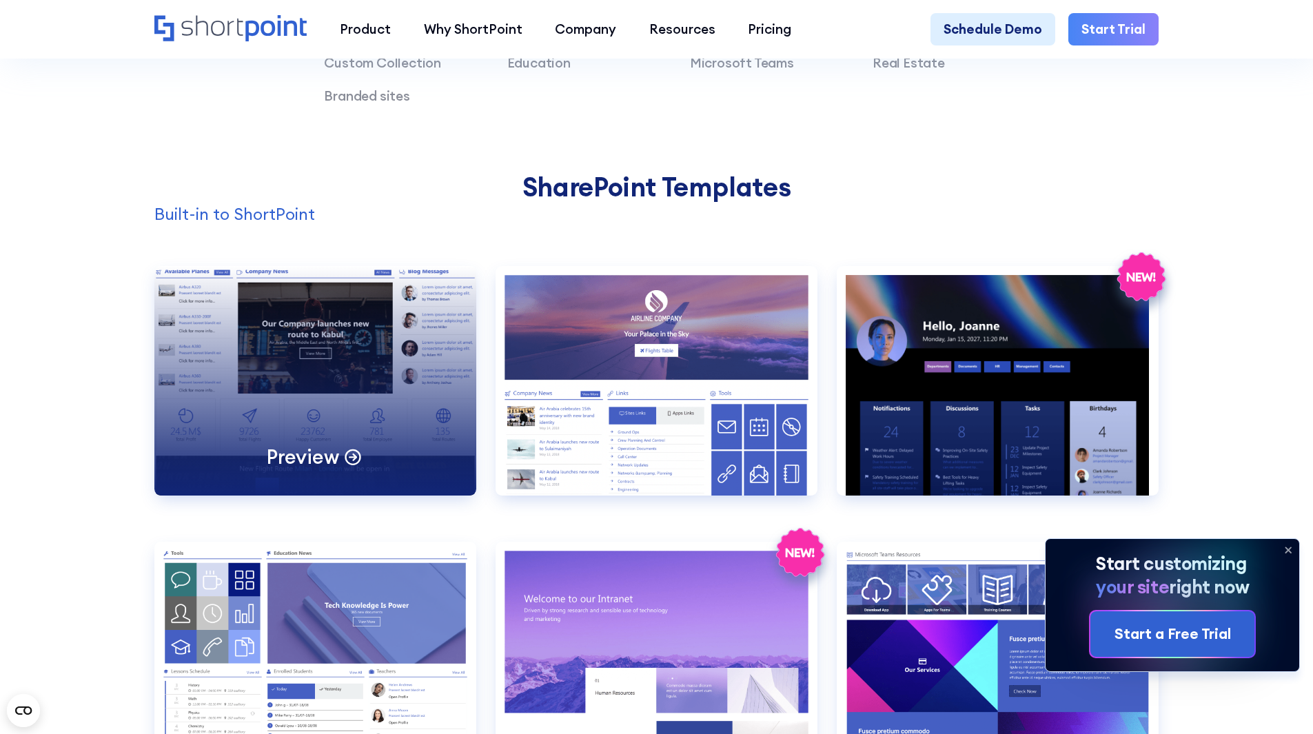
click at [351, 426] on div "Preview" at bounding box center [315, 381] width 322 height 230
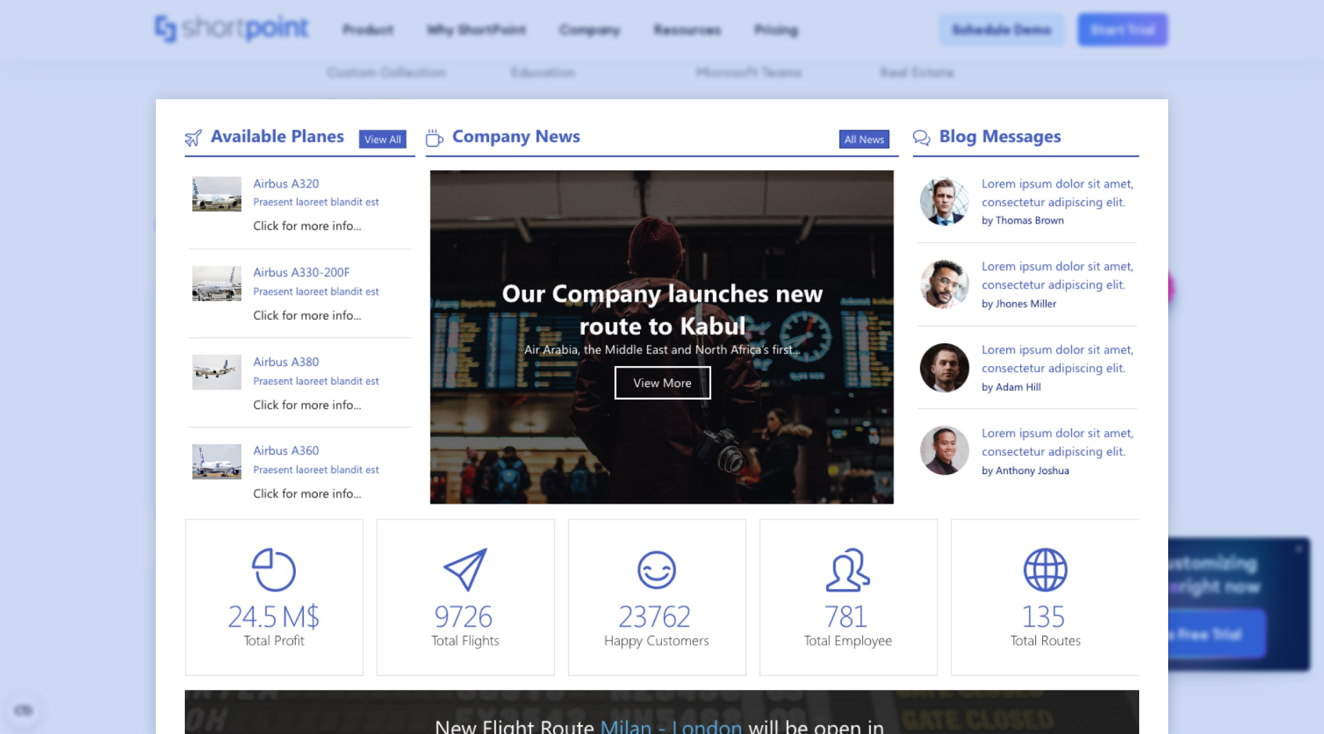
click at [1245, 249] on div at bounding box center [662, 367] width 1324 height 734
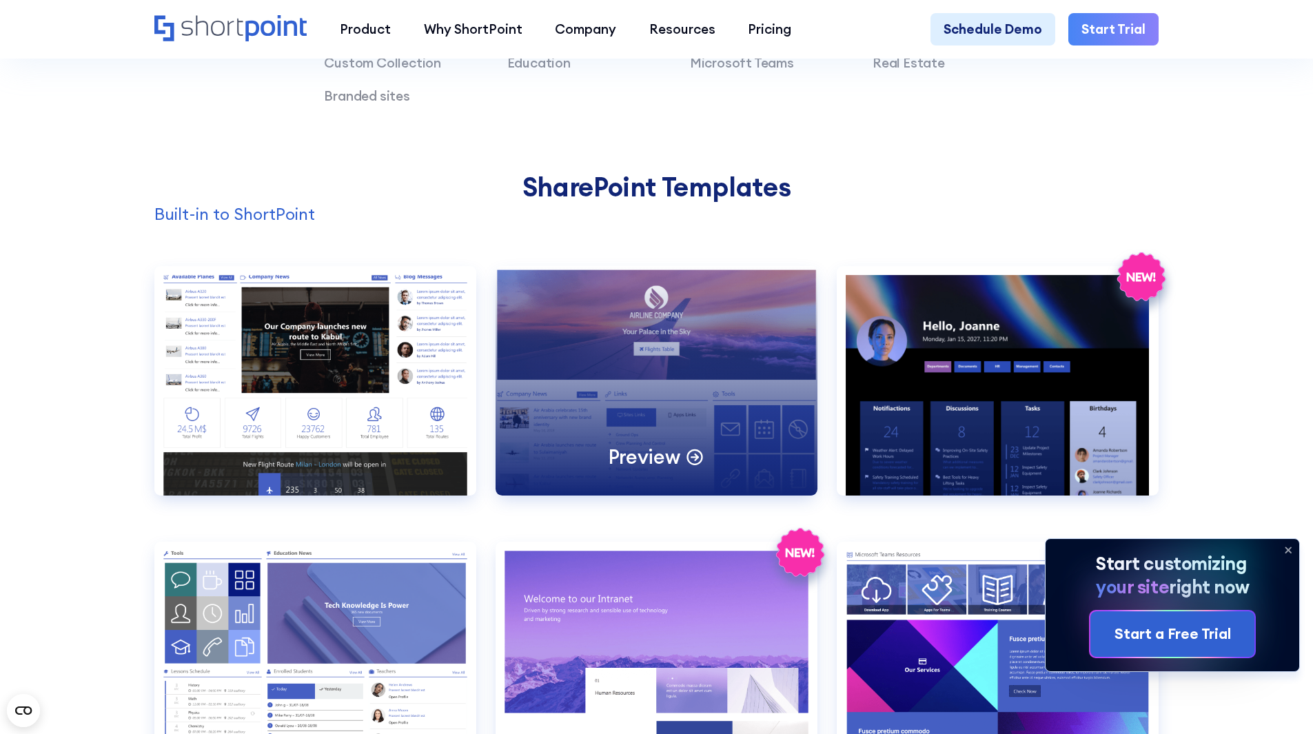
click at [697, 428] on div "Preview" at bounding box center [657, 381] width 322 height 230
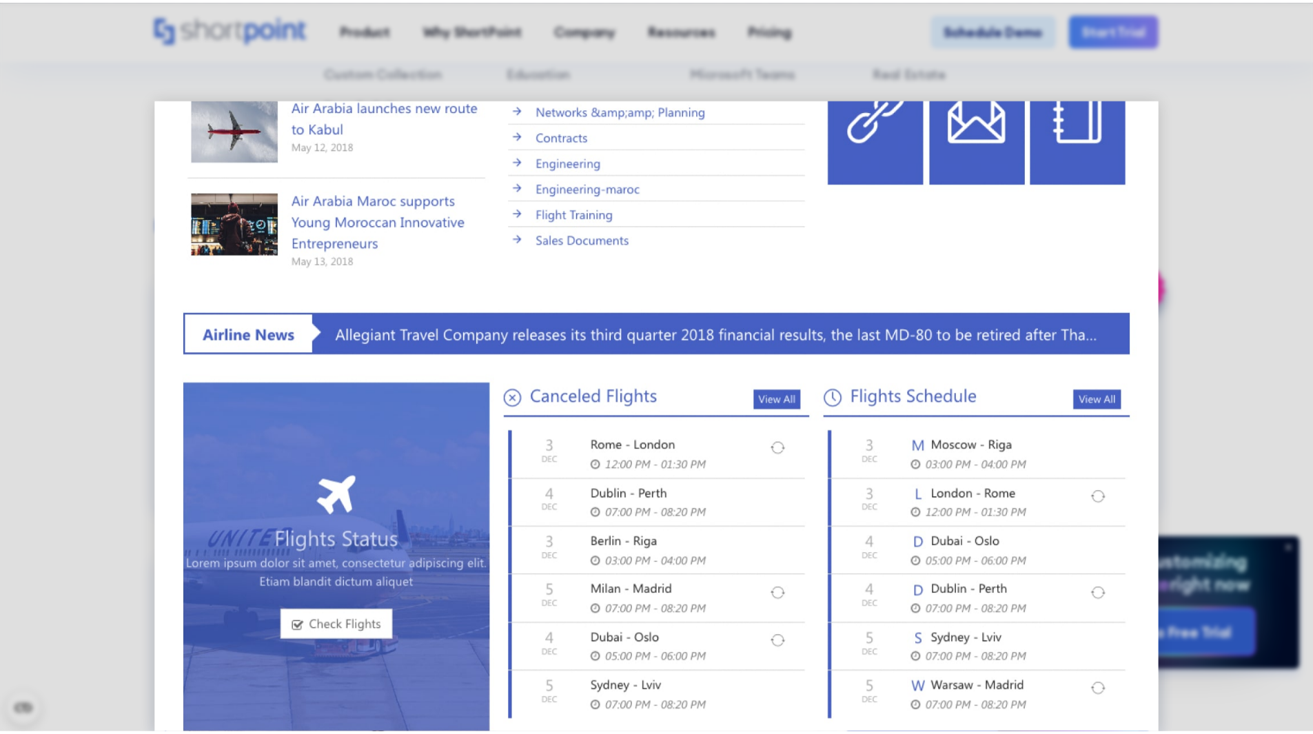
scroll to position [662, 0]
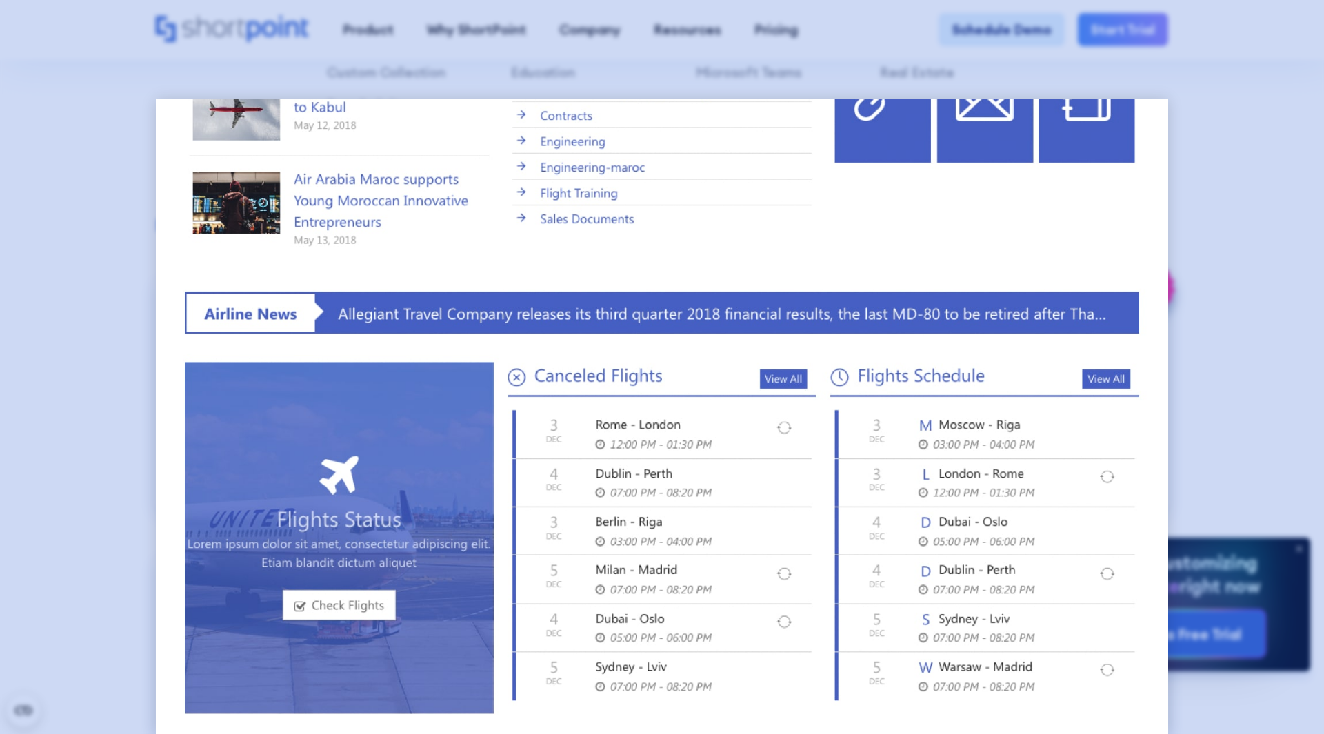
click at [1227, 429] on div at bounding box center [662, 367] width 1324 height 734
